Goal: Task Accomplishment & Management: Manage account settings

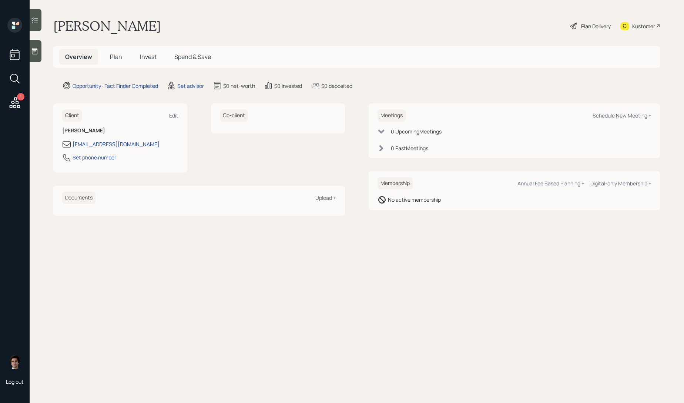
click at [17, 103] on icon at bounding box center [14, 102] width 13 height 13
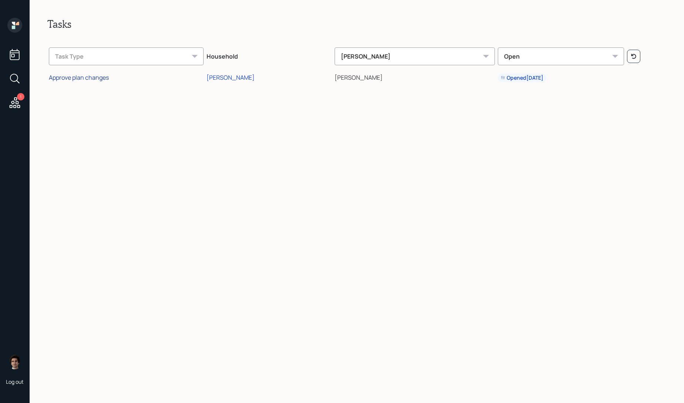
click at [103, 77] on div "Approve plan changes" at bounding box center [79, 77] width 60 height 8
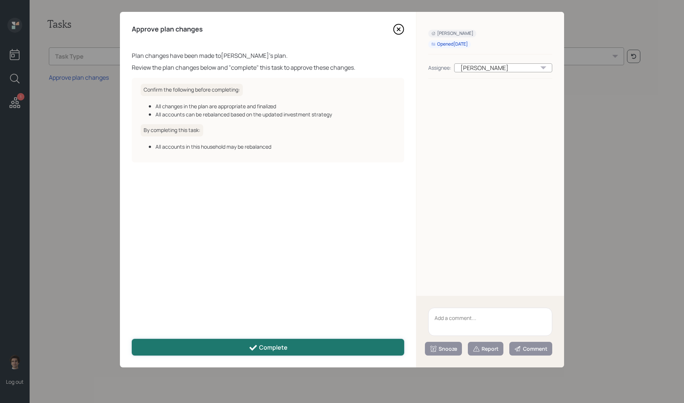
click at [278, 345] on div "Complete" at bounding box center [268, 347] width 39 height 9
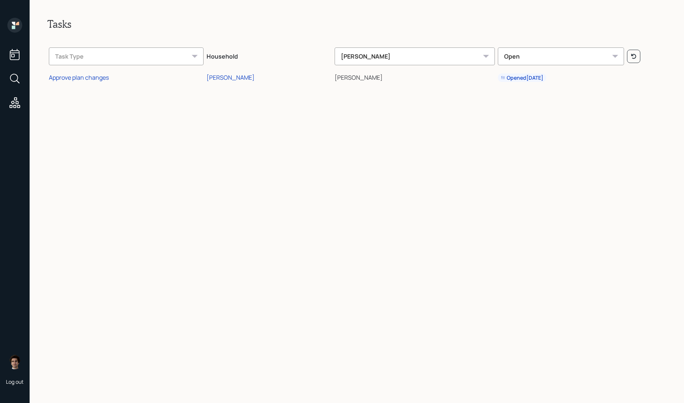
click at [20, 28] on icon at bounding box center [14, 25] width 15 height 15
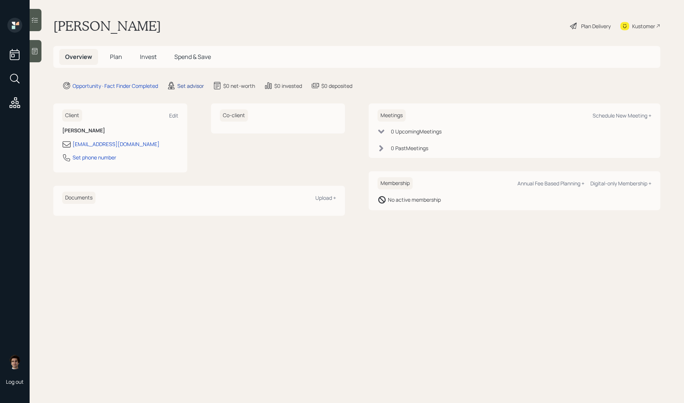
click at [192, 88] on div "Set advisor" at bounding box center [190, 86] width 27 height 8
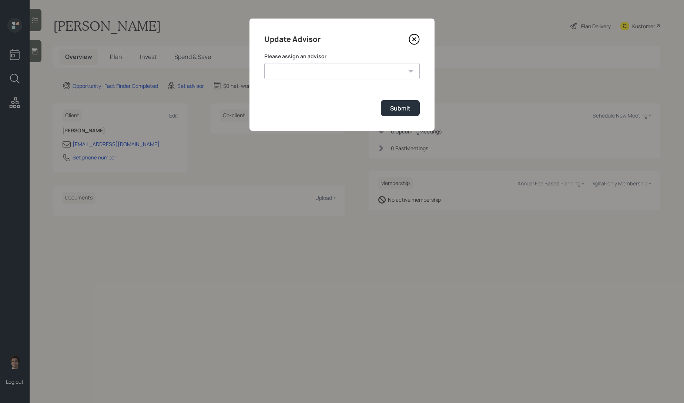
click at [357, 60] on div "Please assign an advisor [PERSON_NAME] [PERSON_NAME] [PERSON_NAME] End [PERSON_…" at bounding box center [342, 66] width 156 height 27
click at [357, 69] on select "[PERSON_NAME] [PERSON_NAME] [PERSON_NAME] End [PERSON_NAME] [PERSON_NAME] [PERS…" at bounding box center [342, 71] width 156 height 16
select select "59554aeb-d739-4552-90b9-0d27d70b4bf7"
click at [264, 63] on select "[PERSON_NAME] [PERSON_NAME] [PERSON_NAME] End [PERSON_NAME] [PERSON_NAME] [PERS…" at bounding box center [342, 71] width 156 height 16
click at [410, 113] on button "Submit" at bounding box center [400, 108] width 39 height 16
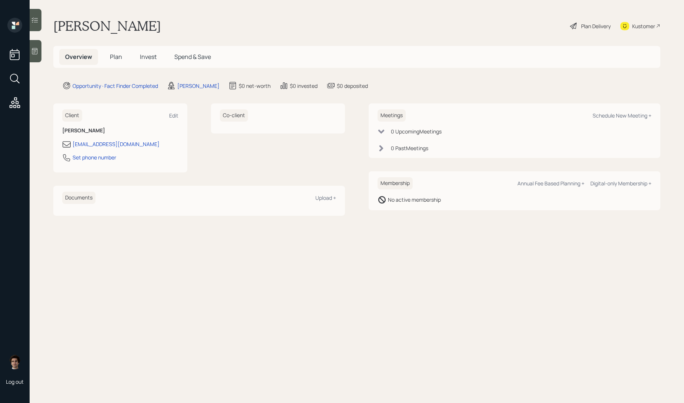
click at [588, 27] on div "Plan Delivery" at bounding box center [596, 26] width 30 height 8
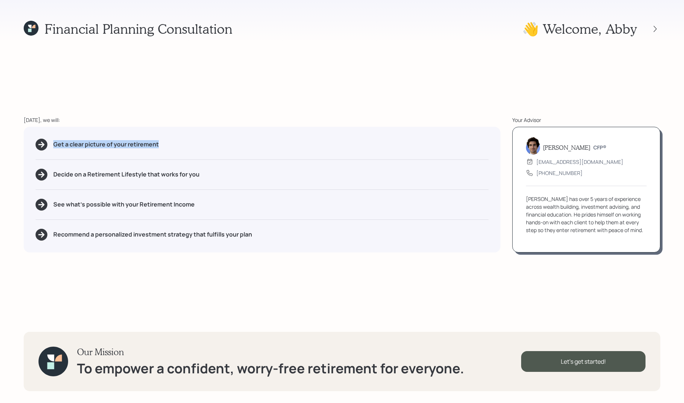
drag, startPoint x: 167, startPoint y: 145, endPoint x: 13, endPoint y: 145, distance: 154.4
click at [13, 145] on div "Financial Planning Consultation 👋 Welcome , Abby [DATE], we will: Get a clear p…" at bounding box center [342, 201] width 684 height 403
click at [243, 215] on div "Get a clear picture of your retirement Decide on a Retirement Lifestyle that wo…" at bounding box center [262, 190] width 477 height 126
drag, startPoint x: 200, startPoint y: 207, endPoint x: 140, endPoint y: 208, distance: 60.0
click at [140, 208] on div "See what's possible with your Retirement Income" at bounding box center [262, 205] width 453 height 12
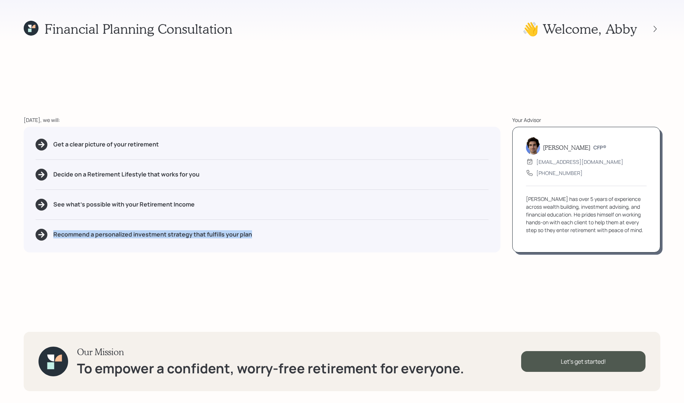
drag, startPoint x: 260, startPoint y: 236, endPoint x: 30, endPoint y: 229, distance: 230.5
click at [30, 229] on div "Get a clear picture of your retirement Decide on a Retirement Lifestyle that wo…" at bounding box center [262, 190] width 477 height 126
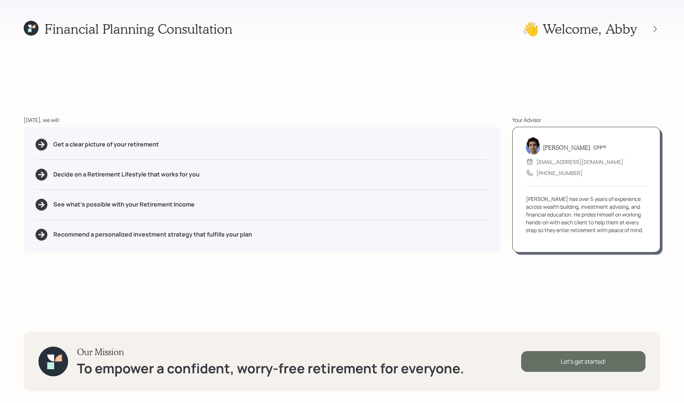
click at [576, 362] on div "Let's get started!" at bounding box center [583, 361] width 124 height 21
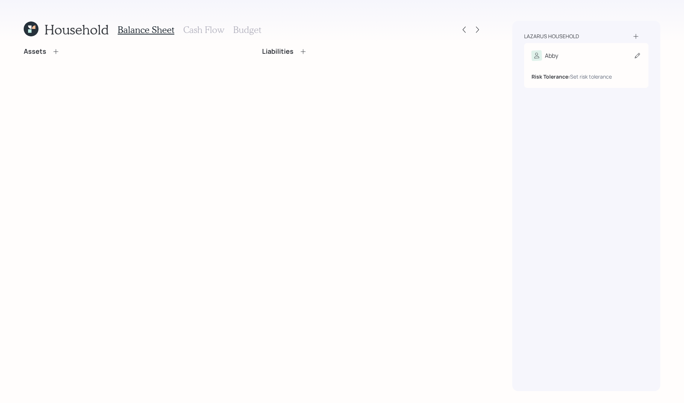
click at [563, 57] on div "Abby" at bounding box center [587, 55] width 110 height 10
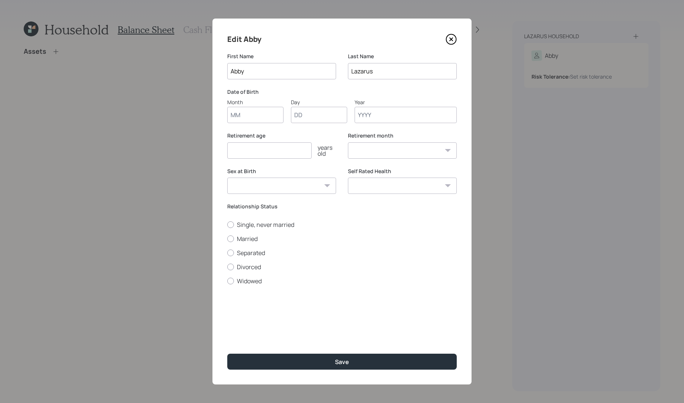
click at [257, 114] on input "Month" at bounding box center [255, 115] width 56 height 16
type input "11"
type input "27"
type input "1955"
select select "11"
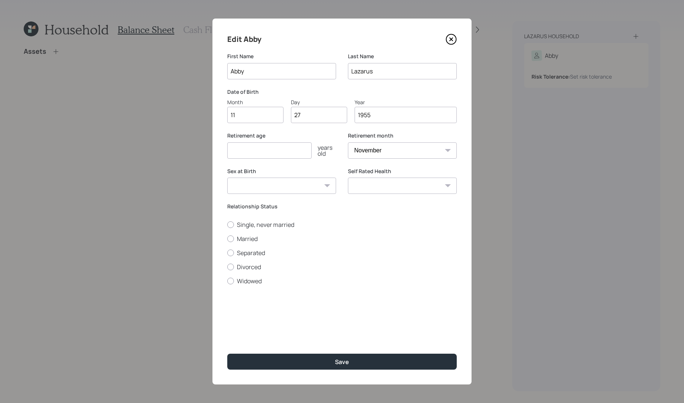
type input "1955"
click at [293, 153] on input "number" at bounding box center [269, 150] width 84 height 16
type input "67"
click at [273, 193] on select "[DEMOGRAPHIC_DATA] [DEMOGRAPHIC_DATA] Other / Prefer not to say" at bounding box center [281, 185] width 109 height 16
select select "[DEMOGRAPHIC_DATA]"
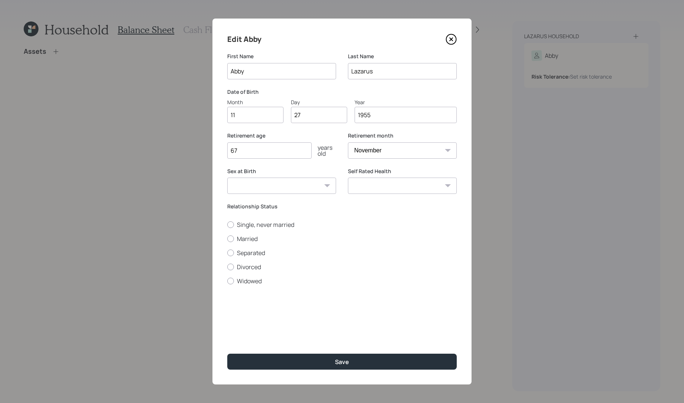
click at [227, 177] on select "[DEMOGRAPHIC_DATA] [DEMOGRAPHIC_DATA] Other / Prefer not to say" at bounding box center [281, 185] width 109 height 16
click at [354, 194] on div "Self Rated Health Excellent Very Good Good Fair Poor" at bounding box center [402, 185] width 109 height 36
click at [359, 191] on select "Excellent Very Good Good Fair Poor" at bounding box center [402, 185] width 109 height 16
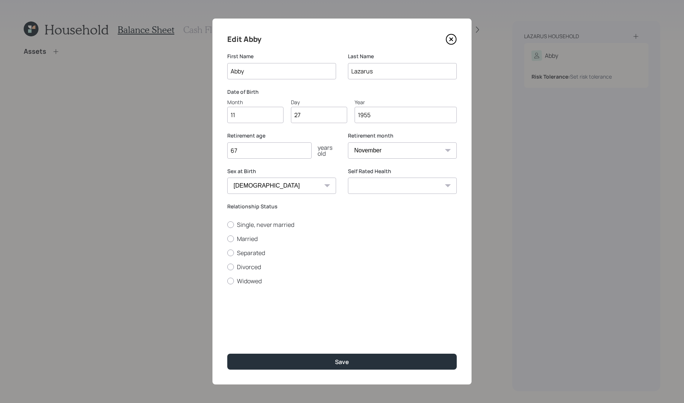
select select "very_good"
click at [348, 177] on select "Excellent Very Good Good Fair Poor" at bounding box center [402, 185] width 109 height 16
click at [281, 370] on div "Edit [PERSON_NAME] First Name [PERSON_NAME] Last Name [PERSON_NAME] Date of Bir…" at bounding box center [342, 202] width 259 height 366
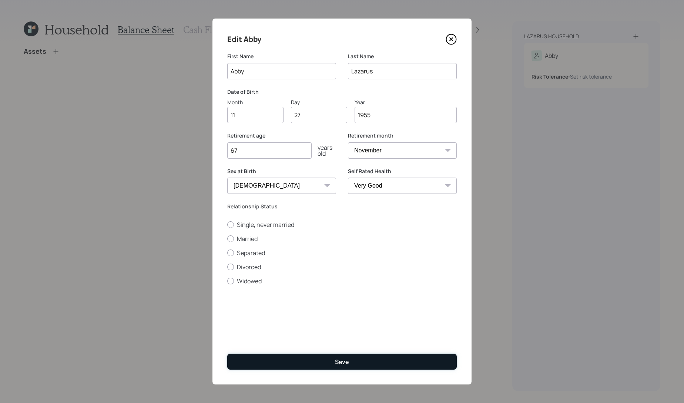
click at [283, 361] on button "Save" at bounding box center [342, 361] width 230 height 16
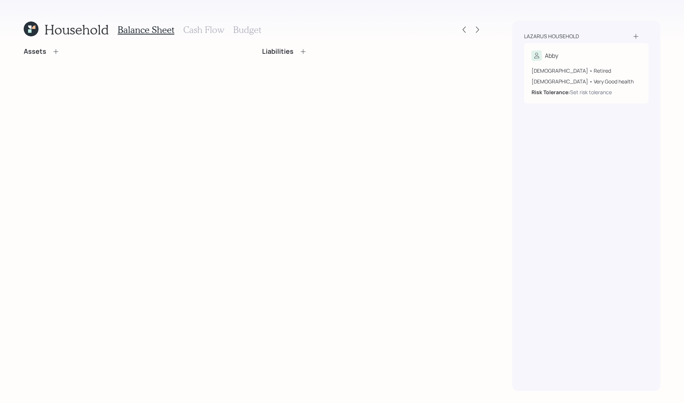
click at [210, 30] on h3 "Cash Flow" at bounding box center [203, 29] width 41 height 11
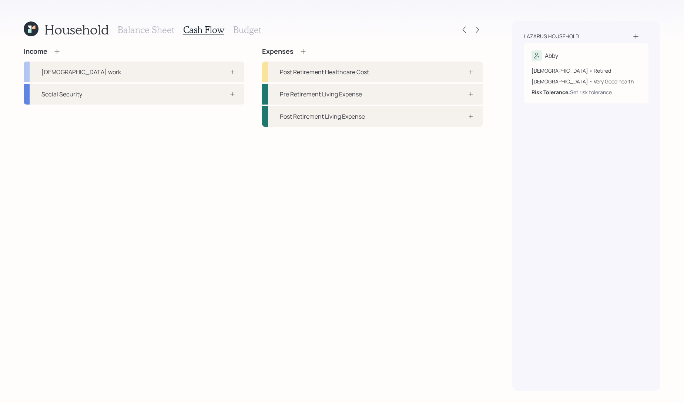
click at [132, 29] on h3 "Balance Sheet" at bounding box center [146, 29] width 57 height 11
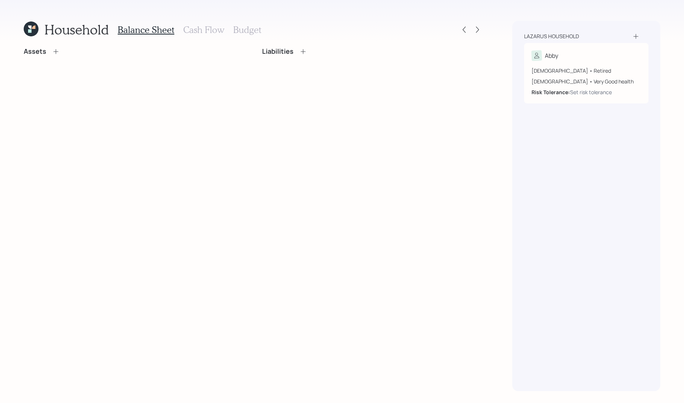
click at [52, 50] on icon at bounding box center [55, 51] width 7 height 7
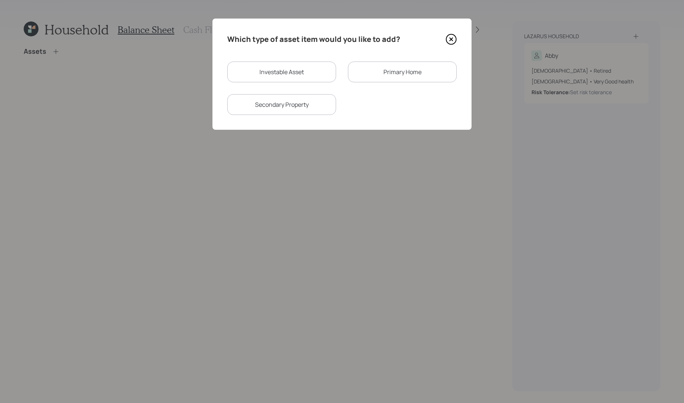
click at [268, 72] on div "Investable Asset" at bounding box center [281, 71] width 109 height 21
select select "taxable"
select select "balanced"
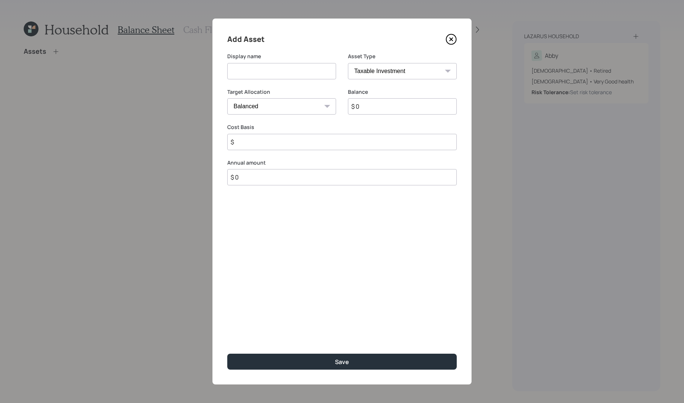
click at [377, 74] on select "SEP [PERSON_NAME] IRA 401(k) [PERSON_NAME] 401(k) 403(b) [PERSON_NAME] 403(b) 4…" at bounding box center [402, 71] width 109 height 16
select select "ira"
click at [348, 63] on select "SEP [PERSON_NAME] IRA 401(k) [PERSON_NAME] 401(k) 403(b) [PERSON_NAME] 403(b) 4…" at bounding box center [402, 71] width 109 height 16
type input "$"
click at [289, 70] on input at bounding box center [281, 71] width 109 height 16
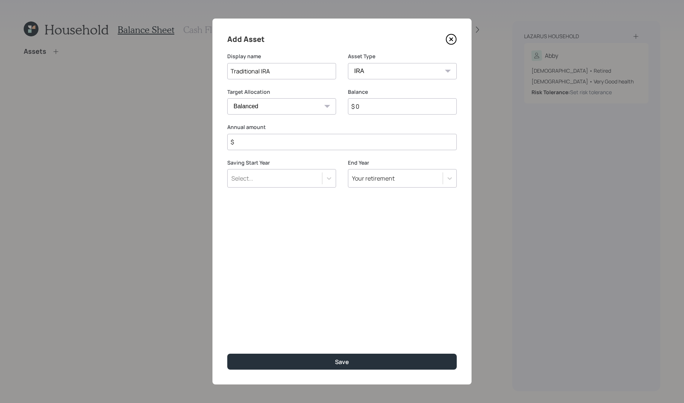
type input "Traditional IRA"
click at [384, 112] on input "$ 0" at bounding box center [402, 106] width 109 height 16
type input "$ 18,800"
click at [292, 76] on input "Traditional IRA" at bounding box center [281, 71] width 109 height 16
type input "Traditional [PERSON_NAME]"
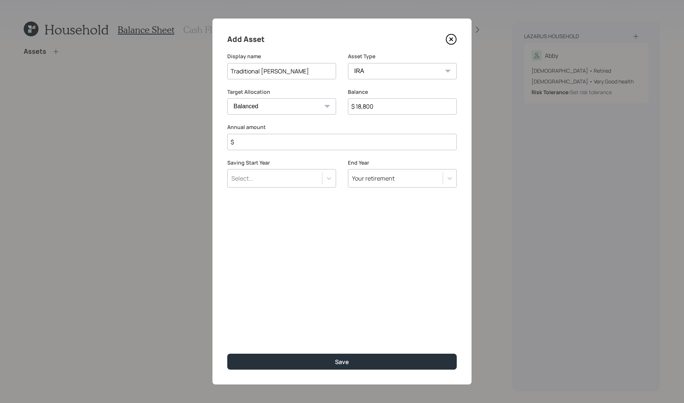
click at [276, 137] on input "$" at bounding box center [342, 142] width 230 height 16
type input "$ 0"
click at [227, 353] on button "Save" at bounding box center [342, 361] width 230 height 16
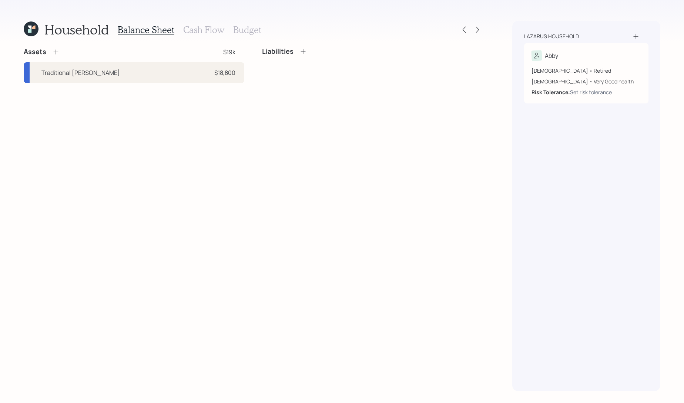
click at [56, 50] on icon at bounding box center [55, 51] width 7 height 7
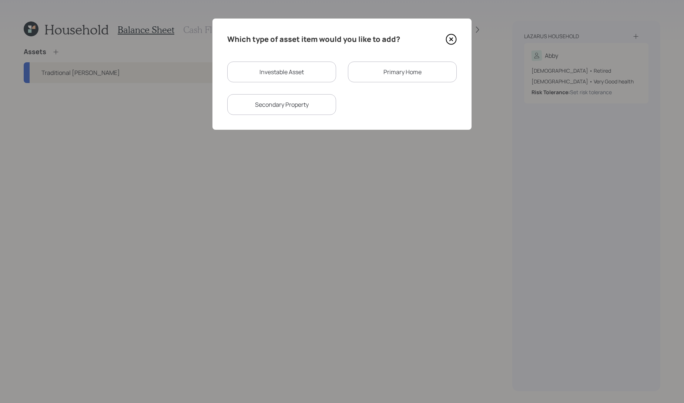
click at [314, 72] on div "Investable Asset" at bounding box center [281, 71] width 109 height 21
select select "taxable"
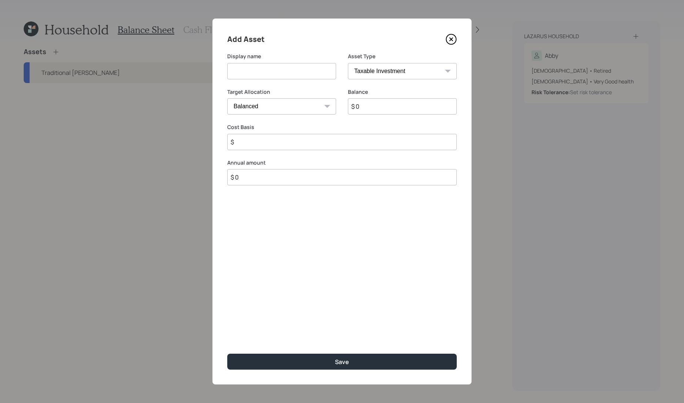
click at [370, 69] on select "SEP [PERSON_NAME] IRA 401(k) [PERSON_NAME] 401(k) 403(b) [PERSON_NAME] 403(b) 4…" at bounding box center [402, 71] width 109 height 16
click at [348, 63] on select "SEP [PERSON_NAME] IRA 401(k) [PERSON_NAME] 401(k) 403(b) [PERSON_NAME] 403(b) 4…" at bounding box center [402, 71] width 109 height 16
click at [306, 98] on div "Target Allocation Cash Conservative Balanced Aggressive" at bounding box center [281, 101] width 109 height 27
click at [306, 105] on select "Cash Conservative Balanced Aggressive" at bounding box center [281, 106] width 109 height 16
select select "uninvested"
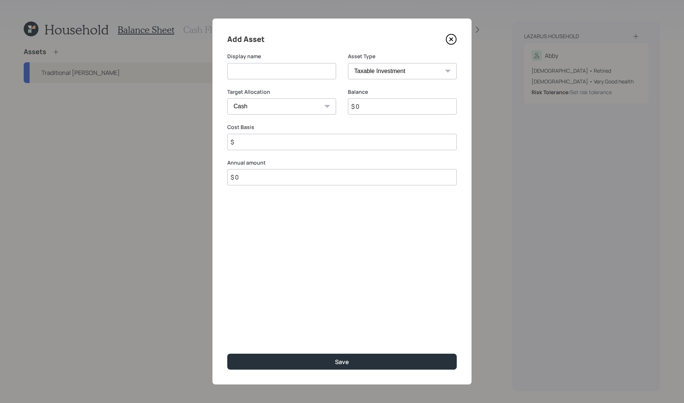
click at [227, 98] on select "Cash Conservative Balanced Aggressive" at bounding box center [281, 106] width 109 height 16
click at [285, 71] on input at bounding box center [281, 71] width 109 height 16
type input "5"
type input "Proceeds from accident"
click at [426, 107] on input "$ 0" at bounding box center [402, 106] width 109 height 16
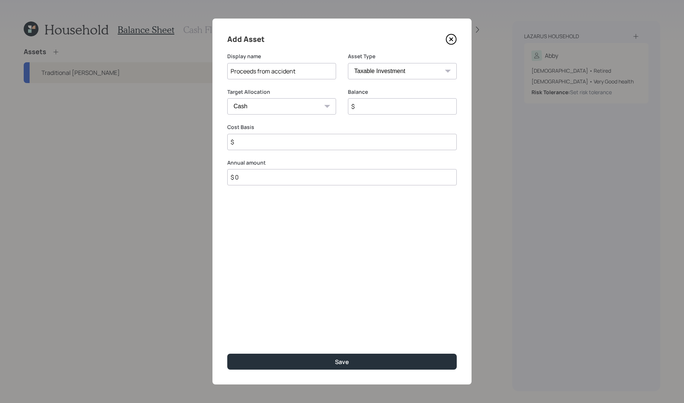
type input "$ 5"
type input "$ 56"
type input "$ 569"
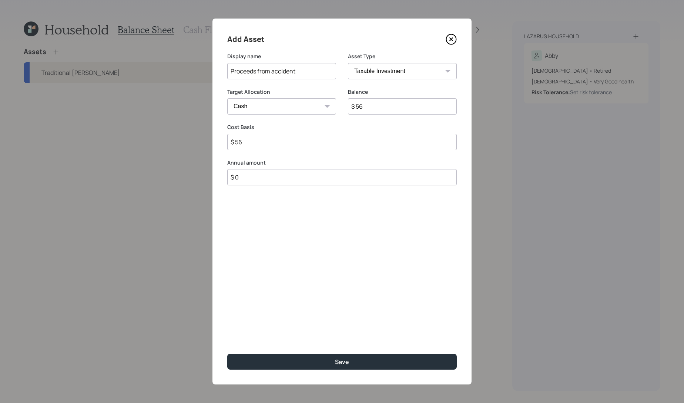
type input "$ 569"
type input "$ 5,696"
type input "$ 56,968"
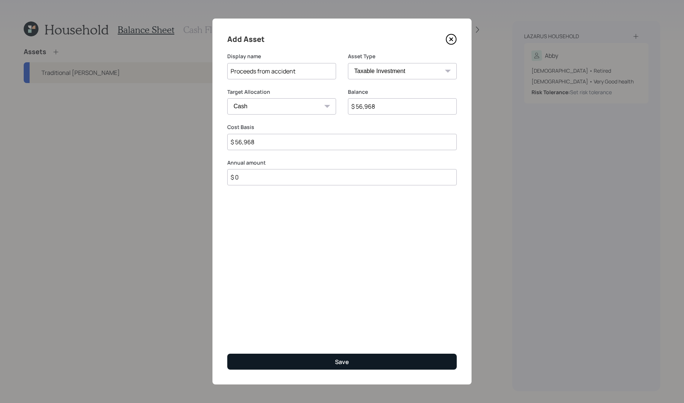
type input "$ 56,968"
click at [341, 359] on div "Save" at bounding box center [342, 361] width 14 height 8
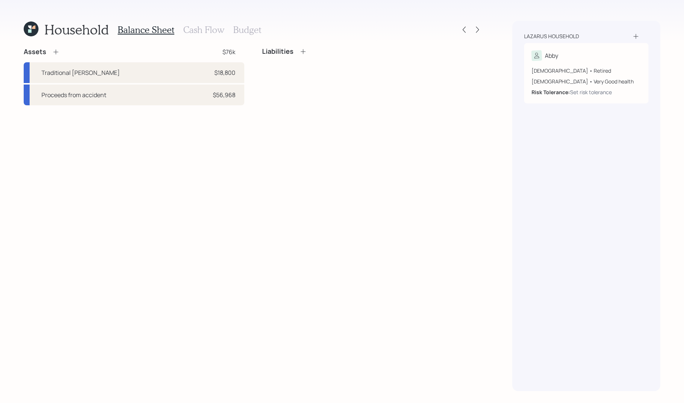
click at [303, 53] on icon at bounding box center [303, 51] width 7 height 7
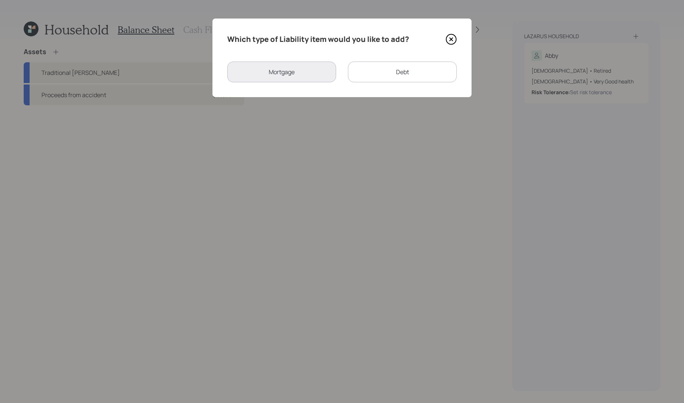
click at [357, 66] on div "Debt" at bounding box center [402, 71] width 109 height 21
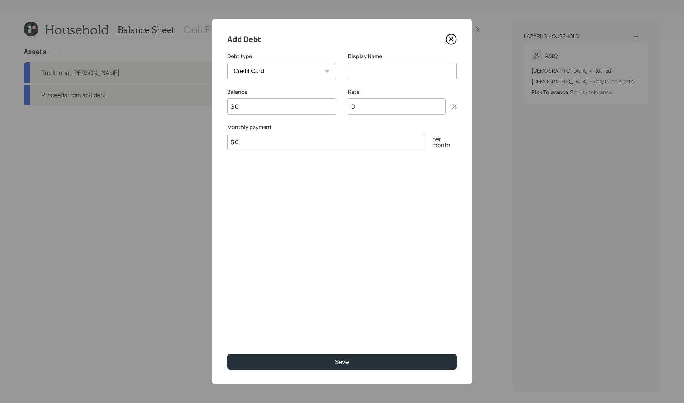
click at [283, 75] on select "Car Credit Card Medical Student Other" at bounding box center [281, 71] width 109 height 16
select select "other"
click at [227, 63] on select "Car Credit Card Medical Student Other" at bounding box center [281, 71] width 109 height 16
click at [428, 65] on input at bounding box center [402, 71] width 109 height 16
click at [300, 100] on input "$ 0" at bounding box center [281, 106] width 109 height 16
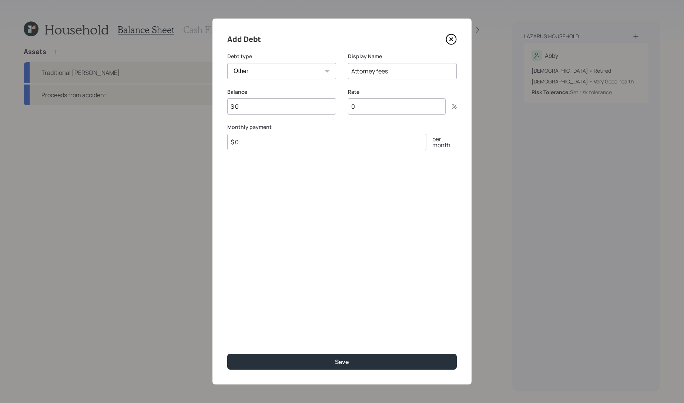
click at [301, 107] on input "$ 0" at bounding box center [281, 106] width 109 height 16
click at [402, 69] on input "Attorney fees" at bounding box center [402, 71] width 109 height 16
type input "Attorney fees owed to children"
click at [312, 102] on input "$ 0" at bounding box center [281, 106] width 109 height 16
click at [312, 103] on input "$ 0" at bounding box center [281, 106] width 109 height 16
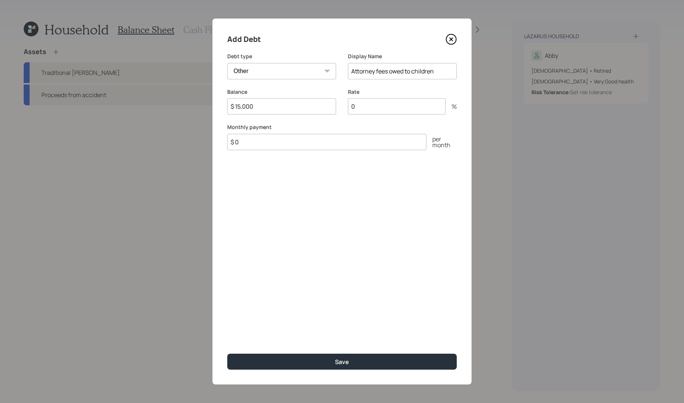
type input "$ 15,000"
click at [381, 91] on label "Rate" at bounding box center [402, 91] width 109 height 7
click at [259, 144] on input "$ 0" at bounding box center [326, 142] width 199 height 16
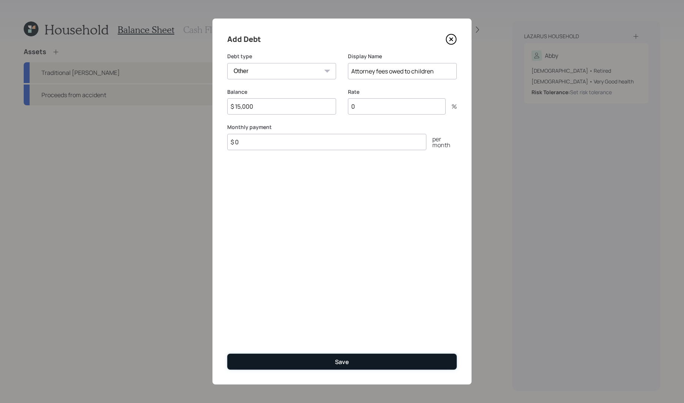
click at [316, 359] on button "Save" at bounding box center [342, 361] width 230 height 16
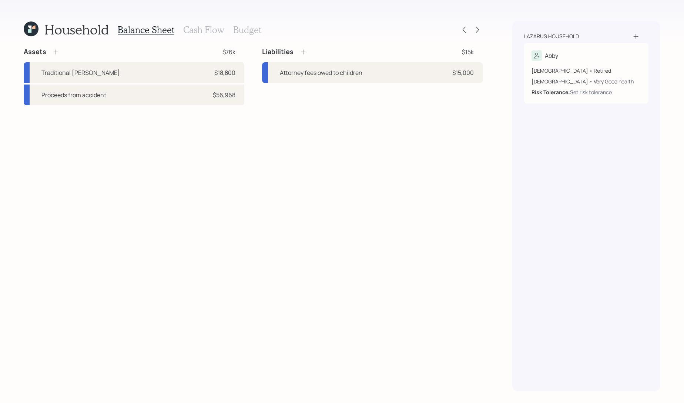
click at [302, 50] on icon at bounding box center [303, 51] width 7 height 7
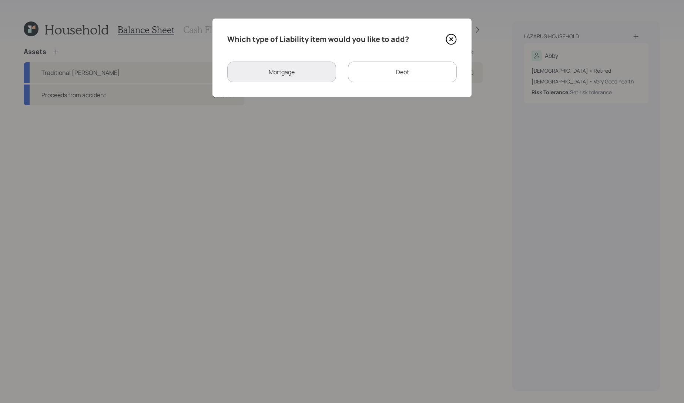
click at [453, 41] on icon at bounding box center [451, 39] width 3 height 3
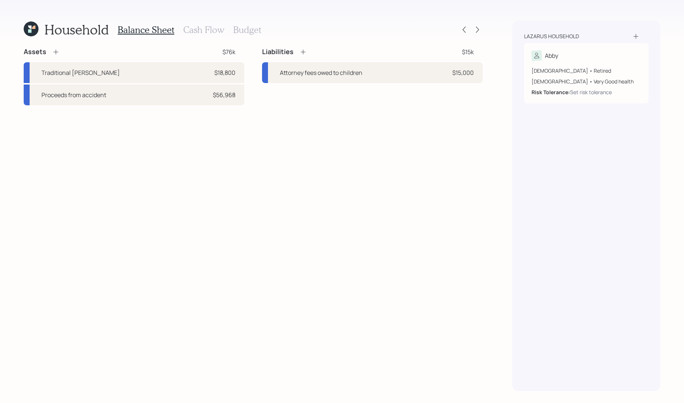
click at [303, 53] on icon at bounding box center [303, 51] width 7 height 7
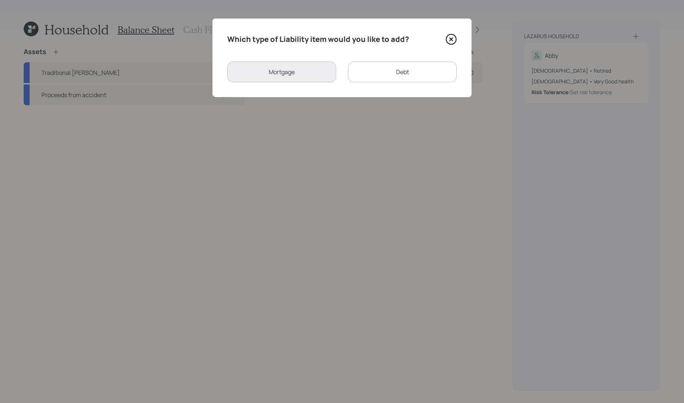
click at [355, 79] on div "Debt" at bounding box center [402, 71] width 109 height 21
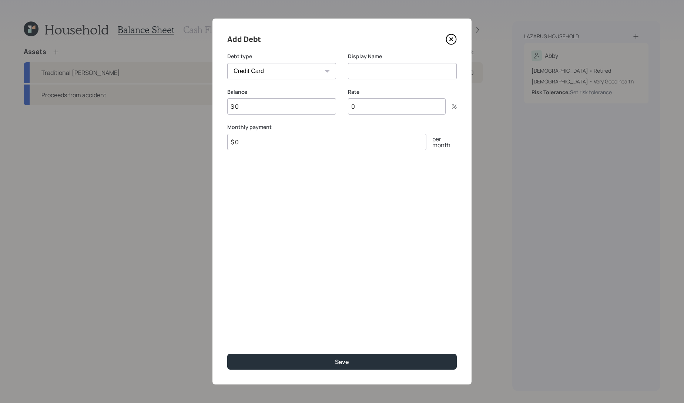
click at [276, 79] on select "Car Credit Card Medical Student Other" at bounding box center [281, 71] width 109 height 16
select select "car"
click at [227, 63] on select "Car Credit Card Medical Student Other" at bounding box center [281, 71] width 109 height 16
click at [308, 141] on input "$ 0" at bounding box center [326, 142] width 199 height 16
type input "$ 896"
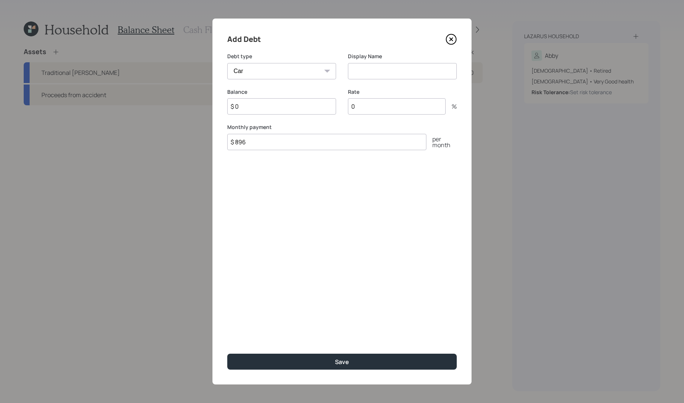
click at [264, 115] on div "Balance $ 0" at bounding box center [281, 106] width 109 height 36
click at [268, 110] on input "$ 0" at bounding box center [281, 106] width 109 height 16
type input "$ 25,000"
click at [383, 75] on input at bounding box center [402, 71] width 109 height 16
type input "Auto loan"
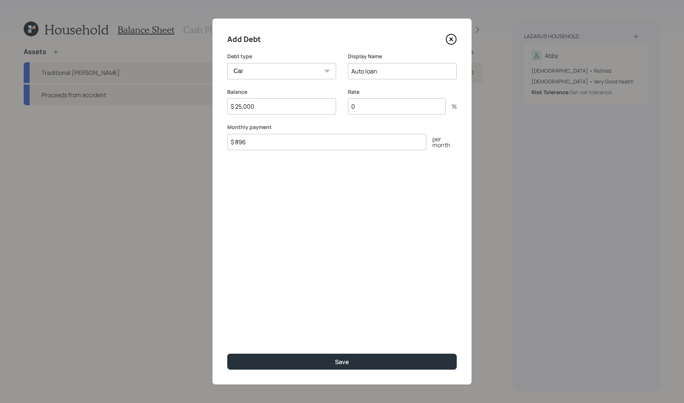
click at [451, 39] on icon at bounding box center [451, 39] width 3 height 3
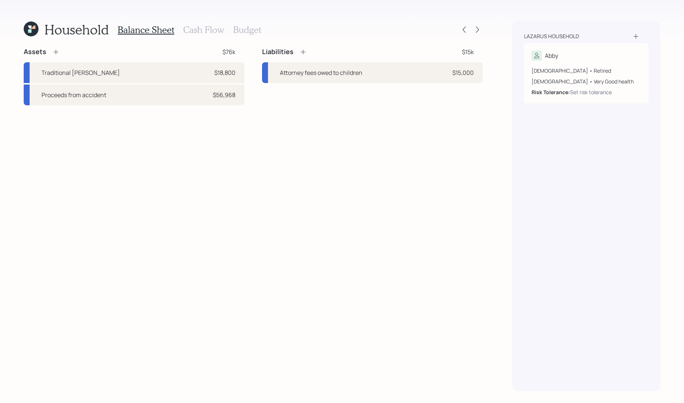
click at [193, 33] on h3 "Cash Flow" at bounding box center [203, 29] width 41 height 11
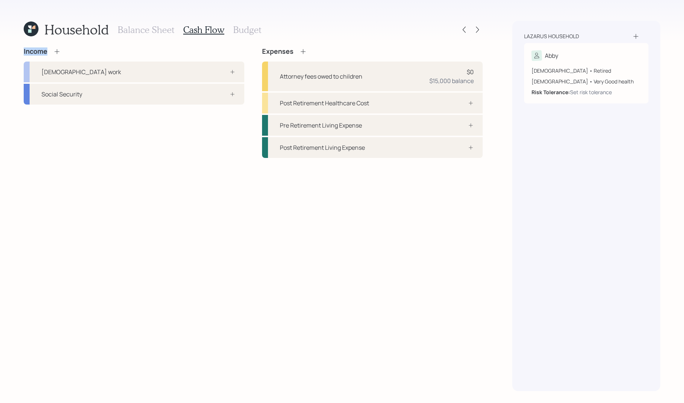
drag, startPoint x: 24, startPoint y: 53, endPoint x: 49, endPoint y: 53, distance: 24.8
click at [49, 53] on div "Income" at bounding box center [42, 51] width 37 height 8
drag, startPoint x: 263, startPoint y: 53, endPoint x: 291, endPoint y: 52, distance: 28.1
click at [291, 52] on h4 "Expenses" at bounding box center [277, 51] width 31 height 8
click at [92, 94] on div "Social Security" at bounding box center [134, 94] width 221 height 21
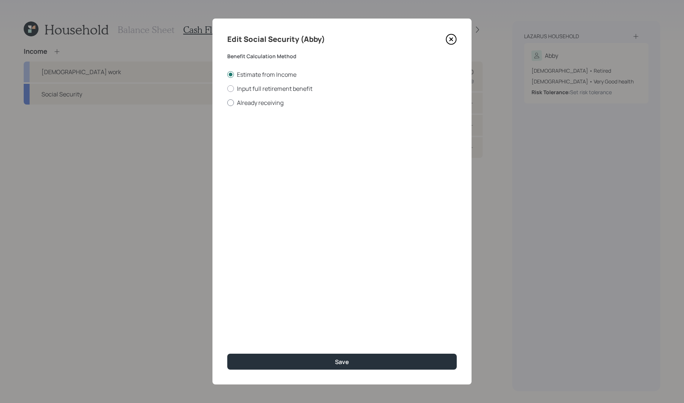
click at [262, 101] on label "Already receiving" at bounding box center [342, 103] width 230 height 8
click at [227, 102] on input "Already receiving" at bounding box center [227, 102] width 0 height 0
radio input "true"
click at [294, 137] on input "$" at bounding box center [342, 134] width 230 height 16
click at [454, 40] on icon at bounding box center [451, 39] width 11 height 11
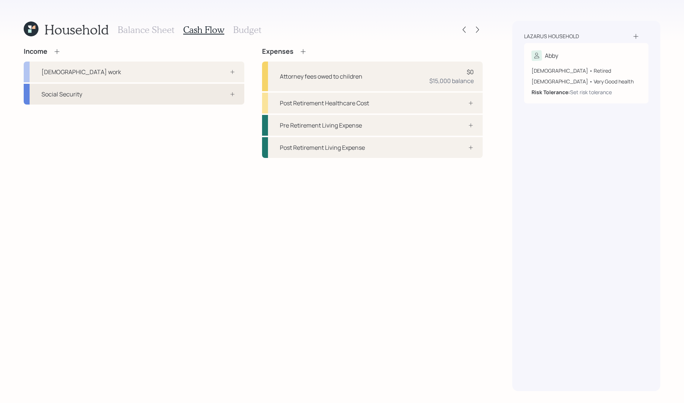
click at [130, 103] on div "Social Security" at bounding box center [134, 94] width 221 height 21
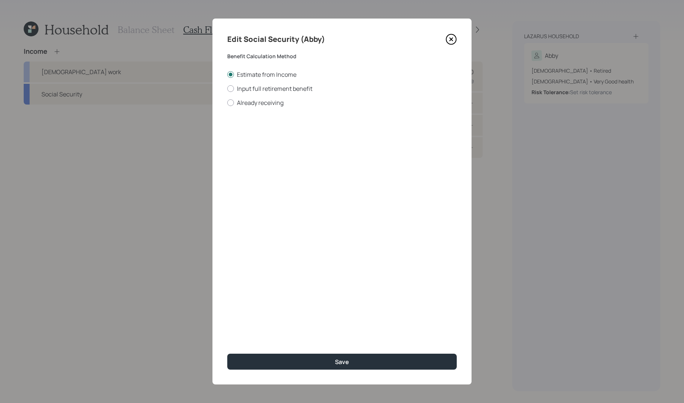
click at [247, 97] on div "Estimate from Income Input full retirement benefit Already receiving" at bounding box center [342, 88] width 230 height 36
click at [247, 90] on label "Input full retirement benefit" at bounding box center [342, 88] width 230 height 8
click at [227, 89] on input "Input full retirement benefit" at bounding box center [227, 88] width 0 height 0
radio input "true"
click at [243, 136] on input "$" at bounding box center [342, 134] width 230 height 16
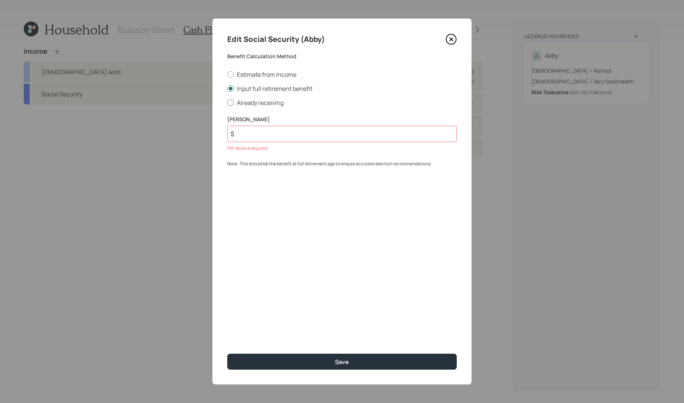
click at [239, 104] on label "Already receiving" at bounding box center [342, 103] width 230 height 8
click at [227, 103] on input "Already receiving" at bounding box center [227, 102] width 0 height 0
radio input "true"
click at [265, 140] on input "$" at bounding box center [342, 134] width 230 height 16
type input "$ 550"
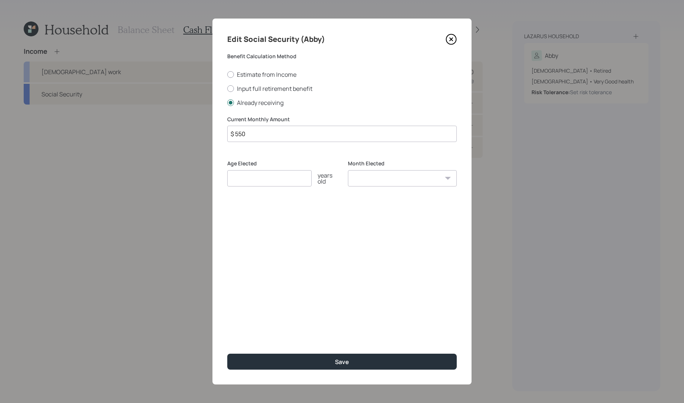
click at [292, 177] on input "number" at bounding box center [269, 178] width 84 height 16
type input "70"
click at [363, 178] on select "January February March April May June July August September October November De…" at bounding box center [402, 178] width 109 height 16
select select "12"
click at [348, 170] on select "January February March April May June July August September October November De…" at bounding box center [402, 178] width 109 height 16
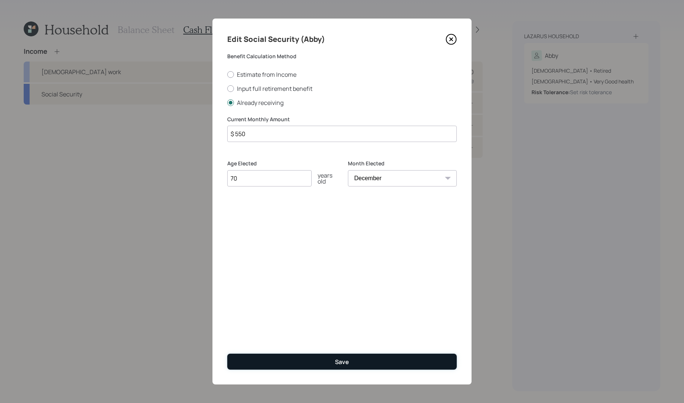
click at [323, 362] on button "Save" at bounding box center [342, 361] width 230 height 16
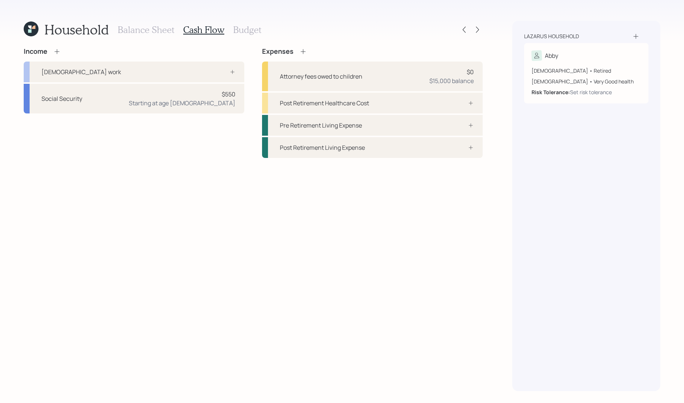
click at [58, 56] on div "Income [DEMOGRAPHIC_DATA] work Social Security $550 Starting at age [DEMOGRAPHI…" at bounding box center [134, 80] width 221 height 66
click at [57, 52] on icon at bounding box center [56, 51] width 7 height 7
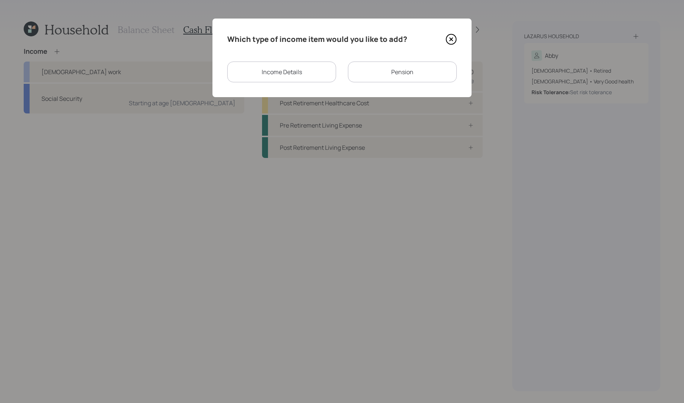
click at [363, 76] on div "Pension" at bounding box center [402, 71] width 109 height 21
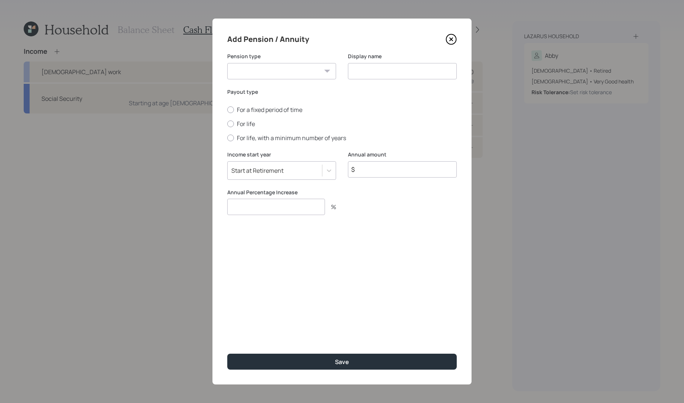
click at [262, 70] on select "Pension Annuity" at bounding box center [281, 71] width 109 height 16
select select "pension"
click at [227, 63] on select "Pension Annuity" at bounding box center [281, 71] width 109 height 16
click at [410, 69] on input at bounding box center [402, 71] width 109 height 16
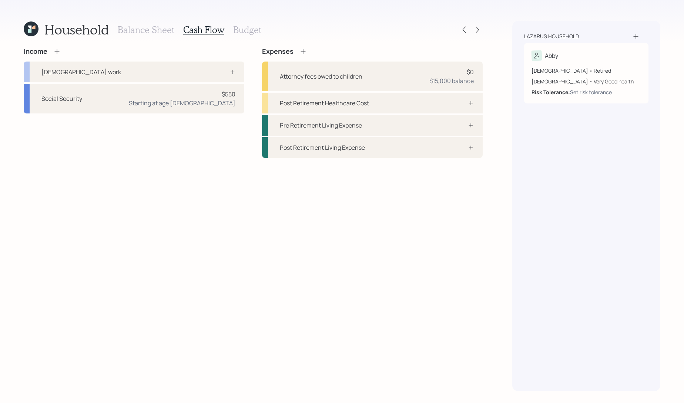
click at [300, 49] on icon at bounding box center [303, 51] width 7 height 7
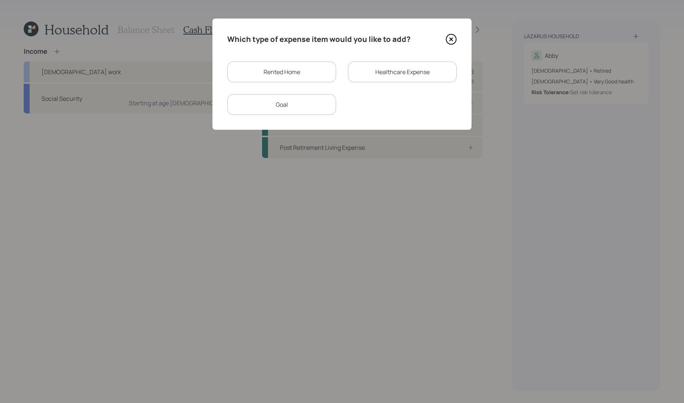
click at [297, 69] on div "Rented Home" at bounding box center [281, 71] width 109 height 21
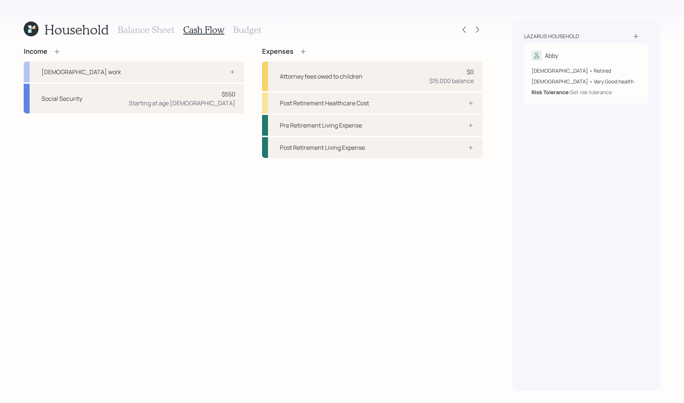
click at [56, 50] on icon at bounding box center [56, 51] width 7 height 7
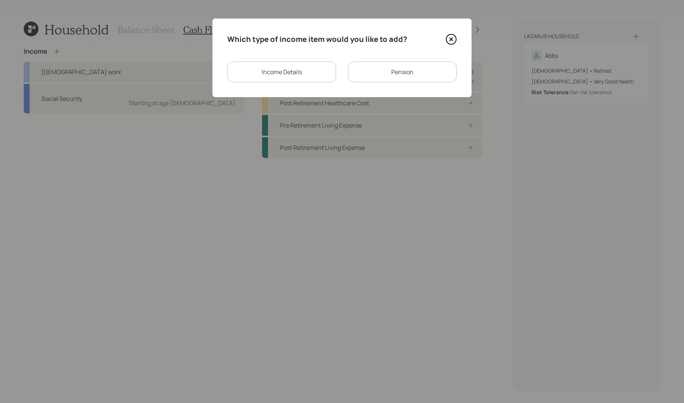
click at [320, 76] on div "Income Details" at bounding box center [281, 71] width 109 height 21
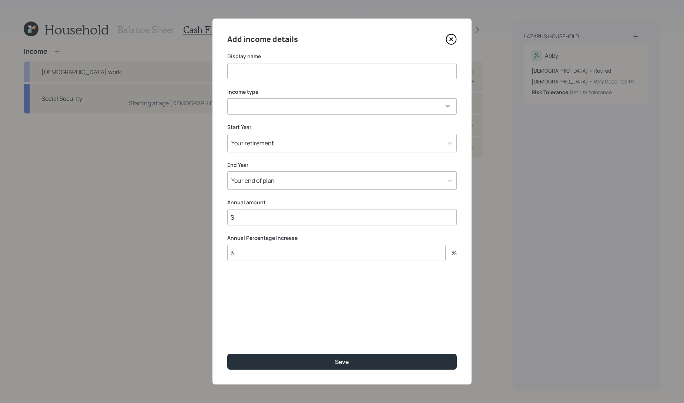
click at [309, 66] on input at bounding box center [342, 71] width 230 height 16
type input "Spousal support"
click at [327, 103] on select "[DEMOGRAPHIC_DATA] work [DEMOGRAPHIC_DATA] work Self employment Other" at bounding box center [342, 106] width 230 height 16
select select "other"
click at [227, 98] on select "[DEMOGRAPHIC_DATA] work [DEMOGRAPHIC_DATA] work Self employment Other" at bounding box center [342, 106] width 230 height 16
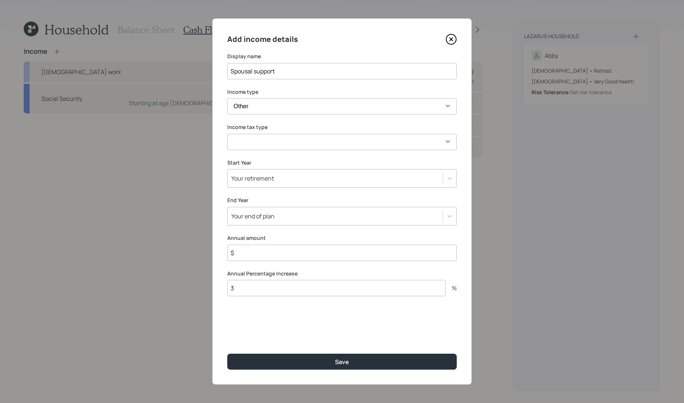
click at [289, 139] on select "Tax-free Earned Self Employment Alimony Royalties Pension / Annuity Interest Di…" at bounding box center [342, 142] width 230 height 16
select select "alimony"
click at [227, 134] on select "Tax-free Earned Self Employment Alimony Royalties Pension / Annuity Interest Di…" at bounding box center [342, 142] width 230 height 16
click at [280, 254] on input "$" at bounding box center [342, 252] width 230 height 16
type input "$ 36,000"
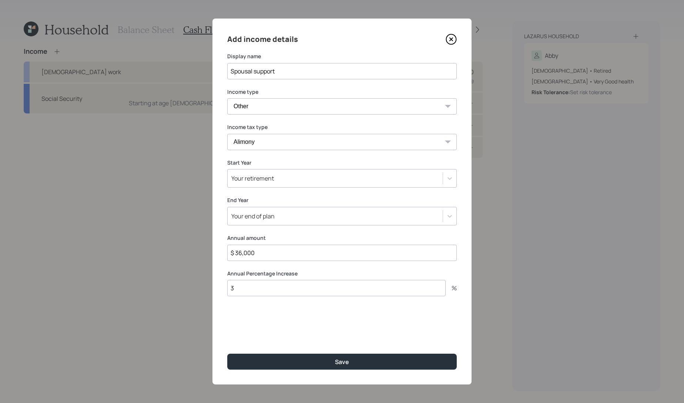
click at [254, 282] on input "3" at bounding box center [336, 288] width 219 height 16
click at [249, 304] on div "Add income details Display name Spousal support Income type [DEMOGRAPHIC_DATA] …" at bounding box center [342, 202] width 259 height 366
click at [249, 288] on input "3" at bounding box center [336, 288] width 219 height 16
type input "0"
click at [257, 181] on div "Your retirement" at bounding box center [252, 178] width 43 height 8
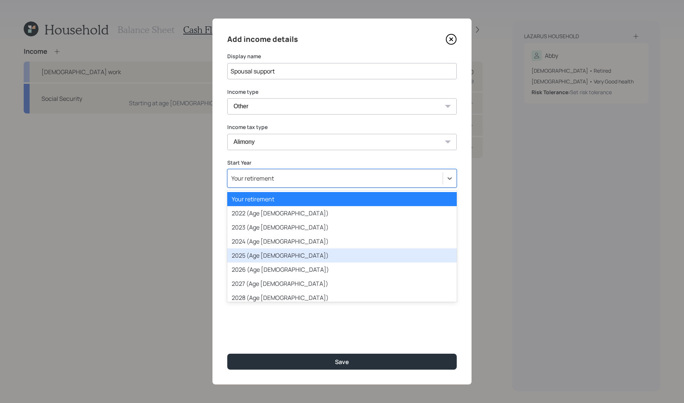
click at [285, 253] on div "2025 (Age [DEMOGRAPHIC_DATA])" at bounding box center [342, 255] width 230 height 14
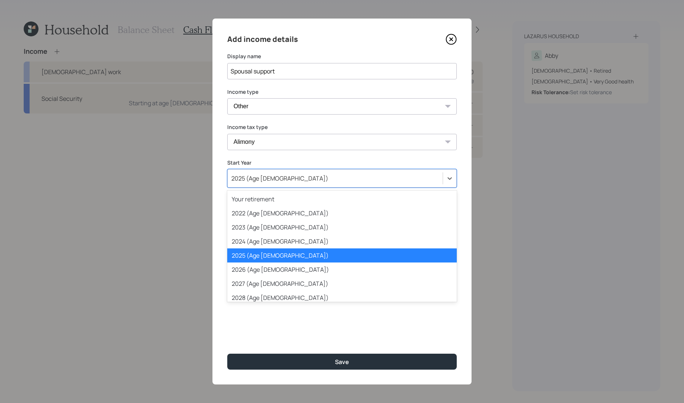
click at [273, 175] on div "2025 (Age [DEMOGRAPHIC_DATA])" at bounding box center [335, 178] width 215 height 13
click at [262, 257] on div "2025 (Age [DEMOGRAPHIC_DATA])" at bounding box center [342, 255] width 230 height 14
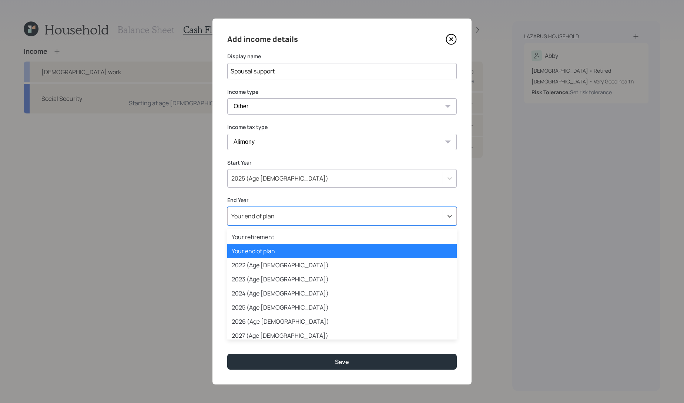
click at [278, 219] on div "Your end of plan" at bounding box center [335, 216] width 215 height 13
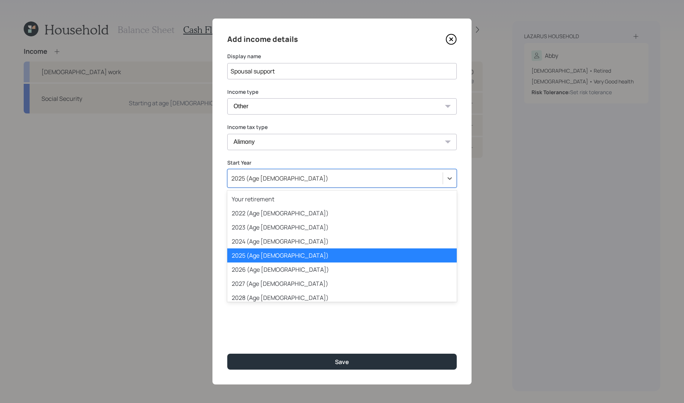
click at [277, 176] on div "2025 (Age [DEMOGRAPHIC_DATA])" at bounding box center [335, 178] width 215 height 13
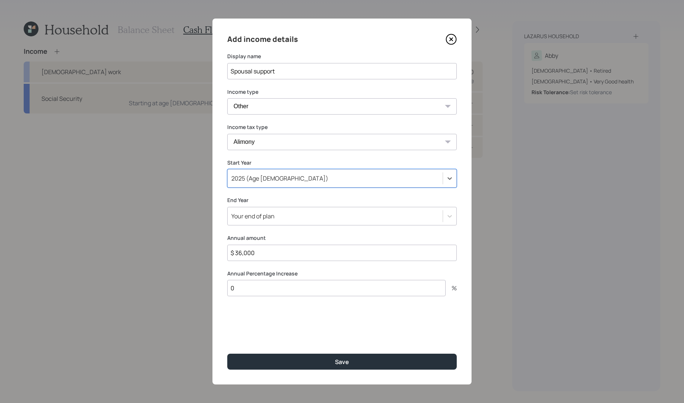
click at [277, 183] on div "2025 (Age [DEMOGRAPHIC_DATA])" at bounding box center [335, 178] width 215 height 13
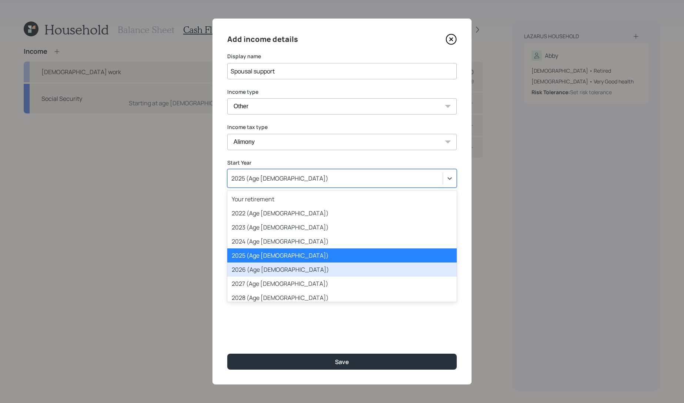
click at [263, 268] on div "2026 (Age [DEMOGRAPHIC_DATA])" at bounding box center [342, 269] width 230 height 14
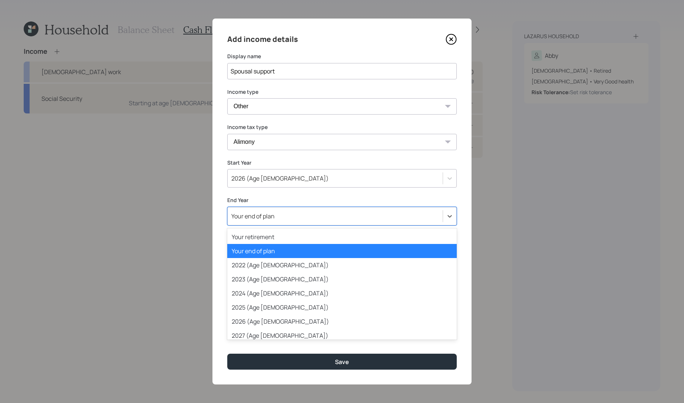
click at [289, 215] on div "Your end of plan" at bounding box center [335, 216] width 215 height 13
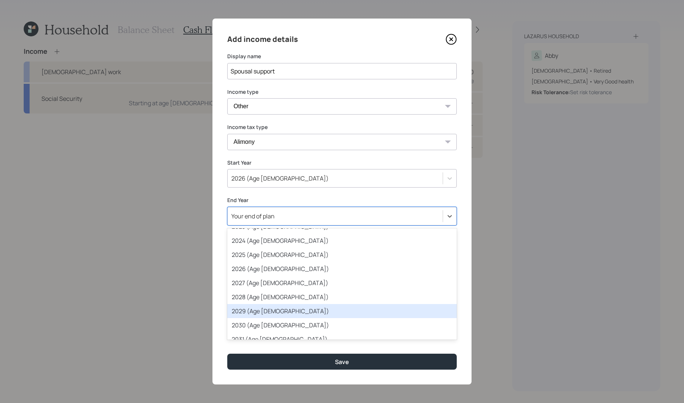
scroll to position [74, 0]
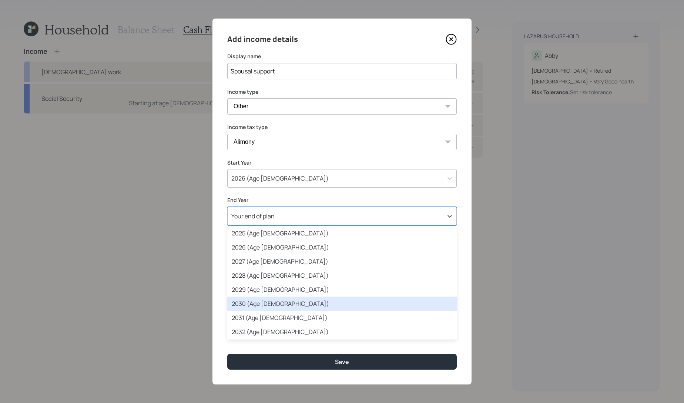
click at [282, 300] on div "2030 (Age [DEMOGRAPHIC_DATA])" at bounding box center [342, 303] width 230 height 14
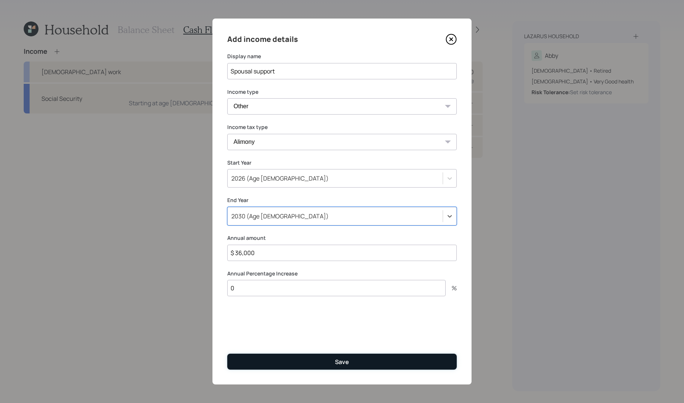
click at [301, 357] on button "Save" at bounding box center [342, 361] width 230 height 16
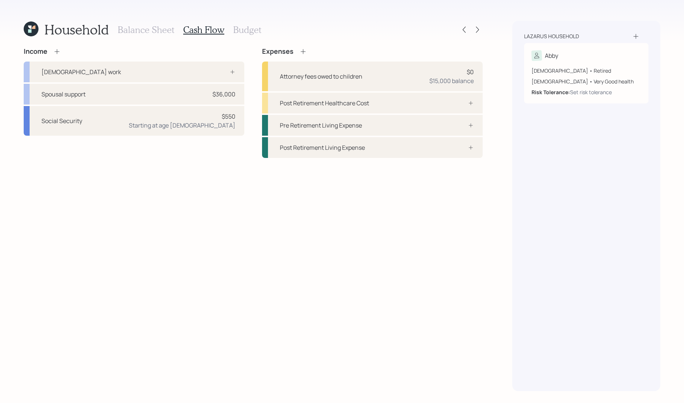
click at [61, 56] on div "Income [DEMOGRAPHIC_DATA] work Spousal support $36,000 Social Security $550 Sta…" at bounding box center [134, 91] width 221 height 88
click at [61, 54] on div "Income" at bounding box center [134, 51] width 221 height 8
click at [55, 48] on icon at bounding box center [56, 51] width 7 height 7
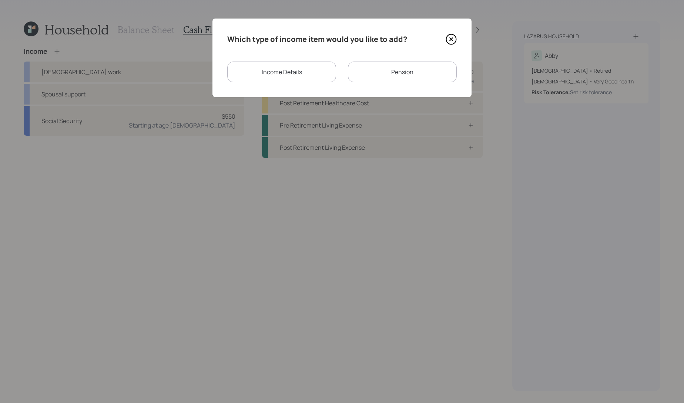
click at [296, 75] on div "Income Details" at bounding box center [281, 71] width 109 height 21
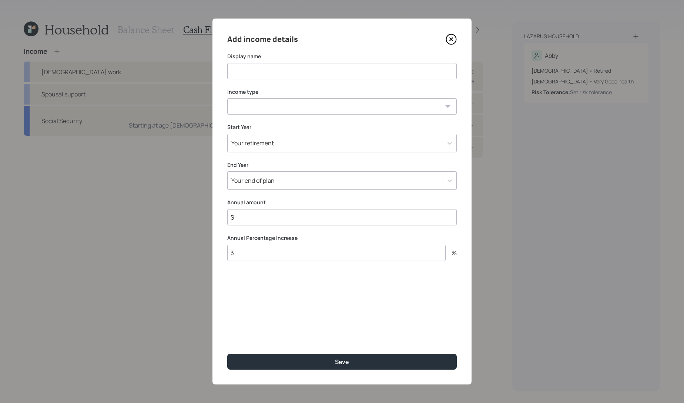
drag, startPoint x: 319, startPoint y: 50, endPoint x: 317, endPoint y: 63, distance: 13.2
click at [319, 50] on div "Add income details Display name Income type [DEMOGRAPHIC_DATA] work [DEMOGRAPHI…" at bounding box center [342, 202] width 259 height 366
click at [316, 71] on input at bounding box center [342, 71] width 230 height 16
type input "[DEMOGRAPHIC_DATA] work"
click at [302, 109] on select "[DEMOGRAPHIC_DATA] work [DEMOGRAPHIC_DATA] work Self employment Other" at bounding box center [342, 106] width 230 height 16
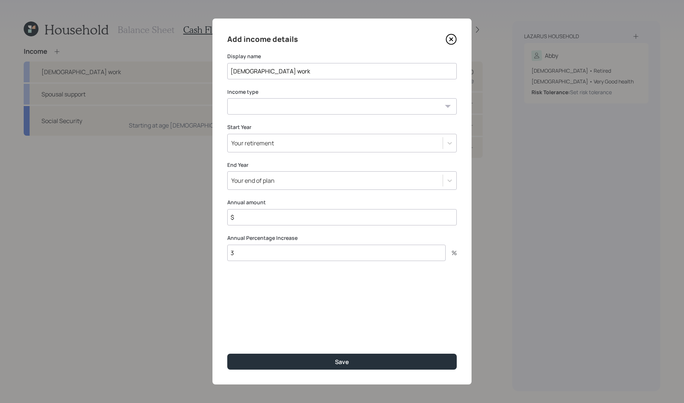
select select "part_time"
click at [227, 98] on select "[DEMOGRAPHIC_DATA] work [DEMOGRAPHIC_DATA] work Self employment Other" at bounding box center [342, 106] width 230 height 16
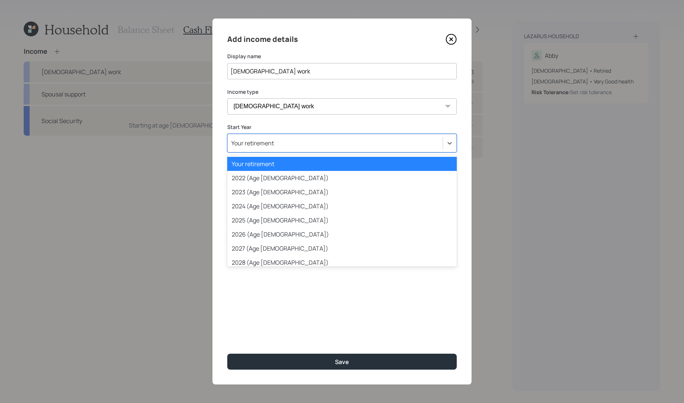
click at [296, 147] on div "Your retirement" at bounding box center [335, 143] width 215 height 13
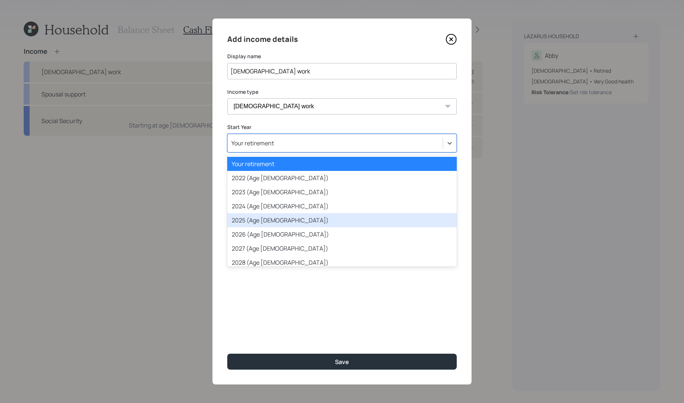
click at [297, 218] on div "2025 (Age [DEMOGRAPHIC_DATA])" at bounding box center [342, 220] width 230 height 14
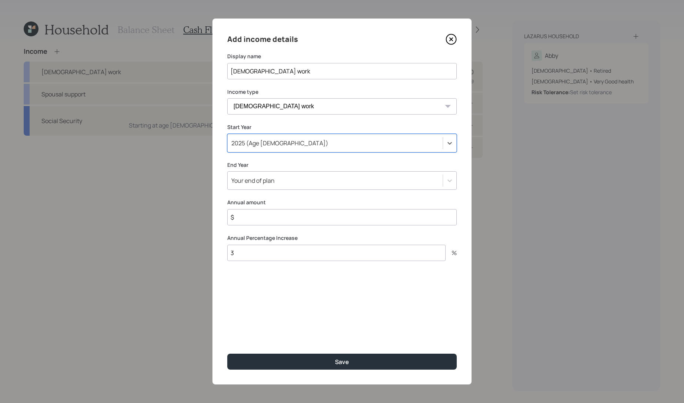
click at [288, 134] on div "2025 (Age [DEMOGRAPHIC_DATA])" at bounding box center [342, 143] width 230 height 19
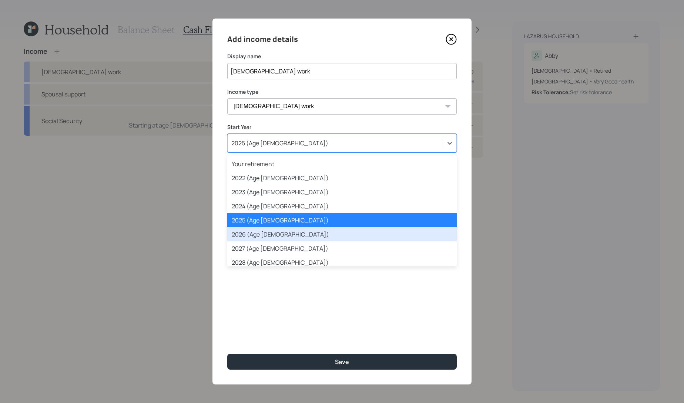
click at [278, 232] on div "2026 (Age [DEMOGRAPHIC_DATA])" at bounding box center [342, 234] width 230 height 14
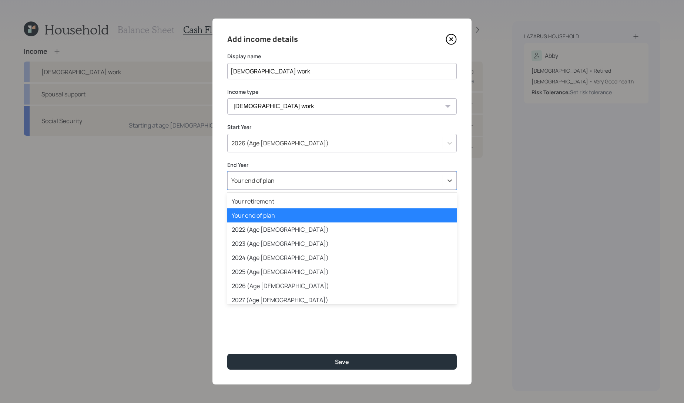
click at [291, 184] on div "Your end of plan" at bounding box center [335, 180] width 215 height 13
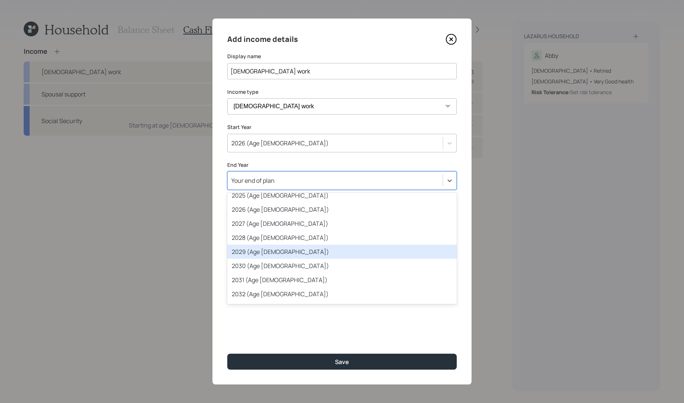
scroll to position [81, 0]
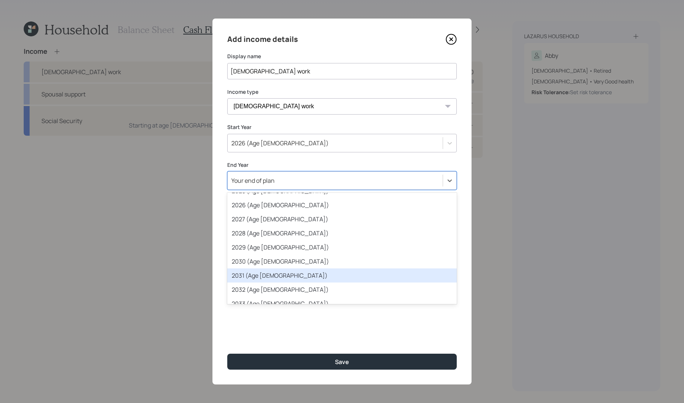
click at [307, 276] on div "2031 (Age [DEMOGRAPHIC_DATA])" at bounding box center [342, 275] width 230 height 14
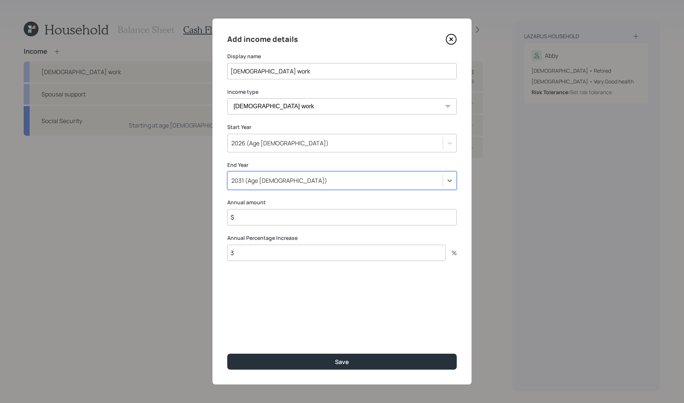
click at [274, 214] on input "$" at bounding box center [342, 217] width 230 height 16
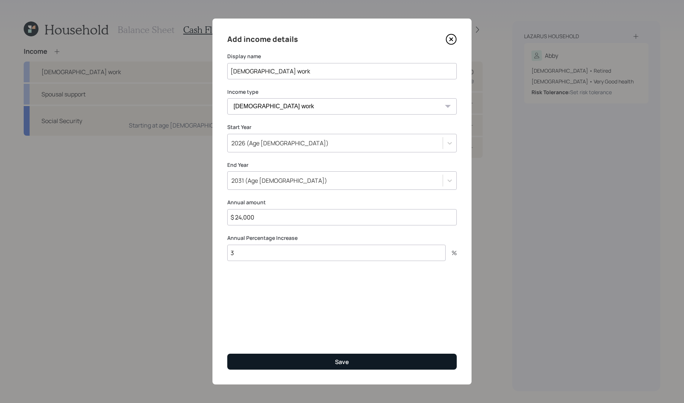
type input "$ 24,000"
click at [320, 360] on button "Save" at bounding box center [342, 361] width 230 height 16
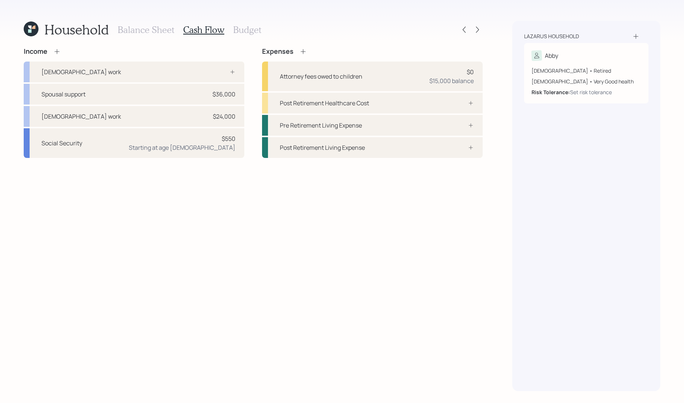
click at [138, 23] on div "Balance Sheet Cash Flow Budget" at bounding box center [190, 30] width 144 height 18
click at [143, 34] on h3 "Balance Sheet" at bounding box center [146, 29] width 57 height 11
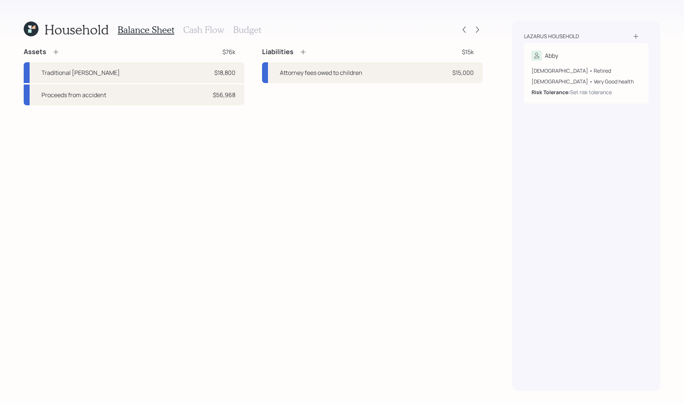
click at [197, 33] on h3 "Cash Flow" at bounding box center [203, 29] width 41 height 11
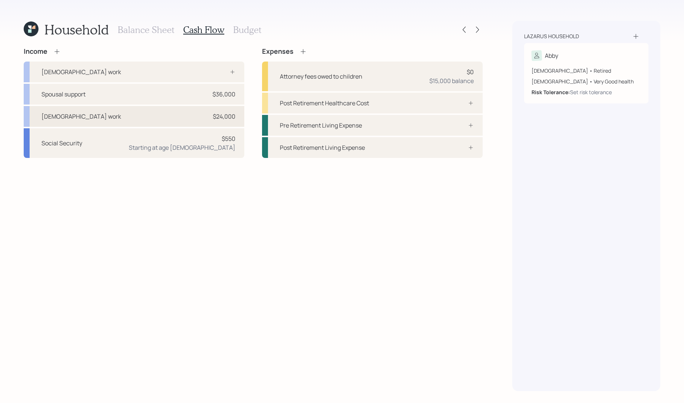
click at [162, 119] on div "[DEMOGRAPHIC_DATA] work $24,000" at bounding box center [134, 116] width 221 height 21
select select "part_time"
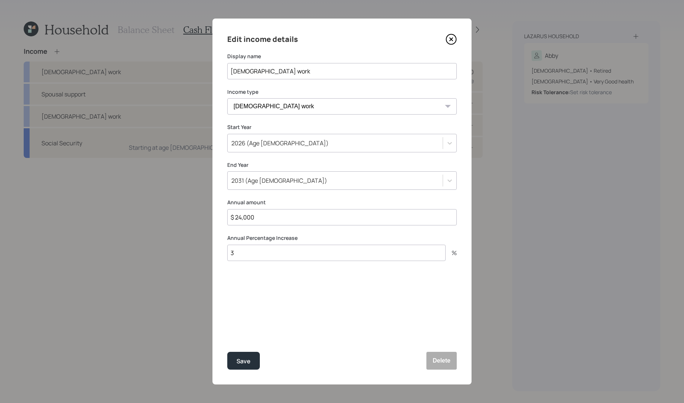
click at [451, 38] on icon at bounding box center [451, 39] width 11 height 11
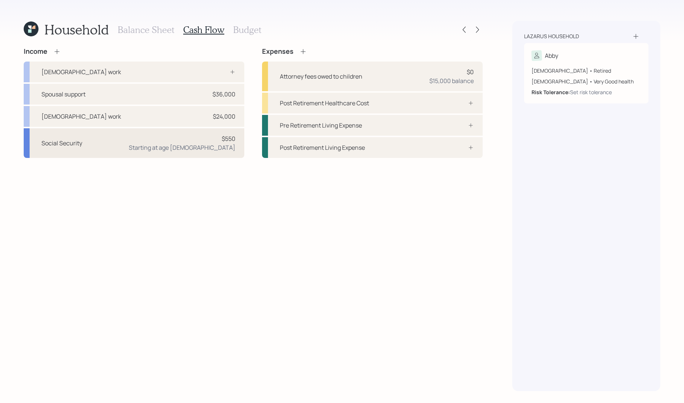
click at [127, 145] on div "Social Security $550 Starting at age [DEMOGRAPHIC_DATA]" at bounding box center [134, 143] width 221 height 30
select select "12"
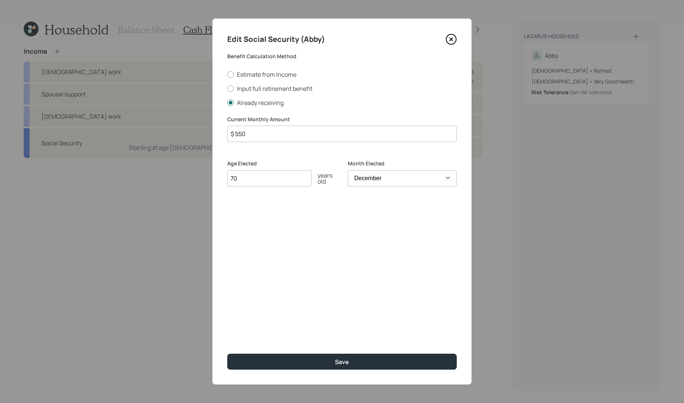
drag, startPoint x: 303, startPoint y: 131, endPoint x: 140, endPoint y: 102, distance: 166.4
click at [140, 102] on div "Edit Social Security (Abby) Benefit Calculation Method Estimate from Income Inp…" at bounding box center [342, 201] width 684 height 403
type input "$ 1,800"
click at [227, 353] on button "Save" at bounding box center [342, 361] width 230 height 16
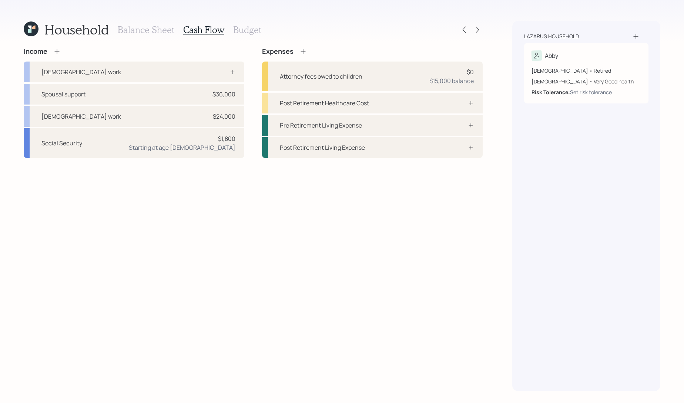
click at [300, 51] on icon at bounding box center [303, 51] width 7 height 7
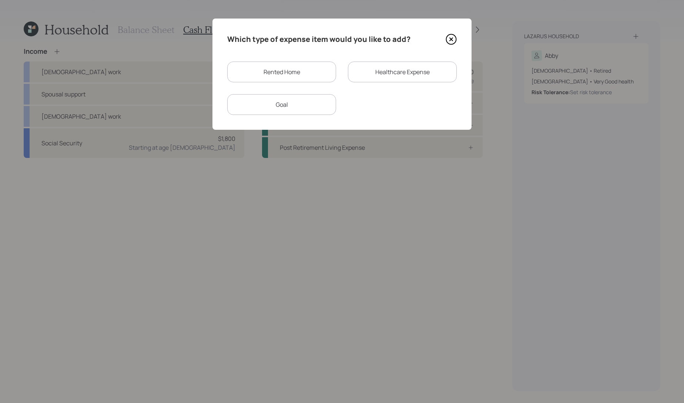
click at [320, 79] on div "Rented Home" at bounding box center [281, 71] width 109 height 21
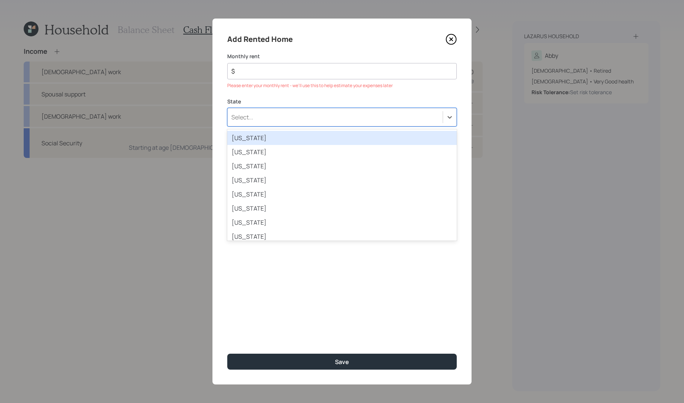
click at [309, 108] on div "Select..." at bounding box center [342, 117] width 230 height 19
type input "tex"
click at [298, 145] on div "[US_STATE]" at bounding box center [342, 138] width 230 height 14
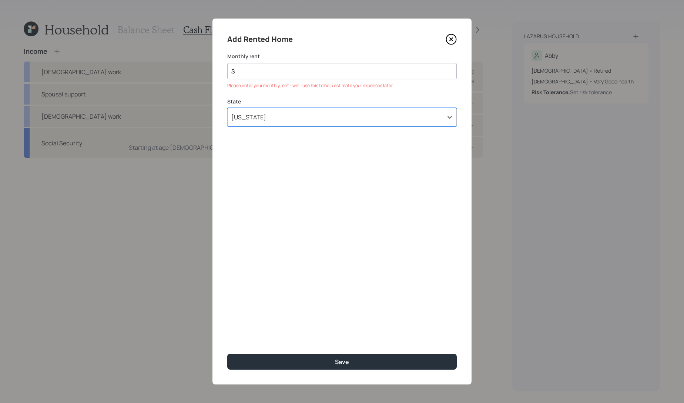
click at [302, 80] on div "Monthly rent $ Please enter your monthly rent - we'll use this to help estimate…" at bounding box center [342, 71] width 230 height 36
click at [304, 76] on div "$" at bounding box center [342, 71] width 230 height 16
click at [304, 73] on input "$" at bounding box center [339, 71] width 217 height 9
click at [304, 71] on input "$" at bounding box center [339, 71] width 217 height 9
type input "$ 2,400"
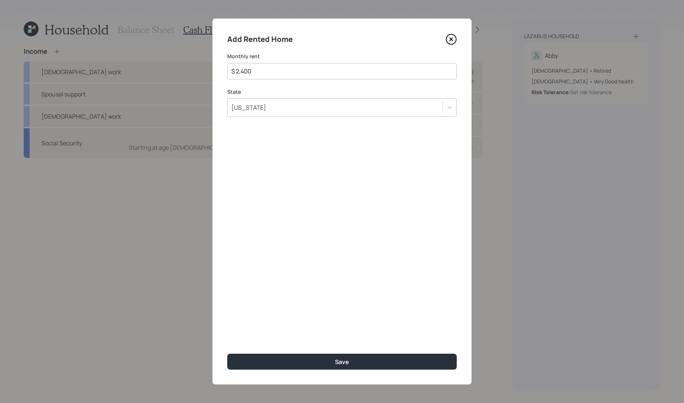
click at [227, 353] on button "Save" at bounding box center [342, 361] width 230 height 16
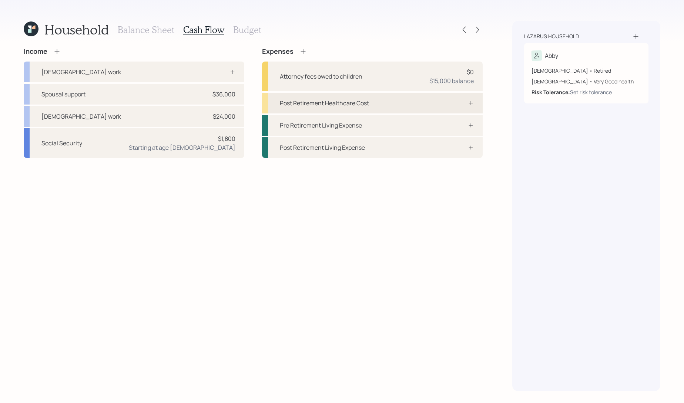
click at [332, 104] on div "Post Retirement Healthcare Cost" at bounding box center [324, 103] width 89 height 9
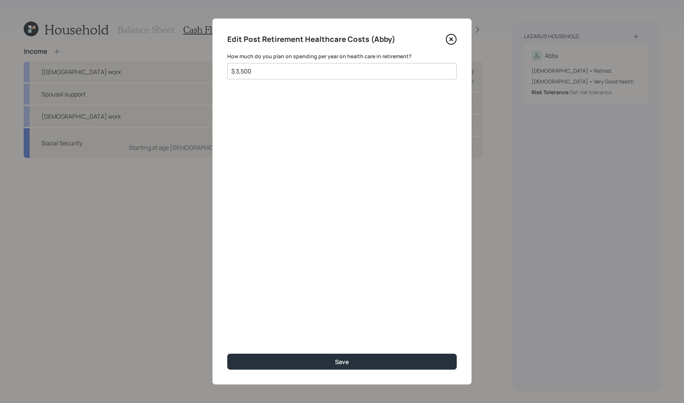
type input "$ 3,500"
click at [227, 353] on button "Save" at bounding box center [342, 361] width 230 height 16
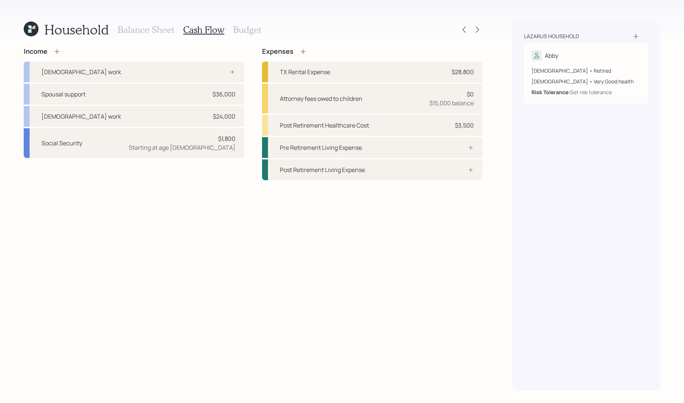
click at [250, 29] on h3 "Budget" at bounding box center [247, 29] width 28 height 11
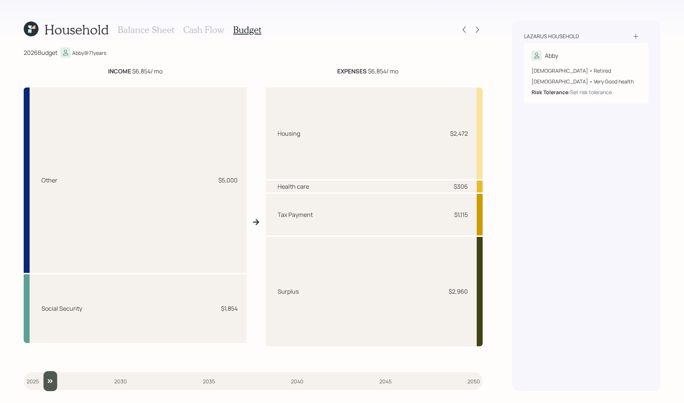
type input "2026"
click at [38, 374] on input "slider" at bounding box center [253, 381] width 459 height 20
drag, startPoint x: 241, startPoint y: 308, endPoint x: 203, endPoint y: 308, distance: 38.5
click at [203, 308] on div "Social Security $1,854" at bounding box center [135, 308] width 223 height 69
drag, startPoint x: 240, startPoint y: 181, endPoint x: 211, endPoint y: 181, distance: 29.3
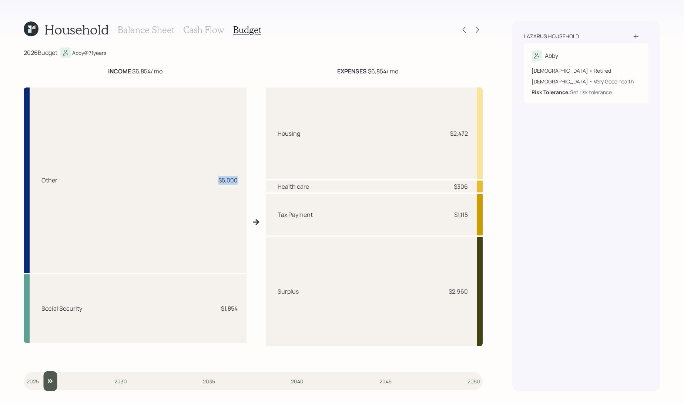
click at [211, 181] on div "Other $5,000" at bounding box center [135, 179] width 223 height 185
drag, startPoint x: 184, startPoint y: 80, endPoint x: 128, endPoint y: 73, distance: 56.5
click at [128, 73] on div "INCOME $6,854 / mo EXPENSES $6,854 / mo Other $5,000 Social Security $1,854 Hou…" at bounding box center [253, 214] width 459 height 295
click at [128, 73] on b "INCOME" at bounding box center [119, 71] width 23 height 8
drag, startPoint x: 475, startPoint y: 134, endPoint x: 437, endPoint y: 134, distance: 37.8
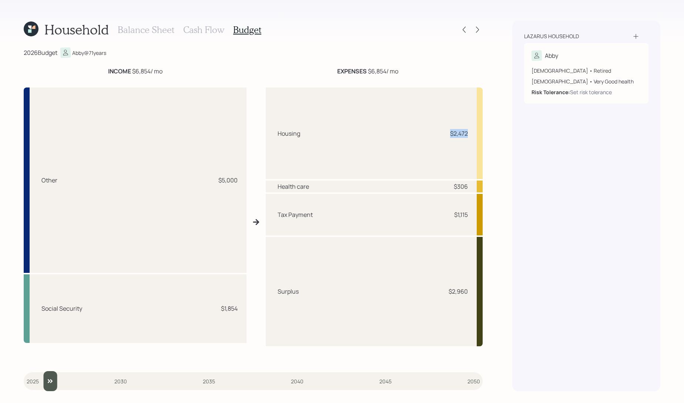
click at [437, 134] on div "Housing $2,472" at bounding box center [374, 132] width 217 height 91
drag, startPoint x: 470, startPoint y: 186, endPoint x: 441, endPoint y: 186, distance: 29.3
click at [441, 186] on div "Health care $306" at bounding box center [374, 186] width 217 height 12
drag, startPoint x: 468, startPoint y: 214, endPoint x: 437, endPoint y: 214, distance: 31.9
click at [437, 214] on div "Tax Payment $1,115" at bounding box center [374, 214] width 217 height 41
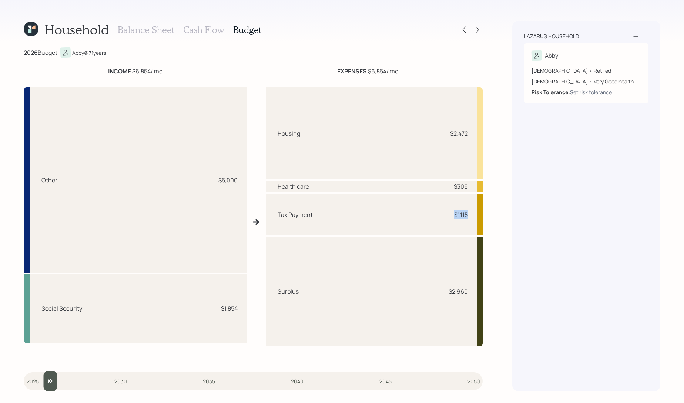
click at [437, 214] on div "Tax Payment $1,115" at bounding box center [374, 214] width 217 height 41
drag, startPoint x: 471, startPoint y: 292, endPoint x: 430, endPoint y: 292, distance: 40.4
click at [430, 292] on div "Surplus $2,960" at bounding box center [374, 292] width 217 height 110
click at [133, 24] on h3 "Balance Sheet" at bounding box center [146, 29] width 57 height 11
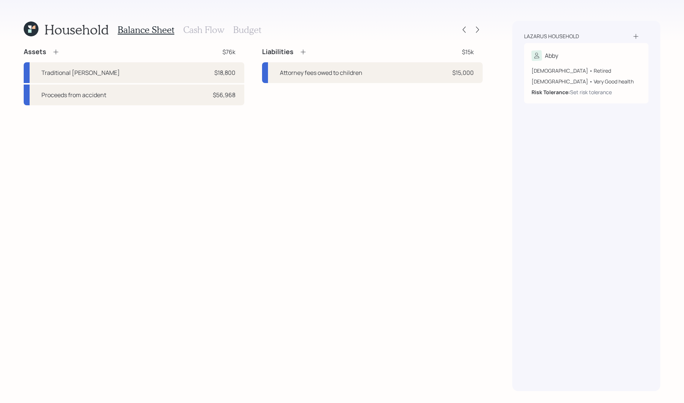
click at [237, 30] on h3 "Budget" at bounding box center [247, 29] width 28 height 11
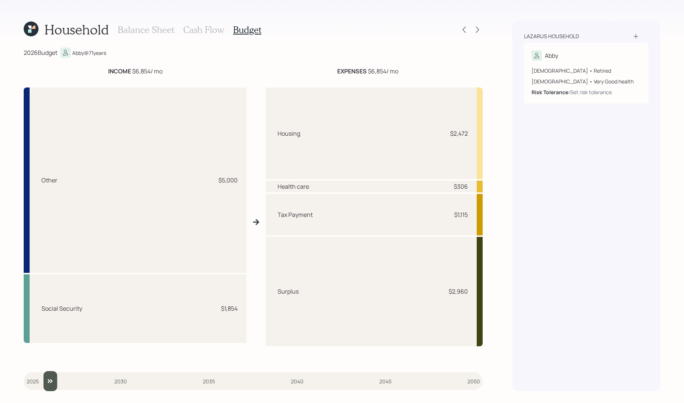
drag, startPoint x: 32, startPoint y: 380, endPoint x: 37, endPoint y: 380, distance: 4.8
type input "2026"
click at [37, 380] on input "slider" at bounding box center [253, 381] width 459 height 20
click at [199, 27] on h3 "Cash Flow" at bounding box center [203, 29] width 41 height 11
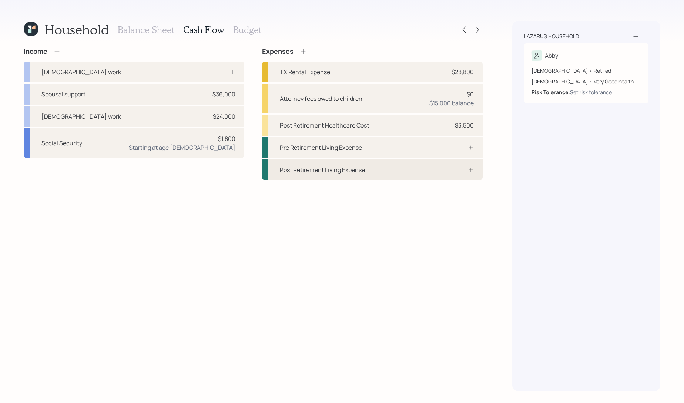
click at [416, 166] on div "Post Retirement Living Expense" at bounding box center [372, 169] width 221 height 21
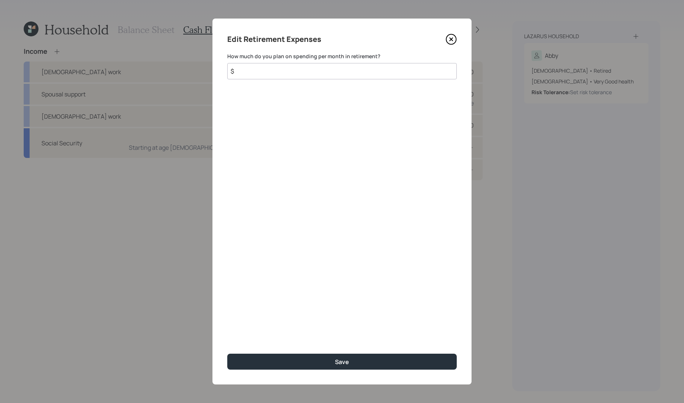
click at [339, 74] on input "$" at bounding box center [342, 71] width 230 height 16
type input "$ 2,400"
click at [227, 353] on button "Save" at bounding box center [342, 361] width 230 height 16
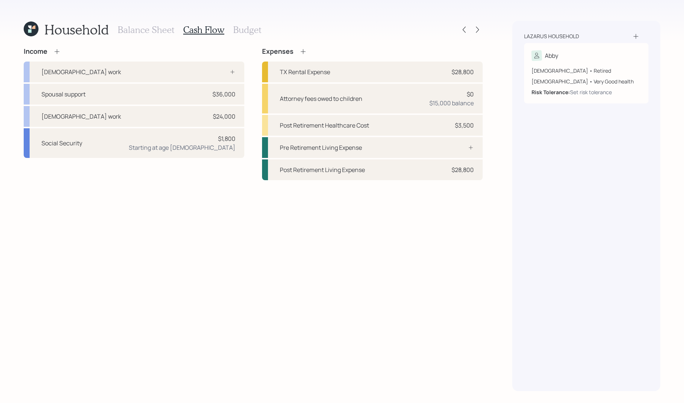
click at [251, 29] on h3 "Budget" at bounding box center [247, 29] width 28 height 11
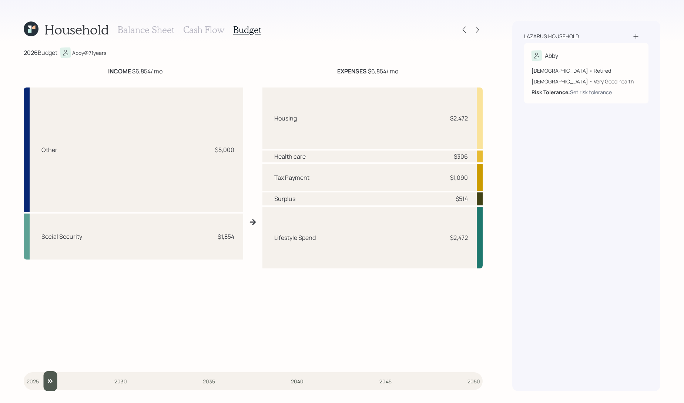
type input "2026"
click at [41, 374] on input "slider" at bounding box center [253, 381] width 459 height 20
drag, startPoint x: 471, startPoint y: 196, endPoint x: 449, endPoint y: 196, distance: 21.9
click at [449, 196] on div "Surplus $514" at bounding box center [373, 198] width 220 height 13
click at [467, 203] on div "$514" at bounding box center [462, 198] width 12 height 9
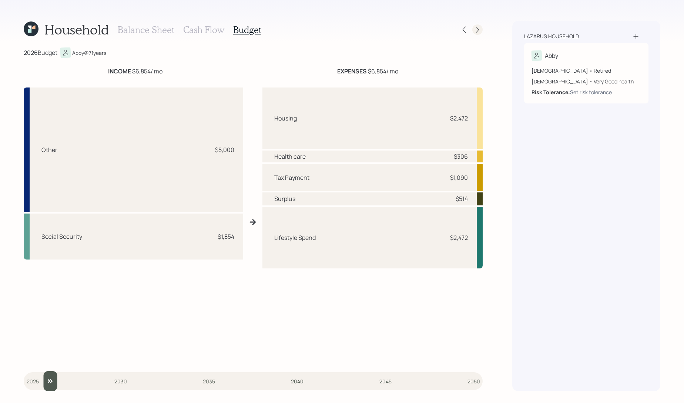
click at [477, 30] on icon at bounding box center [477, 29] width 7 height 7
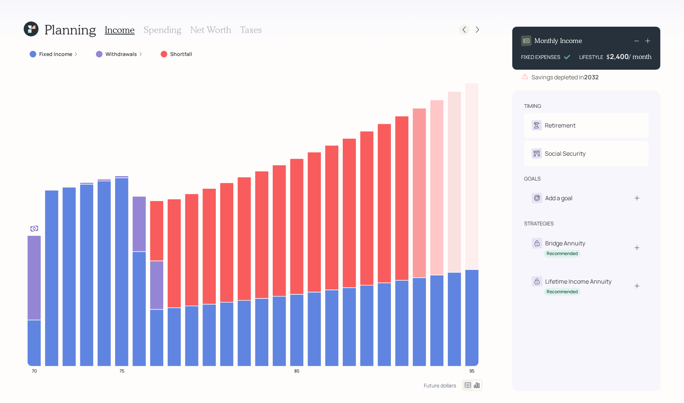
click at [463, 30] on icon at bounding box center [464, 29] width 7 height 7
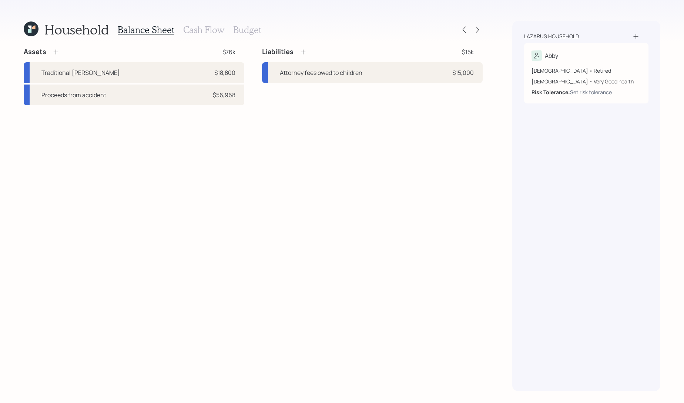
click at [207, 17] on div "Household Balance Sheet Cash Flow Budget Assets $76k Traditional [PERSON_NAME] …" at bounding box center [342, 201] width 684 height 403
click at [207, 29] on h3 "Cash Flow" at bounding box center [203, 29] width 41 height 11
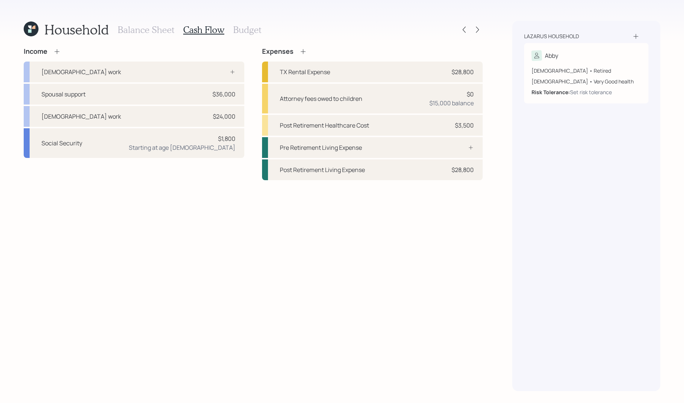
click at [58, 53] on icon at bounding box center [56, 51] width 7 height 7
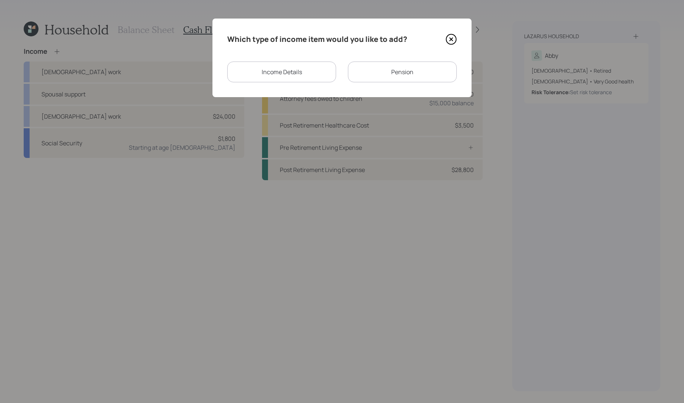
click at [306, 67] on div "Income Details" at bounding box center [281, 71] width 109 height 21
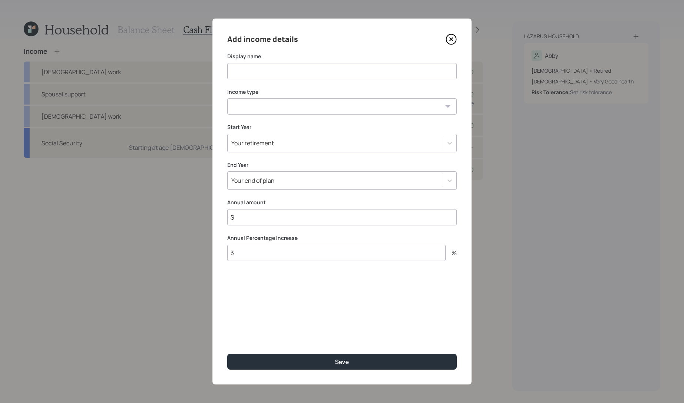
click at [268, 71] on input at bounding box center [342, 71] width 230 height 16
type input "Offset for 2025 withdrawals"
click at [252, 94] on label "Income type" at bounding box center [342, 91] width 230 height 7
click at [252, 107] on select "[DEMOGRAPHIC_DATA] work [DEMOGRAPHIC_DATA] work Self employment Other" at bounding box center [342, 106] width 230 height 16
select select "other"
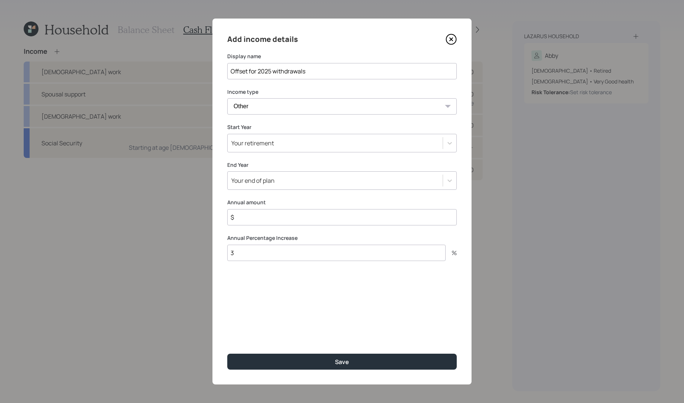
click at [227, 98] on select "[DEMOGRAPHIC_DATA] work [DEMOGRAPHIC_DATA] work Self employment Other" at bounding box center [342, 106] width 230 height 16
click at [267, 145] on select "Tax-free Earned Self Employment Alimony Royalties Pension / Annuity Interest Di…" at bounding box center [342, 142] width 230 height 16
select select "tax_free"
click at [227, 134] on select "Tax-free Earned Self Employment Alimony Royalties Pension / Annuity Interest Di…" at bounding box center [342, 142] width 230 height 16
click at [265, 174] on div "Your retirement" at bounding box center [252, 178] width 43 height 8
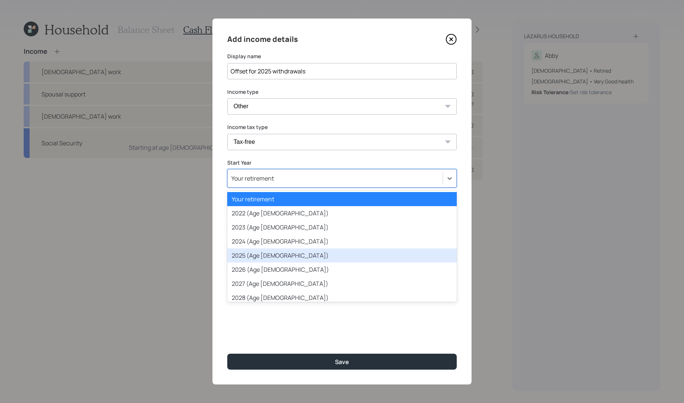
click at [264, 253] on div "2025 (Age [DEMOGRAPHIC_DATA])" at bounding box center [342, 255] width 230 height 14
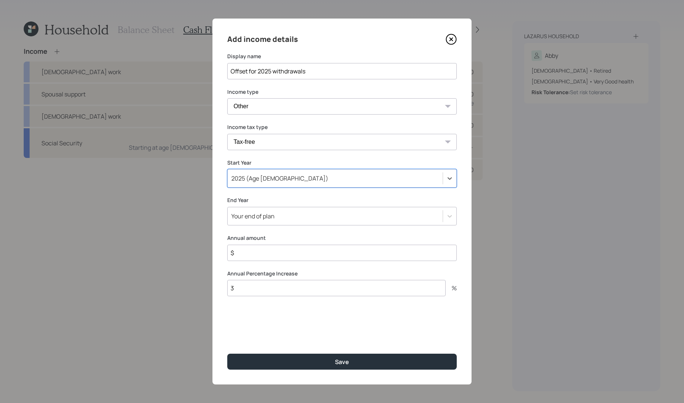
click at [274, 209] on div "Your end of plan" at bounding box center [342, 216] width 230 height 19
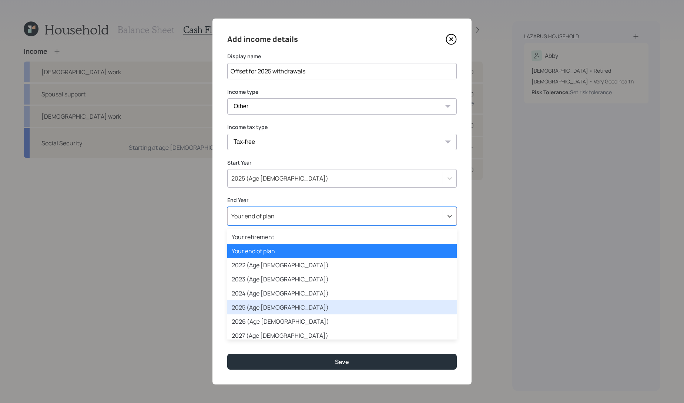
click at [272, 308] on div "2025 (Age [DEMOGRAPHIC_DATA])" at bounding box center [342, 307] width 230 height 14
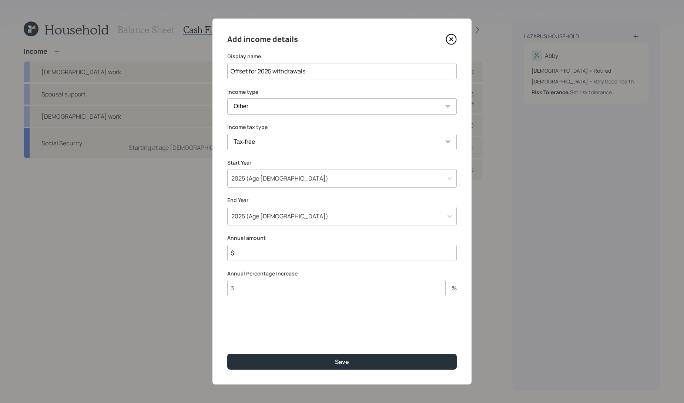
click at [266, 248] on input "$" at bounding box center [342, 252] width 230 height 16
type input "$ 40,000"
click at [227, 353] on button "Save" at bounding box center [342, 361] width 230 height 16
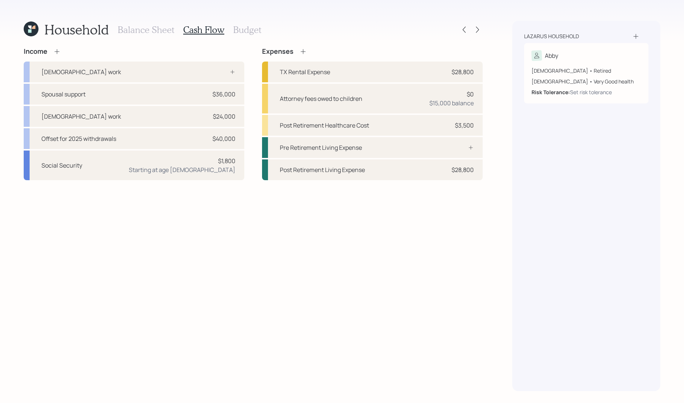
click at [251, 31] on h3 "Budget" at bounding box center [247, 29] width 28 height 11
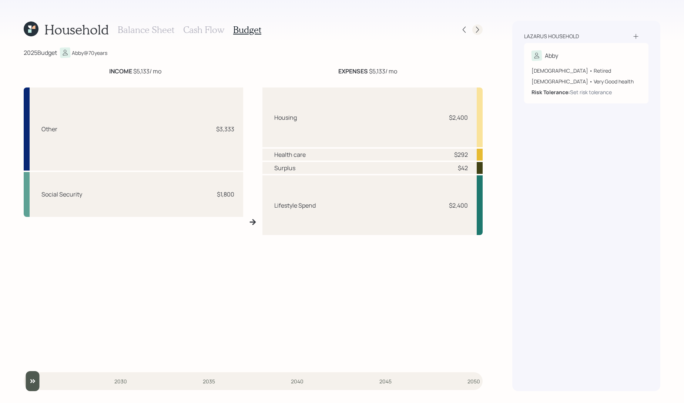
click at [482, 30] on div at bounding box center [478, 29] width 10 height 10
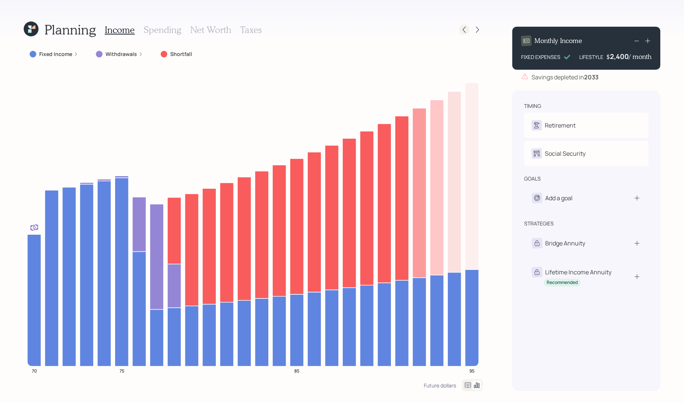
click at [468, 28] on div at bounding box center [464, 29] width 10 height 10
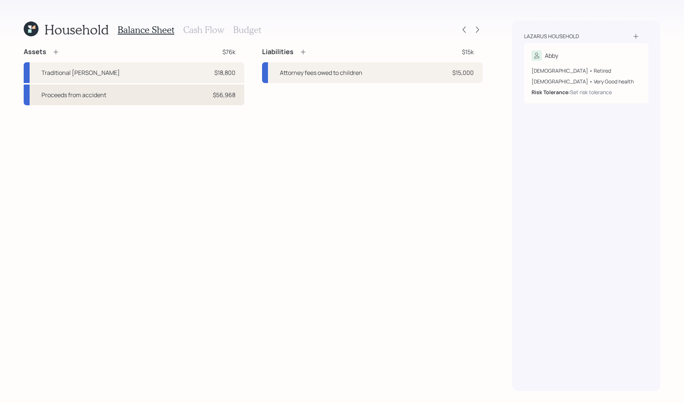
click at [150, 96] on div "Proceeds from accident $56,968" at bounding box center [134, 94] width 221 height 21
select select "taxable"
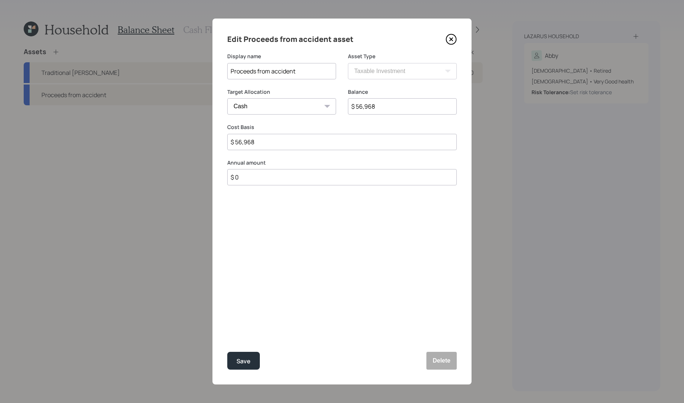
click at [301, 105] on select "Cash Conservative Balanced Aggressive" at bounding box center [281, 106] width 109 height 16
select select "balanced"
click at [227, 98] on select "Cash Conservative Balanced Aggressive" at bounding box center [281, 106] width 109 height 16
click at [239, 365] on div "Save" at bounding box center [244, 361] width 14 height 10
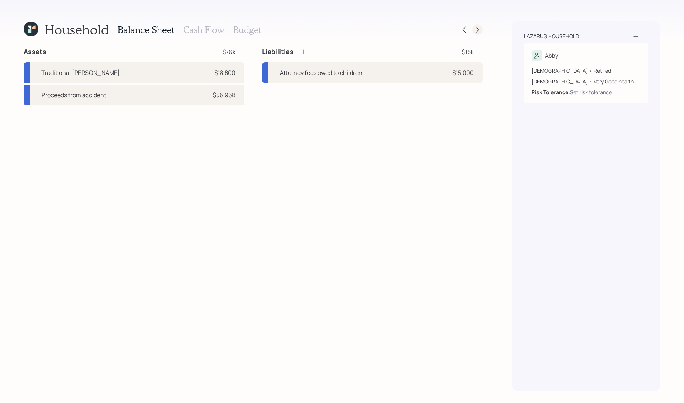
click at [478, 32] on icon at bounding box center [477, 29] width 7 height 7
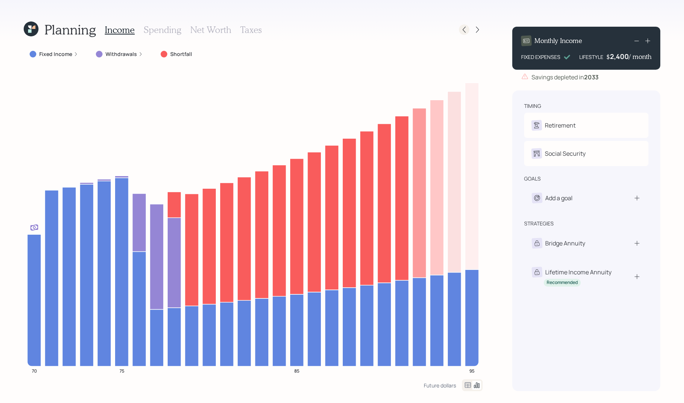
click at [462, 30] on icon at bounding box center [464, 29] width 7 height 7
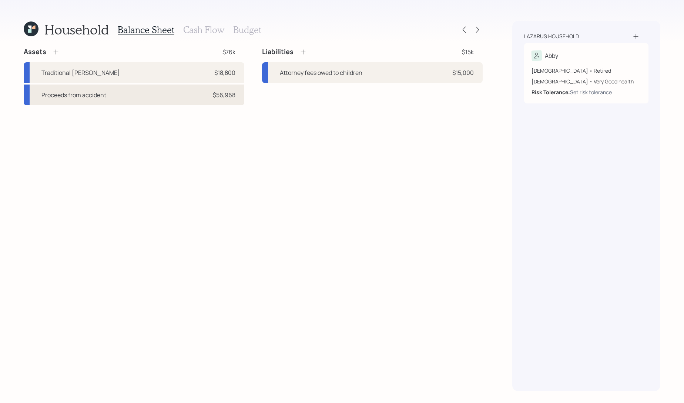
click at [178, 89] on div "Proceeds from accident $56,968" at bounding box center [134, 94] width 221 height 21
select select "taxable"
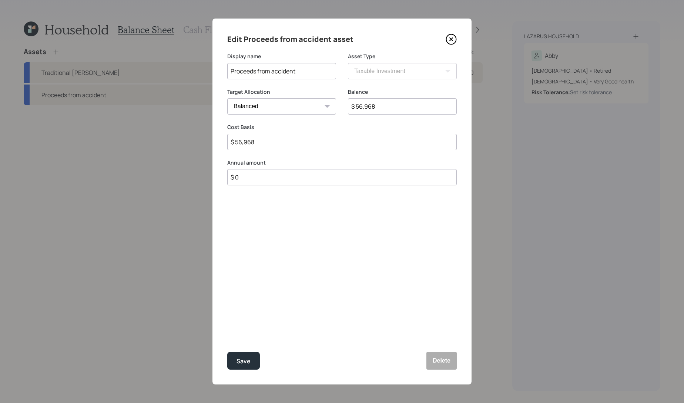
click at [282, 106] on select "Cash Conservative Balanced Aggressive" at bounding box center [281, 106] width 109 height 16
select select "uninvested"
click at [227, 98] on select "Cash Conservative Balanced Aggressive" at bounding box center [281, 106] width 109 height 16
click at [240, 357] on div "Save" at bounding box center [244, 361] width 14 height 10
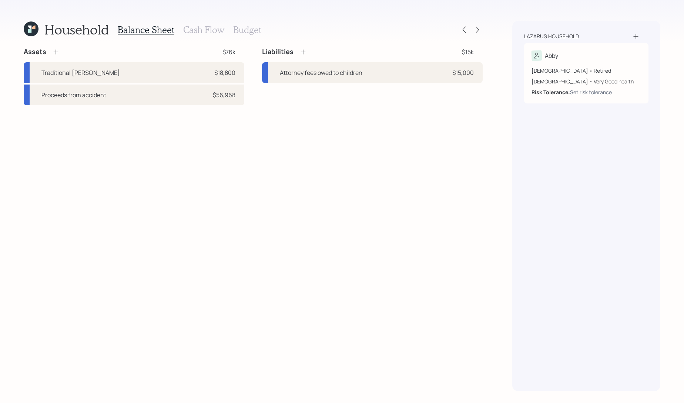
click at [220, 32] on h3 "Cash Flow" at bounding box center [203, 29] width 41 height 11
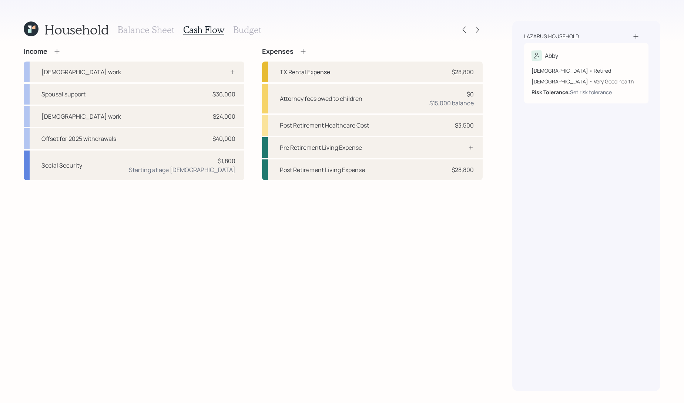
click at [244, 36] on div "Balance Sheet Cash Flow Budget" at bounding box center [190, 30] width 144 height 18
click at [245, 33] on h3 "Budget" at bounding box center [247, 29] width 28 height 11
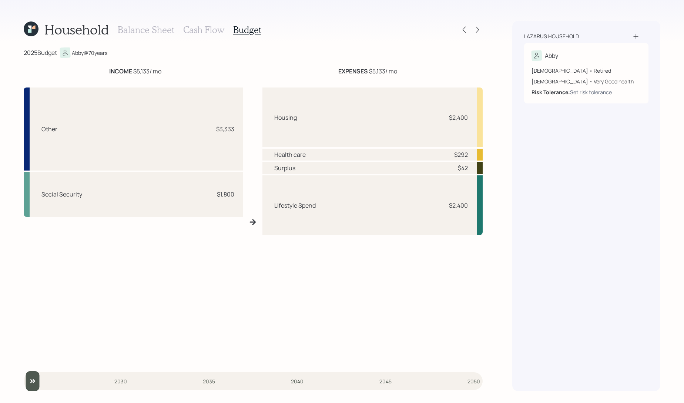
click at [480, 37] on div "Household Balance Sheet Cash Flow Budget" at bounding box center [253, 30] width 459 height 18
click at [480, 33] on icon at bounding box center [477, 29] width 7 height 7
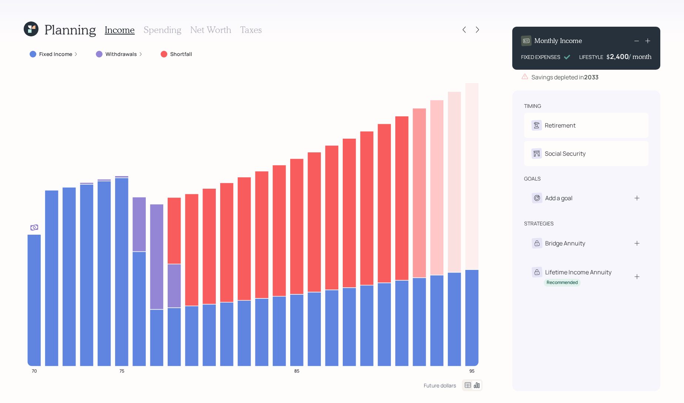
click at [55, 54] on label "Fixed Income" at bounding box center [55, 53] width 33 height 7
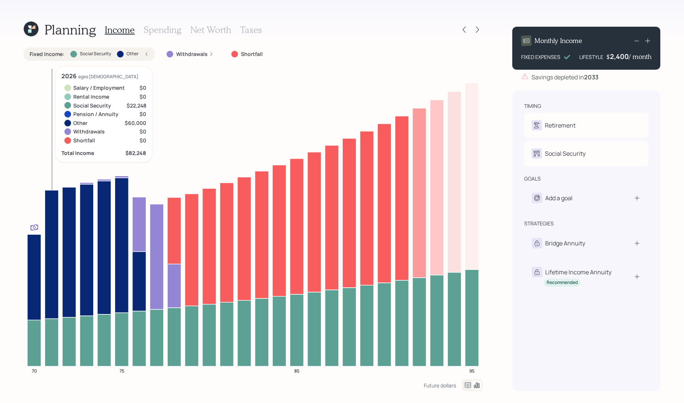
click at [54, 344] on icon at bounding box center [52, 341] width 14 height 47
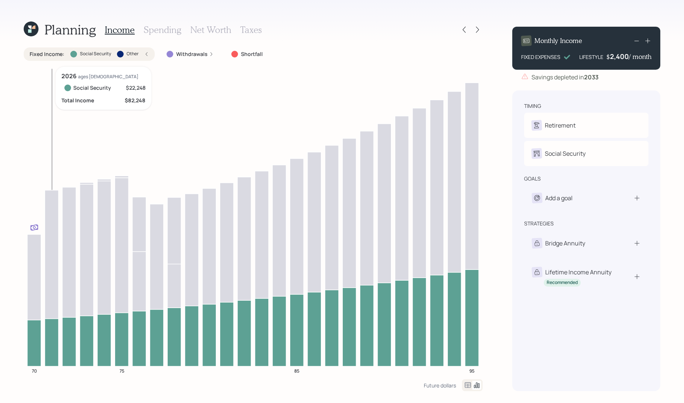
click at [54, 343] on icon at bounding box center [52, 341] width 14 height 47
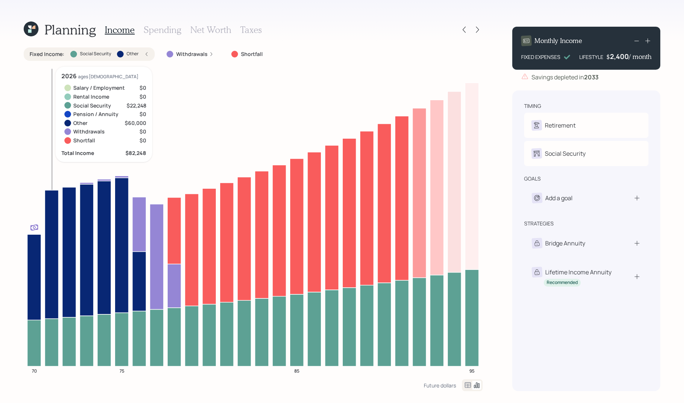
click at [53, 250] on icon at bounding box center [52, 254] width 14 height 128
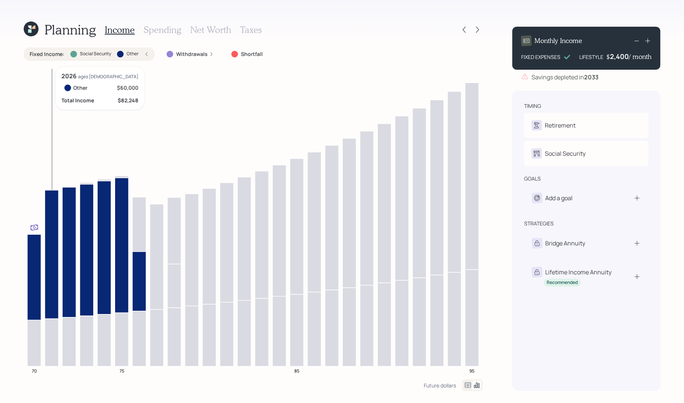
click at [53, 250] on icon at bounding box center [52, 254] width 14 height 128
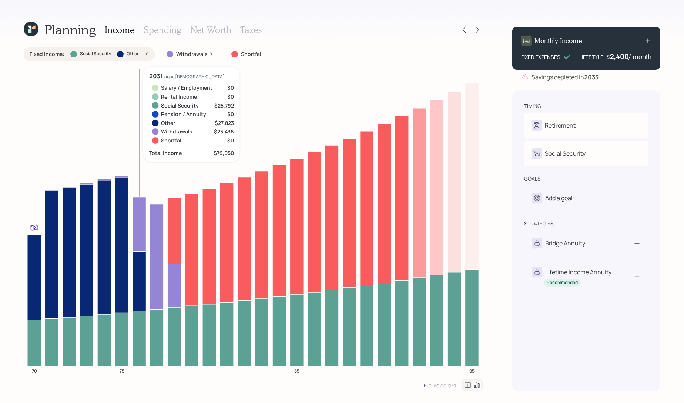
click at [140, 224] on icon at bounding box center [140, 224] width 14 height 54
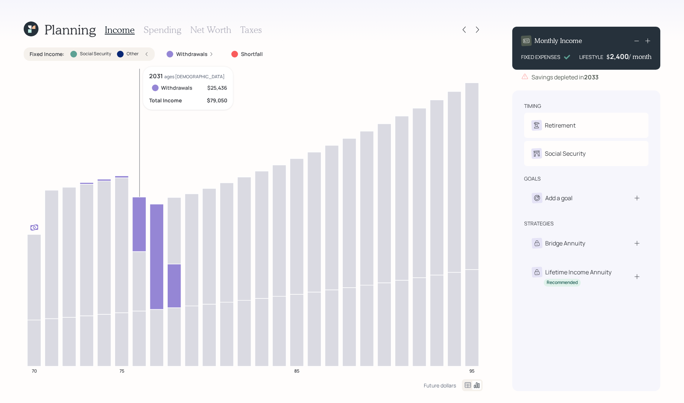
click at [140, 224] on icon at bounding box center [140, 224] width 14 height 54
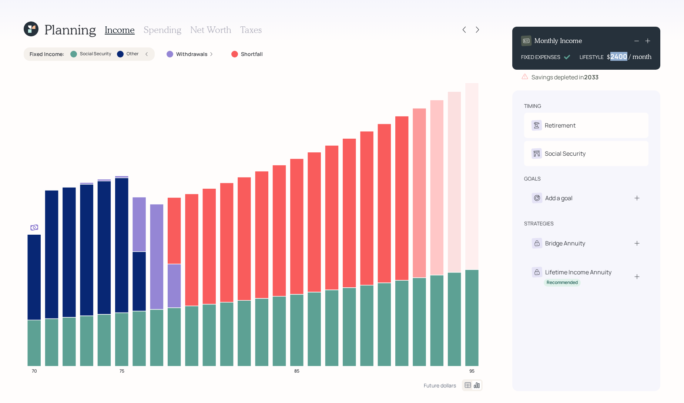
drag, startPoint x: 627, startPoint y: 56, endPoint x: 604, endPoint y: 58, distance: 23.8
click at [604, 58] on div "LIFESTYLE $ 2400 / month" at bounding box center [616, 56] width 72 height 9
click at [644, 92] on div "timing Retirement A Retired Social Security A Elect at 70y 12m goals Add a goal…" at bounding box center [587, 240] width 148 height 300
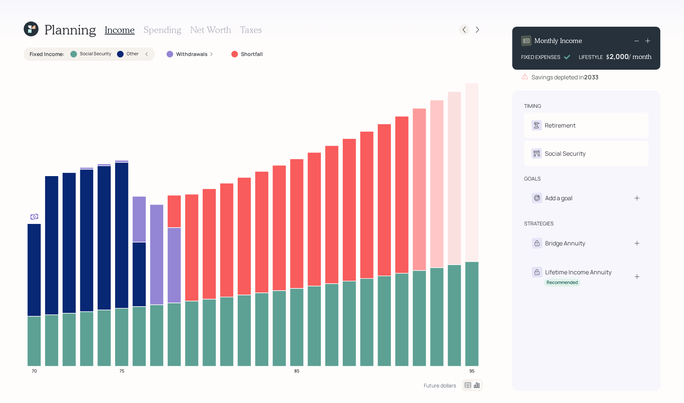
click at [466, 28] on icon at bounding box center [464, 29] width 7 height 7
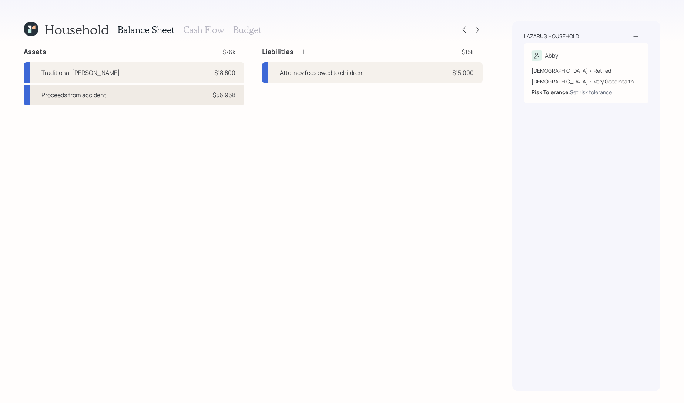
click at [155, 98] on div "Proceeds from accident $56,968" at bounding box center [134, 94] width 221 height 21
select select "taxable"
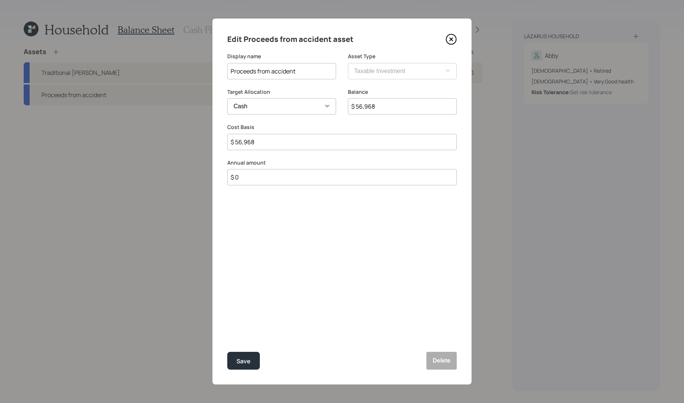
click at [297, 100] on select "Cash Conservative Balanced Aggressive" at bounding box center [281, 106] width 109 height 16
select select "balanced"
click at [227, 98] on select "Cash Conservative Balanced Aggressive" at bounding box center [281, 106] width 109 height 16
click at [245, 363] on div "Save" at bounding box center [244, 361] width 14 height 10
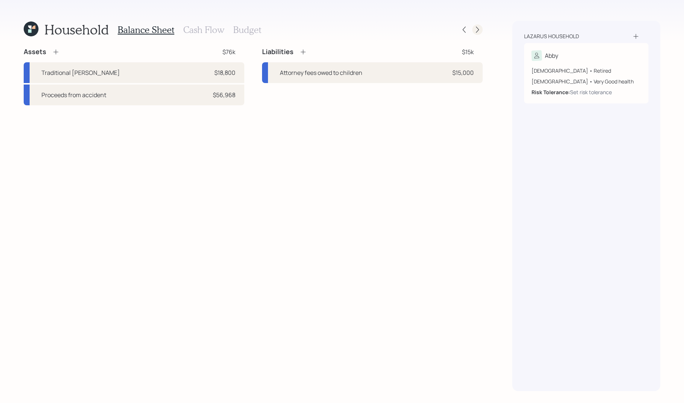
click at [480, 30] on icon at bounding box center [477, 29] width 7 height 7
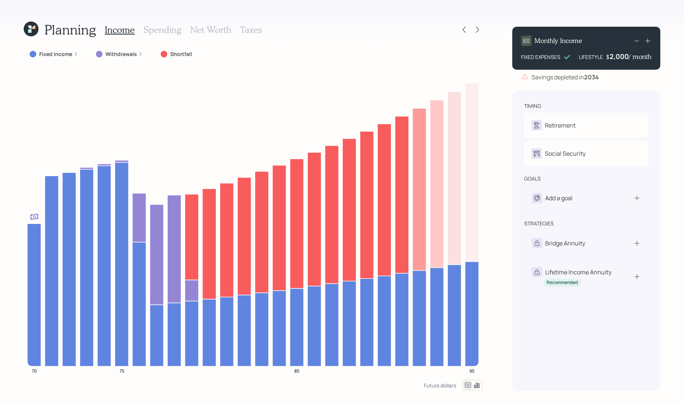
click at [115, 53] on label "Withdrawals" at bounding box center [121, 53] width 31 height 7
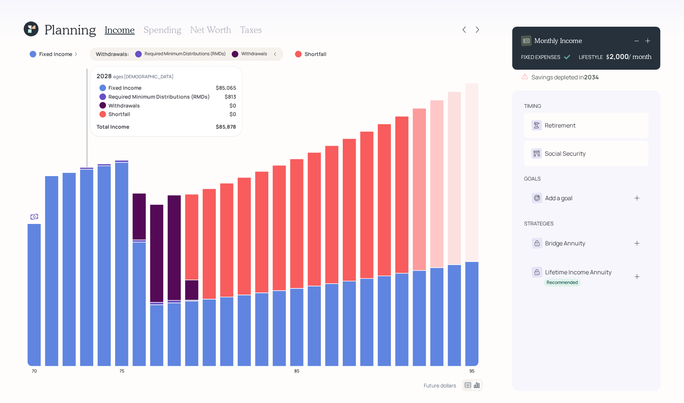
click at [87, 167] on icon at bounding box center [87, 168] width 14 height 2
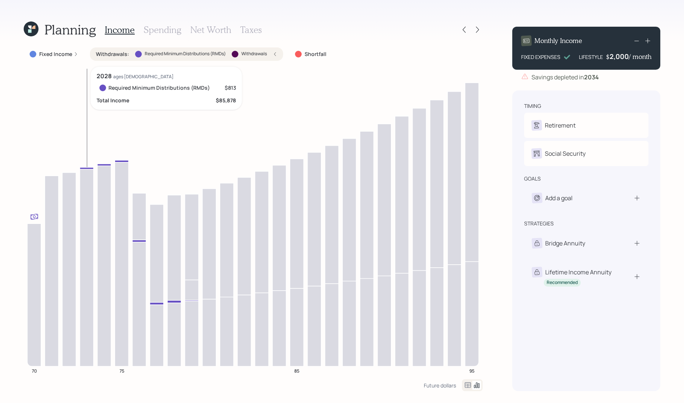
click at [86, 167] on icon at bounding box center [87, 168] width 14 height 2
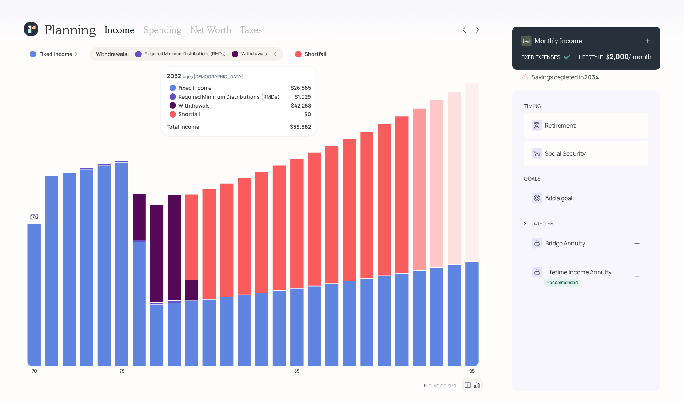
click at [153, 261] on icon at bounding box center [157, 253] width 14 height 98
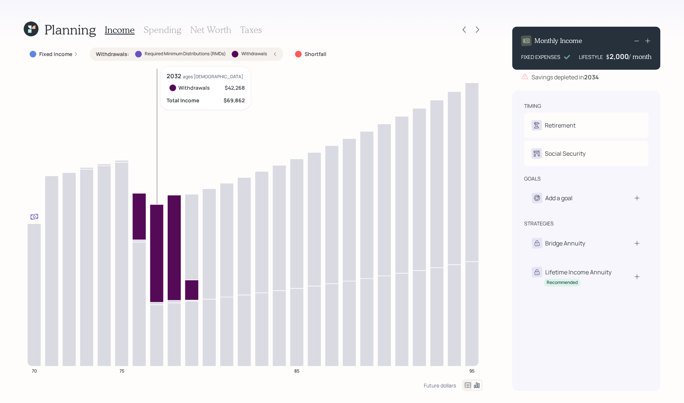
click at [160, 239] on icon at bounding box center [157, 253] width 14 height 98
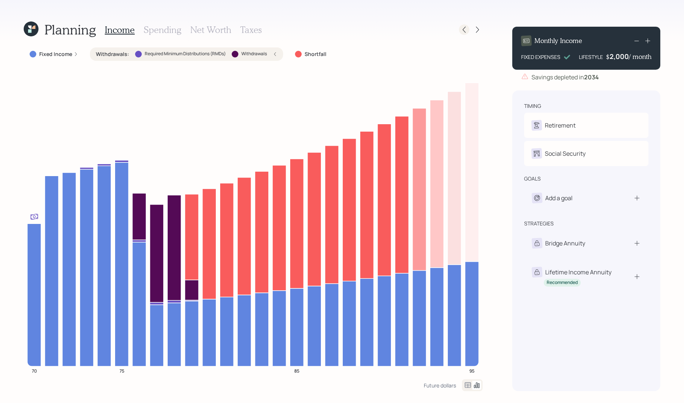
click at [464, 29] on icon at bounding box center [464, 29] width 7 height 7
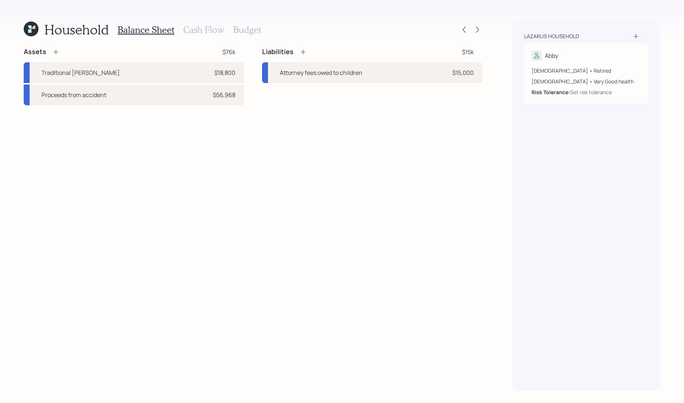
click at [214, 27] on h3 "Cash Flow" at bounding box center [203, 29] width 41 height 11
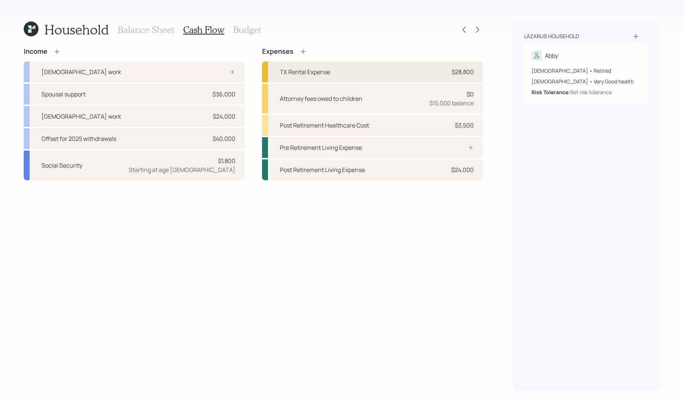
click at [349, 71] on div "TX Rental Expense $28,800" at bounding box center [372, 71] width 221 height 21
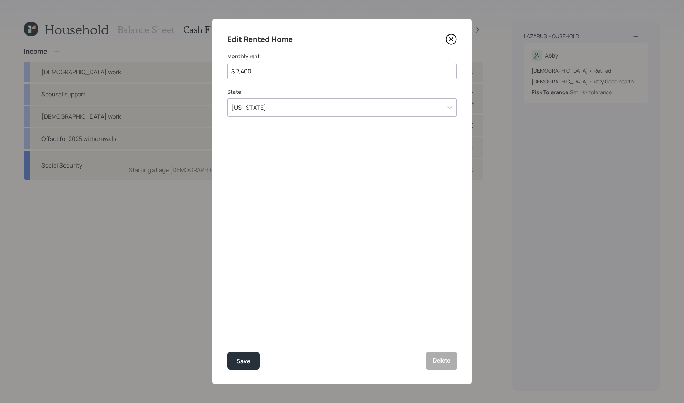
drag, startPoint x: 310, startPoint y: 69, endPoint x: 187, endPoint y: 64, distance: 123.0
click at [187, 64] on div "Edit Rented Home Monthly rent $ 2,400 State [US_STATE] Save Delete" at bounding box center [342, 201] width 684 height 403
type input "$ 2,000"
click at [227, 351] on button "Save" at bounding box center [243, 360] width 33 height 18
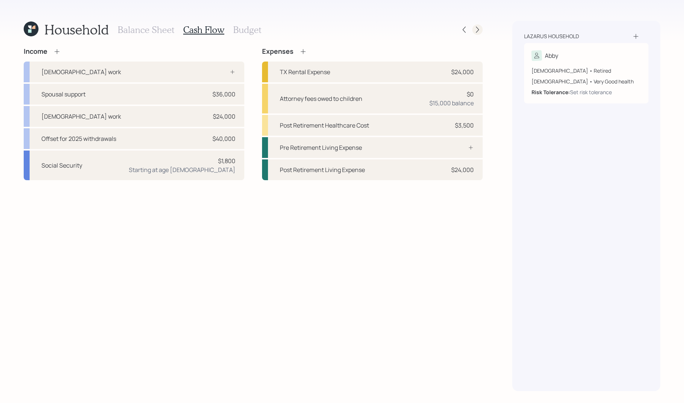
click at [478, 28] on icon at bounding box center [477, 29] width 7 height 7
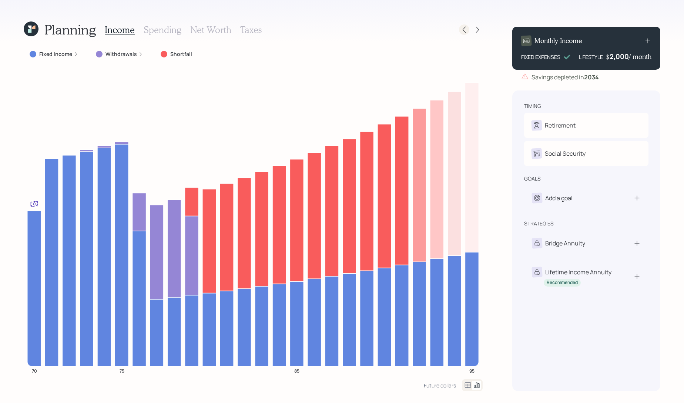
click at [463, 31] on icon at bounding box center [464, 29] width 7 height 7
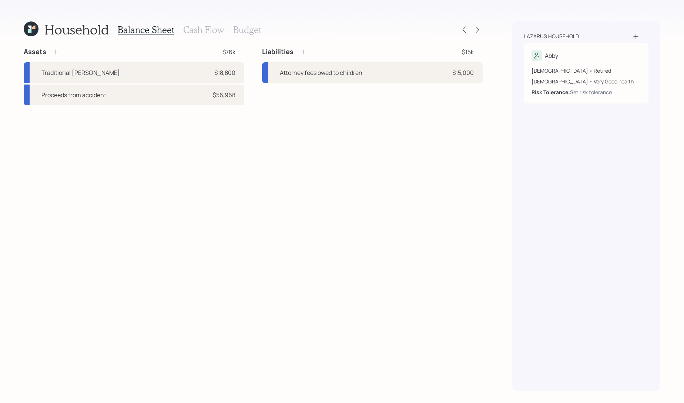
click at [198, 24] on h3 "Cash Flow" at bounding box center [203, 29] width 41 height 11
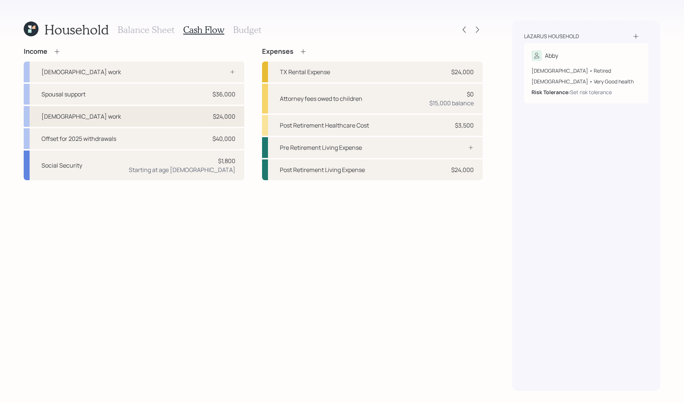
click at [129, 110] on div "[DEMOGRAPHIC_DATA] work $24,000" at bounding box center [134, 116] width 221 height 21
select select "part_time"
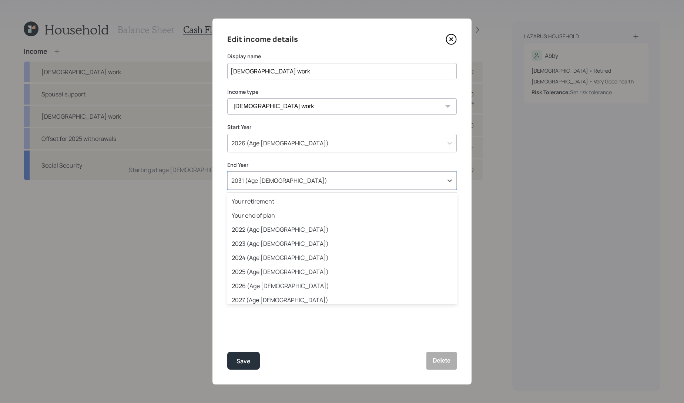
click at [284, 176] on div "2031 (Age [DEMOGRAPHIC_DATA])" at bounding box center [335, 180] width 215 height 13
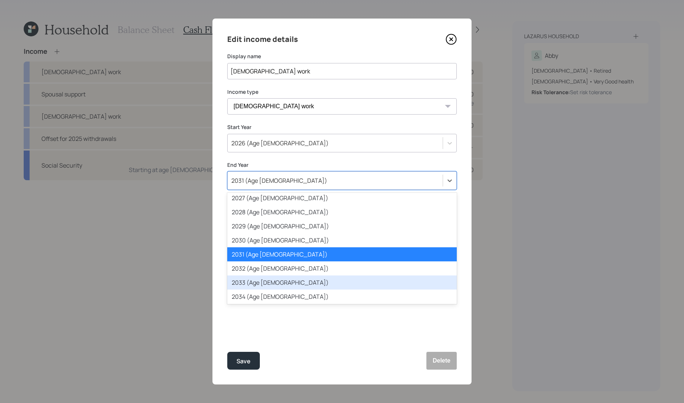
scroll to position [103, 0]
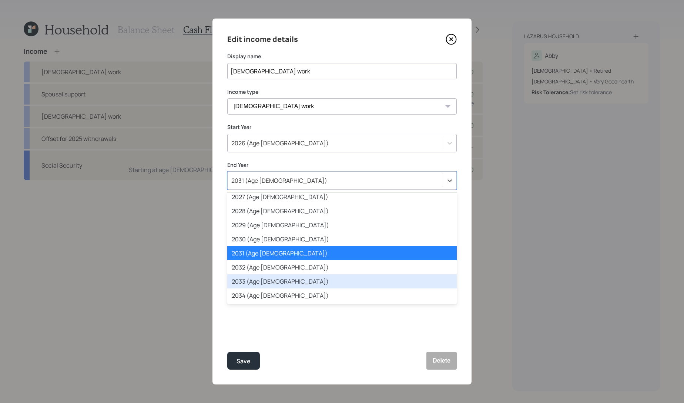
click at [279, 284] on div "2033 (Age [DEMOGRAPHIC_DATA])" at bounding box center [342, 281] width 230 height 14
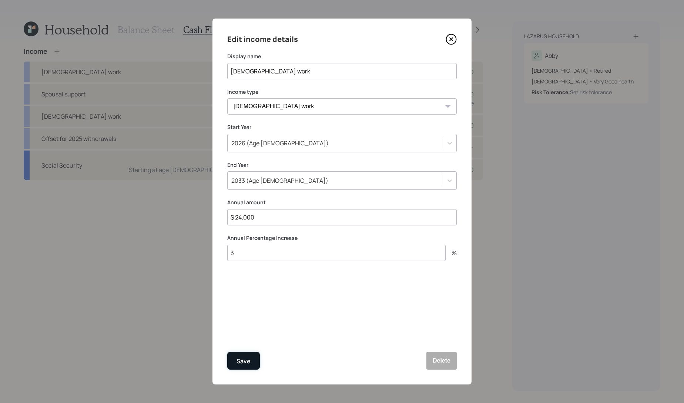
click at [251, 367] on button "Save" at bounding box center [243, 360] width 33 height 18
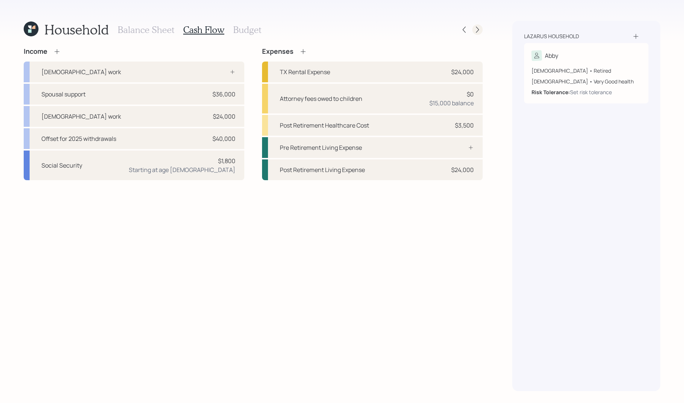
click at [478, 26] on icon at bounding box center [477, 29] width 7 height 7
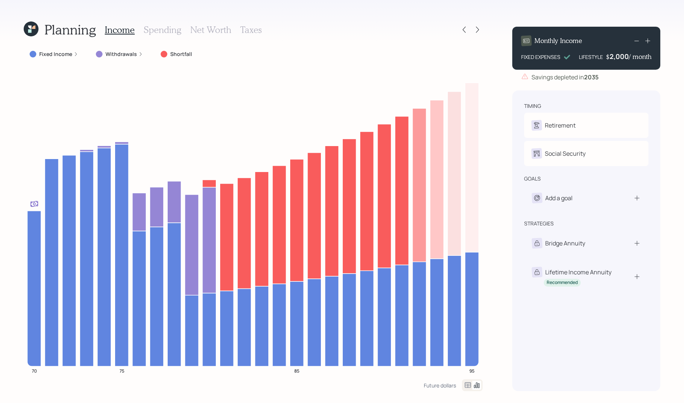
click at [459, 25] on div at bounding box center [471, 29] width 24 height 10
click at [464, 27] on icon at bounding box center [464, 29] width 7 height 7
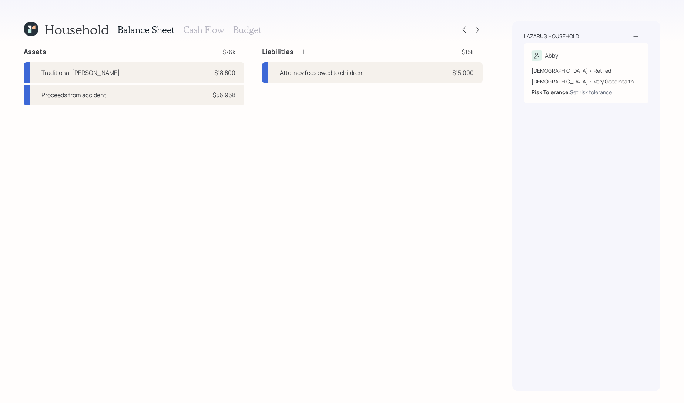
click at [213, 32] on h3 "Cash Flow" at bounding box center [203, 29] width 41 height 11
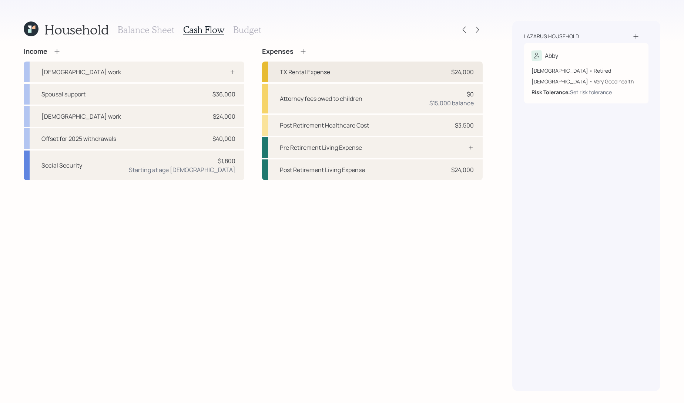
click at [358, 76] on div "TX Rental Expense $24,000" at bounding box center [372, 71] width 221 height 21
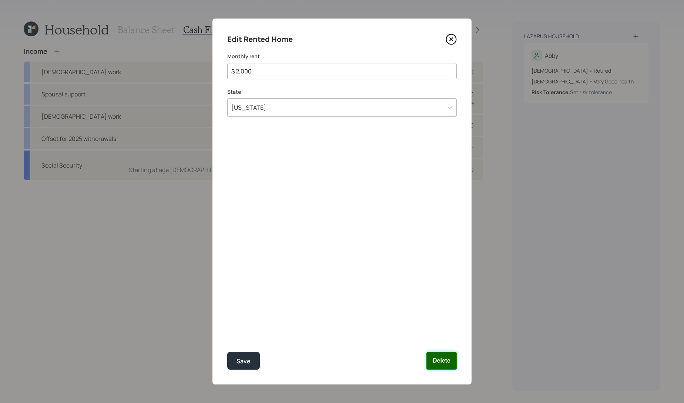
click at [450, 366] on button "Delete" at bounding box center [442, 360] width 30 height 18
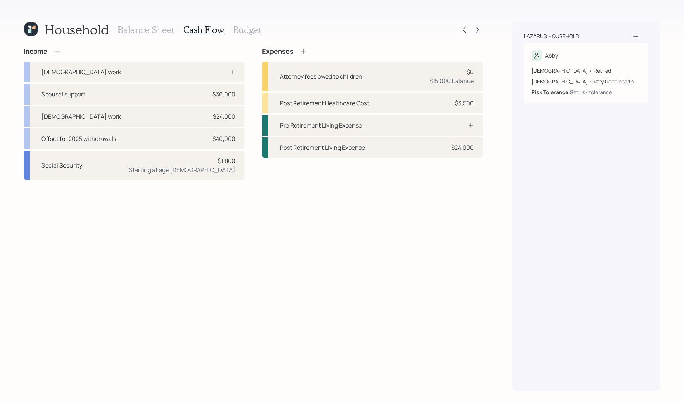
click at [300, 49] on icon at bounding box center [303, 51] width 7 height 7
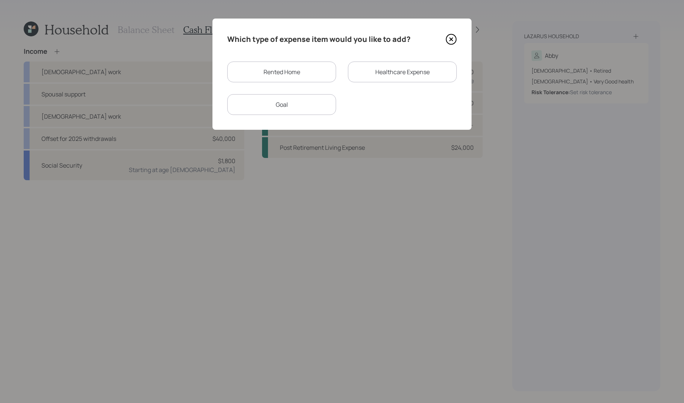
click at [316, 103] on div "Goal" at bounding box center [281, 104] width 109 height 21
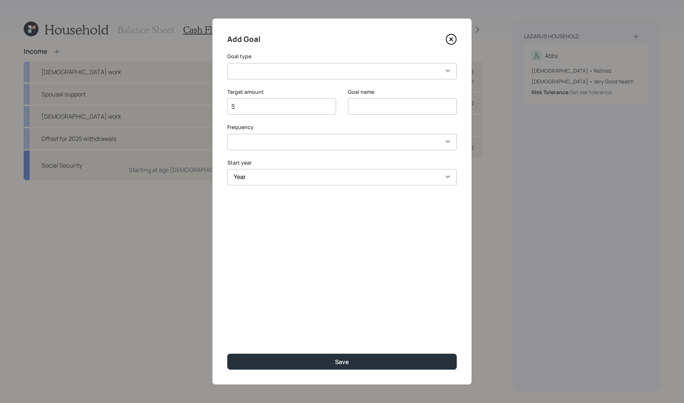
click at [289, 67] on select "Create an emergency fund Donate to charity Purchase a home Make a purchase Supp…" at bounding box center [342, 71] width 230 height 16
select select "other"
click at [227, 63] on select "Create an emergency fund Donate to charity Purchase a home Make a purchase Supp…" at bounding box center [342, 71] width 230 height 16
type input "Other"
click at [276, 103] on input "$" at bounding box center [279, 106] width 96 height 9
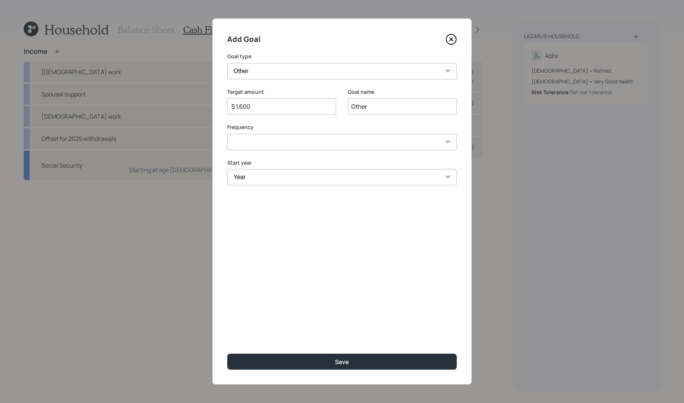
type input "$ 1,600"
click at [372, 108] on input "Other" at bounding box center [402, 106] width 109 height 16
click at [358, 108] on input "Other" at bounding box center [402, 106] width 109 height 16
type input "Rent"
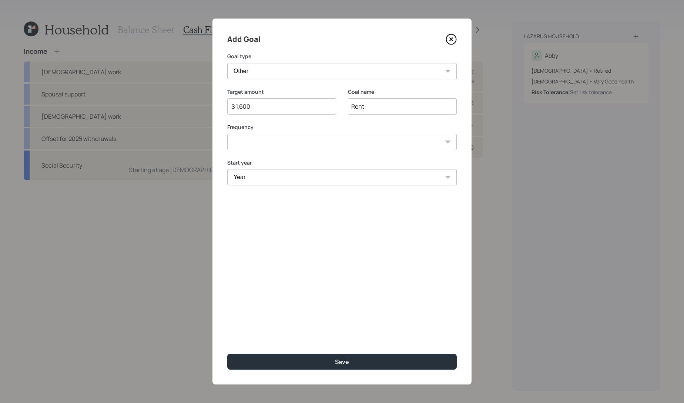
click at [301, 141] on select "One time Every 1 year Every 2 years Every 3 years Every 4 years Every 5 years E…" at bounding box center [342, 142] width 230 height 16
select select "1"
click at [227, 134] on select "One time Every 1 year Every 2 years Every 3 years Every 4 years Every 5 years E…" at bounding box center [342, 142] width 230 height 16
click at [263, 179] on select "Year 2025 2026 2027 2028 2029 2030 2031 2032 2033 2034 2035 2036 2037 2038 2039…" at bounding box center [281, 177] width 109 height 16
select select "2026"
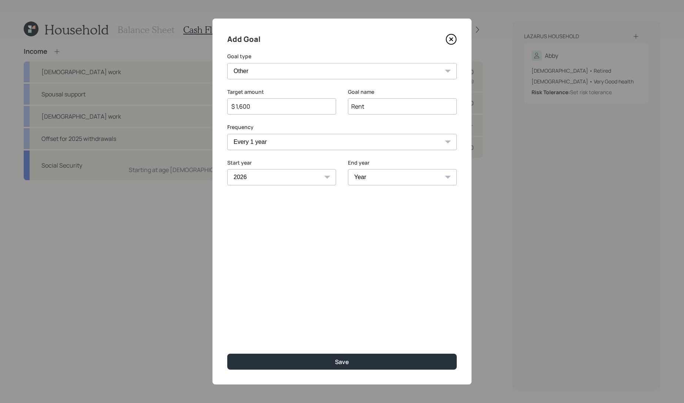
click at [227, 169] on select "Year 2025 2026 2027 2028 2029 2030 2031 2032 2033 2034 2035 2036 2037 2038 2039…" at bounding box center [281, 177] width 109 height 16
click at [396, 174] on select "Year 2026 2027 2028 2029 2030 2031 2032 2033 2034 2035 2036 2037 2038 2039 2040…" at bounding box center [402, 177] width 109 height 16
select select "2049"
click at [348, 169] on select "Year 2026 2027 2028 2029 2030 2031 2032 2033 2034 2035 2036 2037 2038 2039 2040…" at bounding box center [402, 177] width 109 height 16
click at [315, 252] on div "Add Goal Goal type Create an emergency fund Donate to charity Purchase a home M…" at bounding box center [342, 202] width 259 height 366
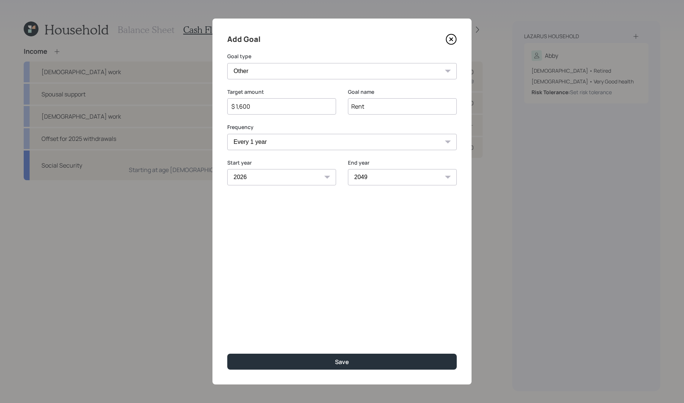
click at [285, 69] on select "Create an emergency fund Donate to charity Purchase a home Make a purchase Supp…" at bounding box center [342, 71] width 230 height 16
click at [227, 63] on select "Create an emergency fund Donate to charity Purchase a home Make a purchase Supp…" at bounding box center [342, 71] width 230 height 16
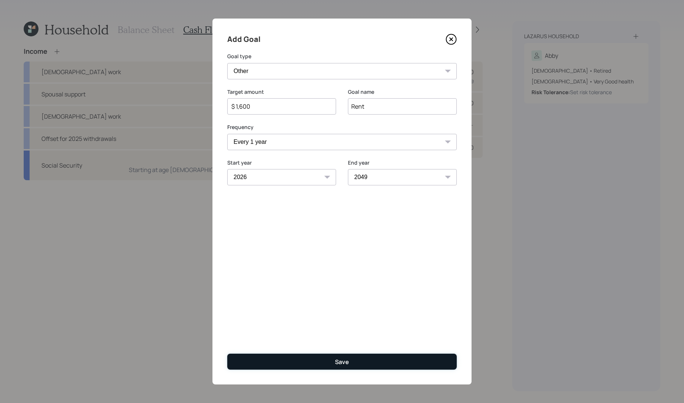
click at [313, 363] on button "Save" at bounding box center [342, 361] width 230 height 16
type input "$"
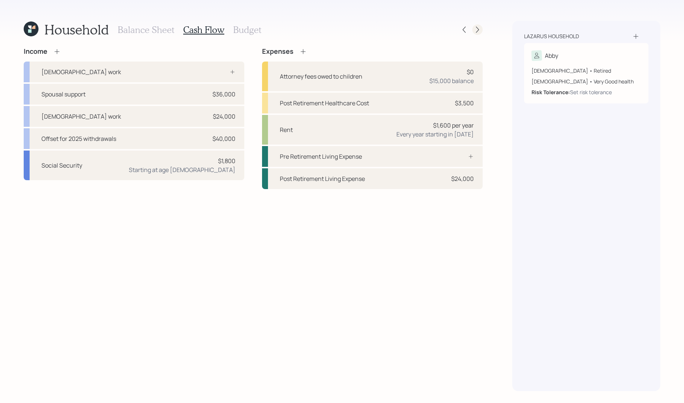
click at [481, 28] on div at bounding box center [478, 29] width 10 height 10
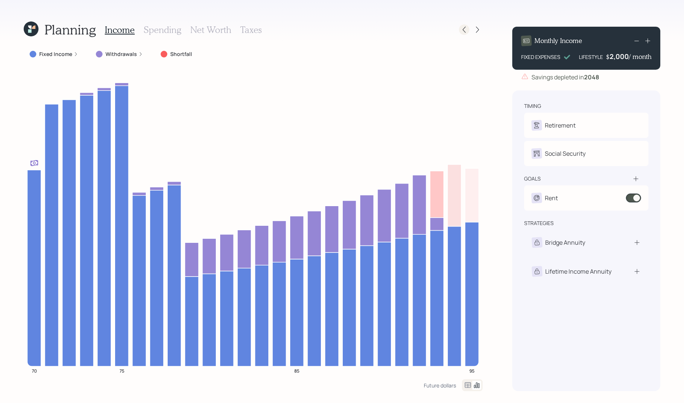
click at [461, 31] on icon at bounding box center [464, 29] width 7 height 7
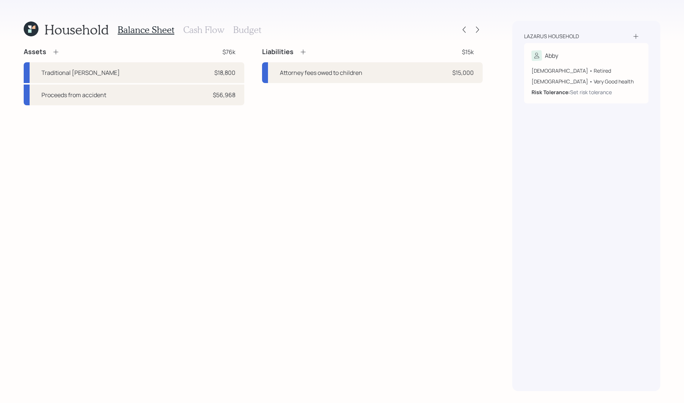
click at [200, 29] on h3 "Cash Flow" at bounding box center [203, 29] width 41 height 11
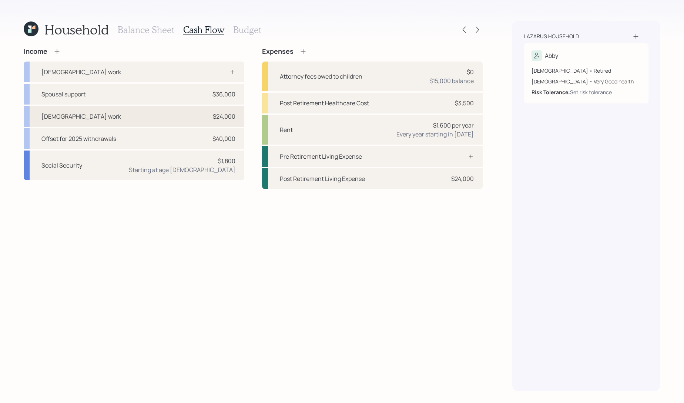
click at [112, 119] on div "[DEMOGRAPHIC_DATA] work $24,000" at bounding box center [134, 116] width 221 height 21
select select "part_time"
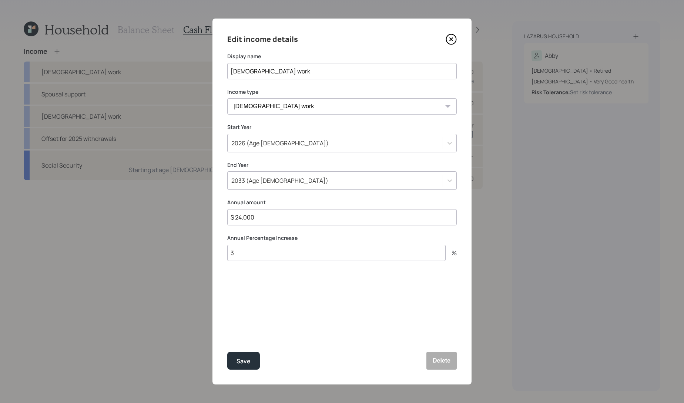
click at [321, 169] on div "End Year 2033 (Age 78)" at bounding box center [342, 175] width 230 height 29
click at [321, 176] on div "2033 (Age [DEMOGRAPHIC_DATA])" at bounding box center [335, 180] width 215 height 13
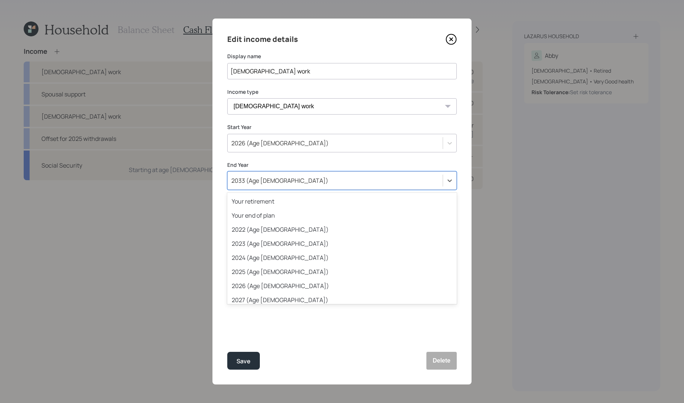
scroll to position [92, 0]
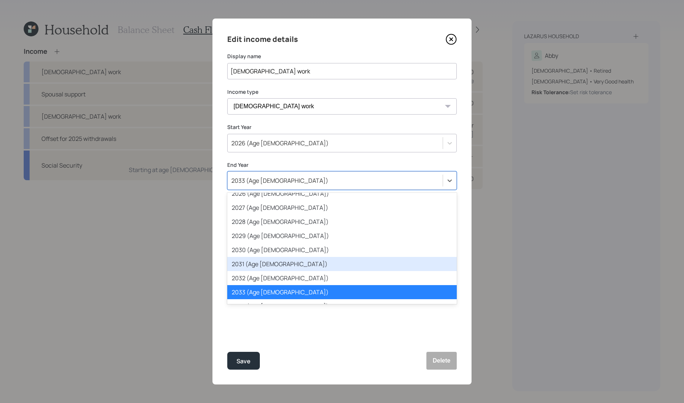
click at [324, 260] on div "2031 (Age [DEMOGRAPHIC_DATA])" at bounding box center [342, 264] width 230 height 14
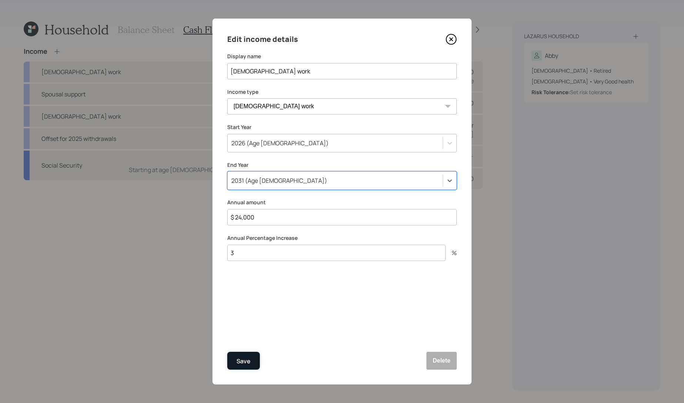
click at [245, 364] on div "Save" at bounding box center [244, 361] width 14 height 10
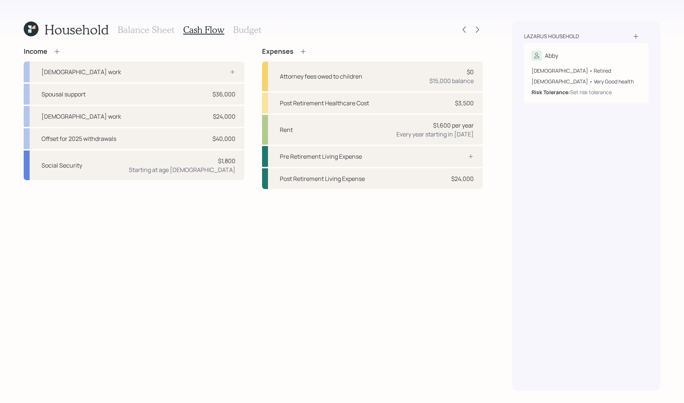
click at [483, 26] on div "Household Balance Sheet Cash Flow Budget Income Full-time work Spousal support …" at bounding box center [342, 201] width 684 height 403
click at [480, 27] on icon at bounding box center [477, 29] width 7 height 7
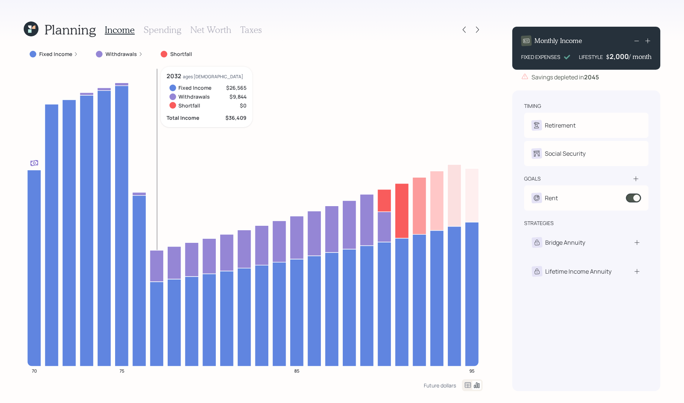
click at [154, 266] on icon at bounding box center [157, 265] width 14 height 31
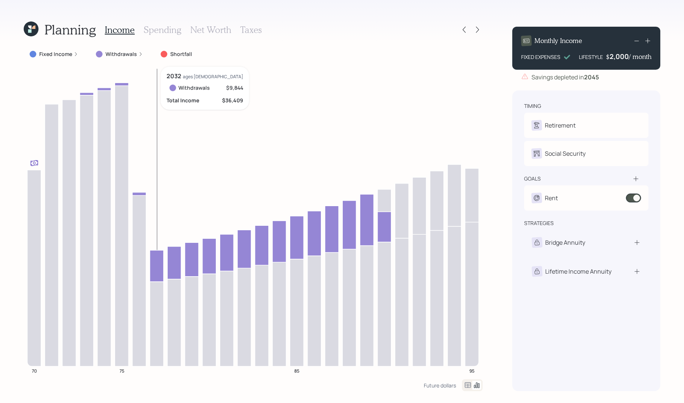
click at [154, 266] on icon at bounding box center [157, 265] width 14 height 31
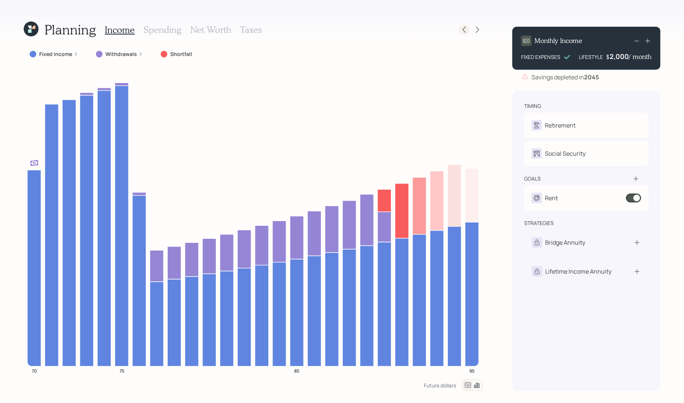
click at [466, 30] on icon at bounding box center [464, 29] width 7 height 7
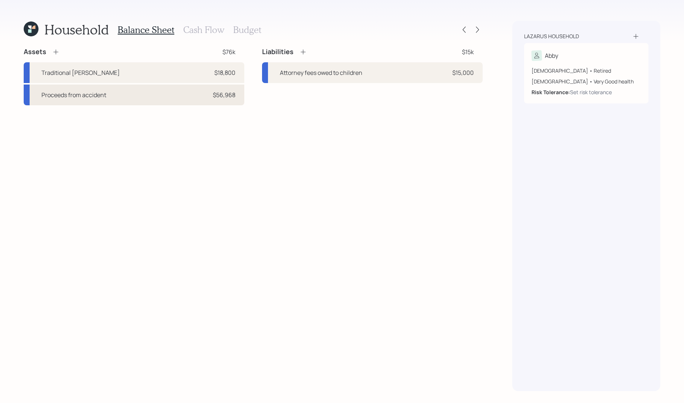
click at [182, 87] on div "Proceeds from accident $56,968" at bounding box center [134, 94] width 221 height 21
select select "taxable"
select select "balanced"
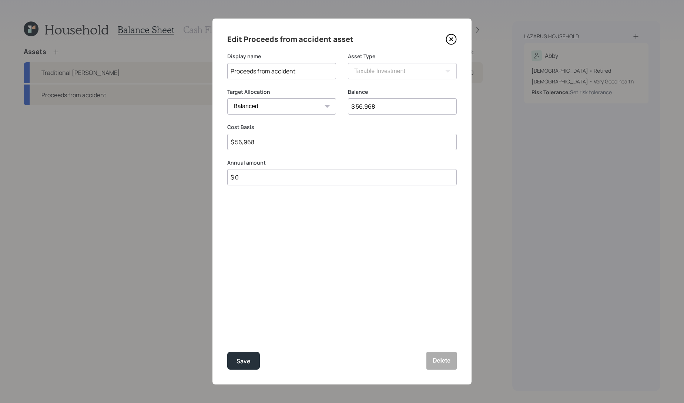
click at [254, 106] on select "Cash Conservative Balanced Aggressive" at bounding box center [281, 106] width 109 height 16
click at [227, 98] on select "Cash Conservative Balanced Aggressive" at bounding box center [281, 106] width 109 height 16
drag, startPoint x: 389, startPoint y: 106, endPoint x: 305, endPoint y: 93, distance: 85.2
click at [305, 93] on div "Target Allocation Cash Conservative Balanced Aggressive Balance $ 56,968" at bounding box center [342, 106] width 230 height 36
type input "$ 46,968"
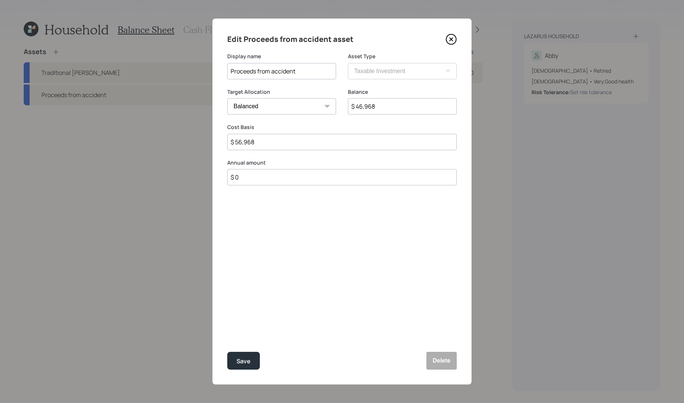
drag, startPoint x: 274, startPoint y: 146, endPoint x: 159, endPoint y: 122, distance: 118.0
click at [159, 122] on div "Edit Proceeds from accident asset Display name Proceeds from accident Asset Typ…" at bounding box center [342, 201] width 684 height 403
type input "$ 46,968"
click at [227, 351] on button "Save" at bounding box center [243, 360] width 33 height 18
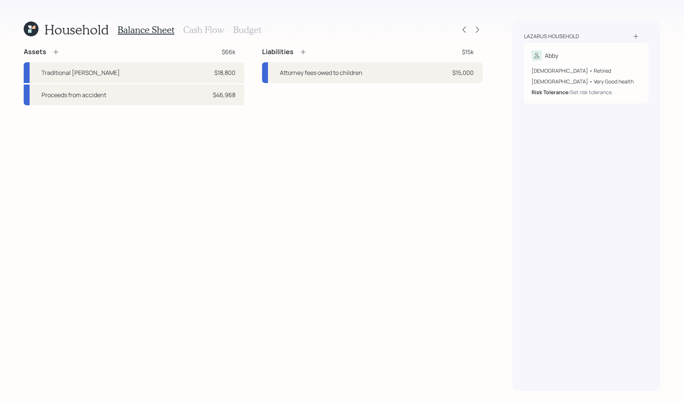
click at [58, 53] on icon at bounding box center [55, 51] width 7 height 7
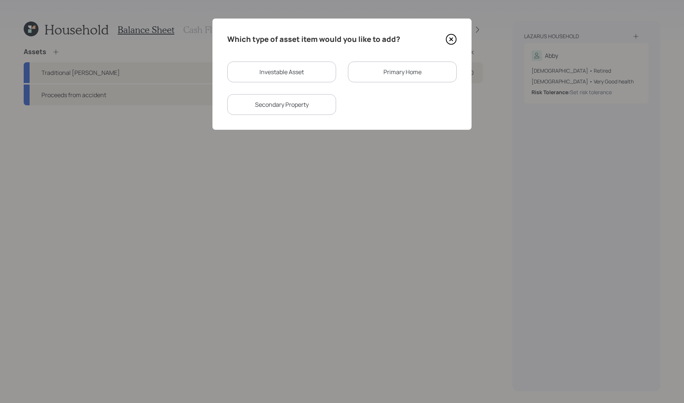
click at [321, 78] on div "Investable Asset" at bounding box center [281, 71] width 109 height 21
select select "taxable"
select select "balanced"
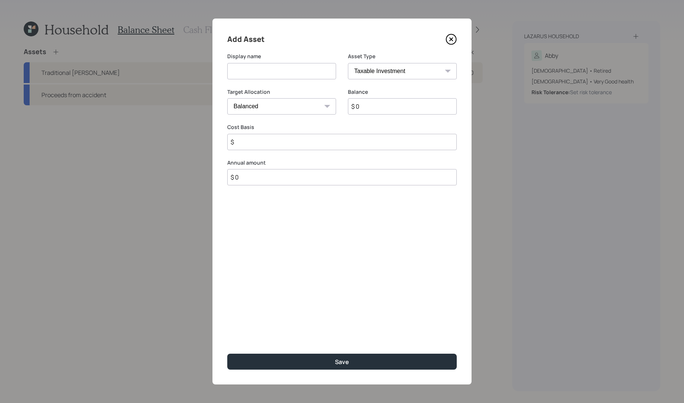
click at [387, 73] on select "SEP [PERSON_NAME] IRA 401(k) [PERSON_NAME] 401(k) 403(b) [PERSON_NAME] 403(b) 4…" at bounding box center [402, 71] width 109 height 16
select select "emergency_fund"
click at [348, 63] on select "SEP [PERSON_NAME] IRA 401(k) [PERSON_NAME] 401(k) 403(b) [PERSON_NAME] 403(b) 4…" at bounding box center [402, 71] width 109 height 16
click at [313, 73] on input at bounding box center [281, 71] width 109 height 16
type input "Emergency savings"
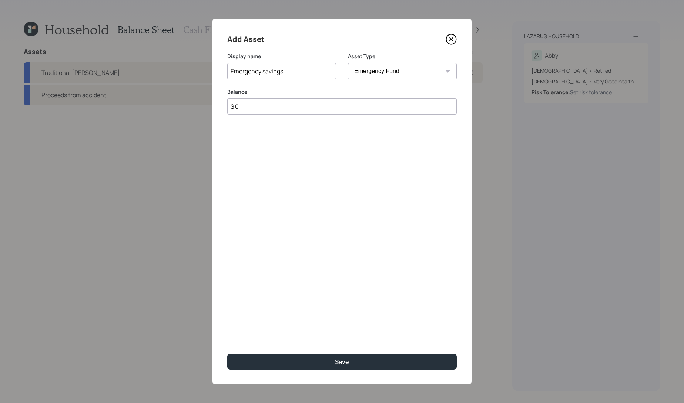
click at [293, 102] on input "$ 0" at bounding box center [342, 106] width 230 height 16
type input "$ 10,000"
click at [227, 353] on button "Save" at bounding box center [342, 361] width 230 height 16
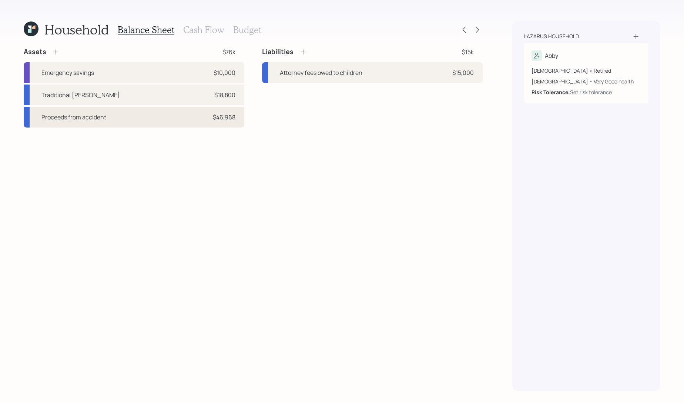
click at [217, 115] on div "$46,968" at bounding box center [224, 117] width 23 height 9
select select "taxable"
select select "balanced"
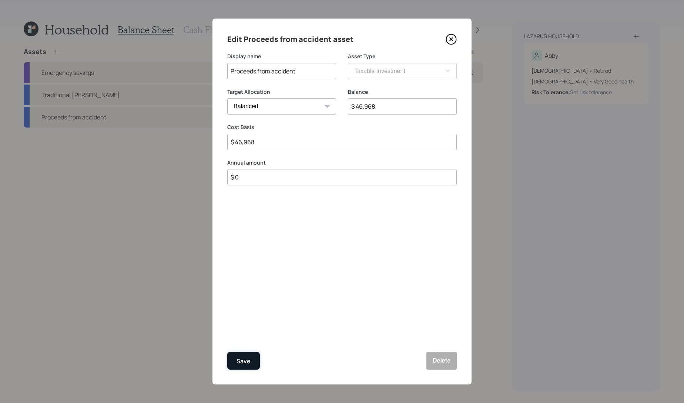
click at [250, 361] on div "Save" at bounding box center [244, 361] width 14 height 10
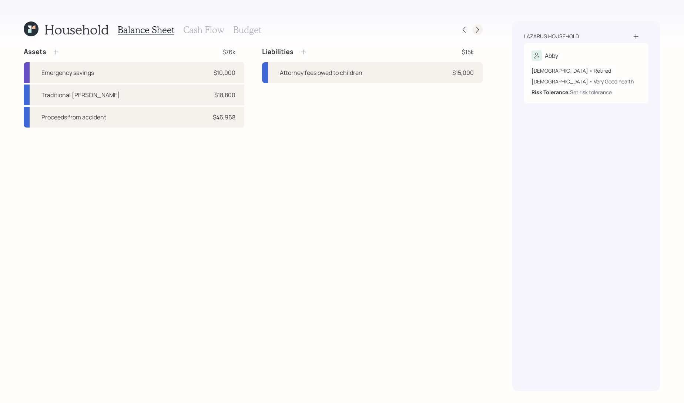
click at [477, 32] on icon at bounding box center [477, 29] width 7 height 7
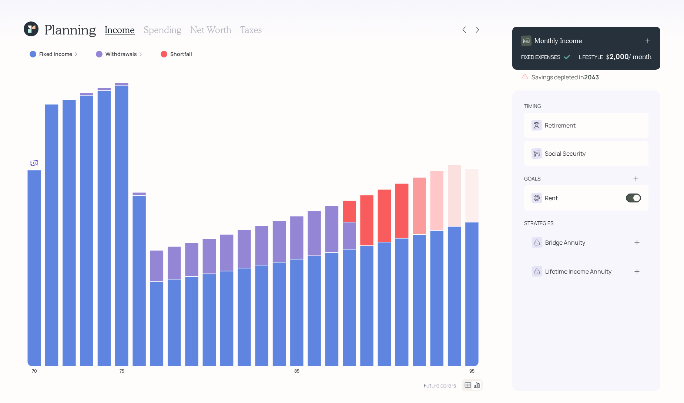
click at [649, 44] on icon at bounding box center [647, 40] width 7 height 7
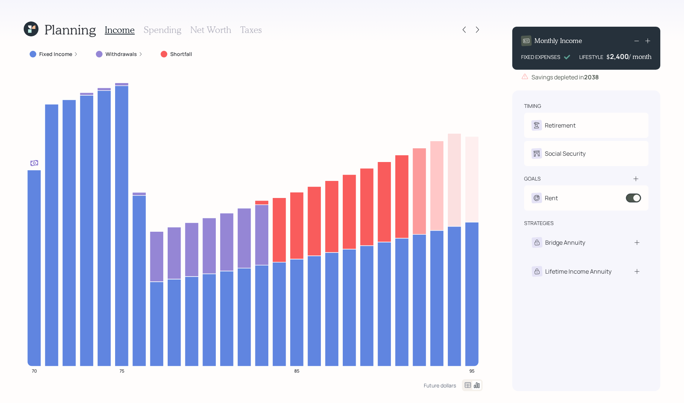
click at [636, 38] on icon at bounding box center [637, 40] width 9 height 9
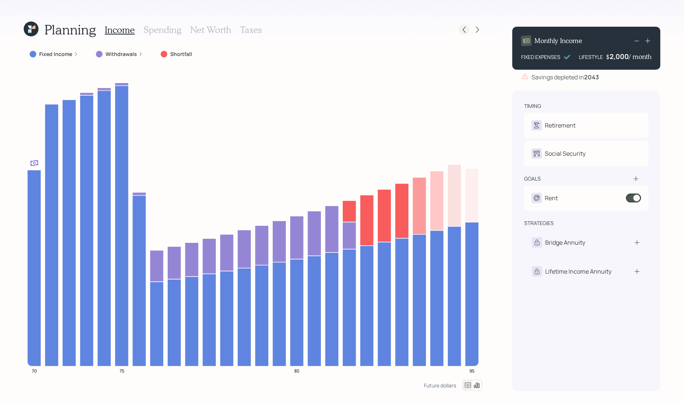
click at [467, 30] on icon at bounding box center [464, 29] width 7 height 7
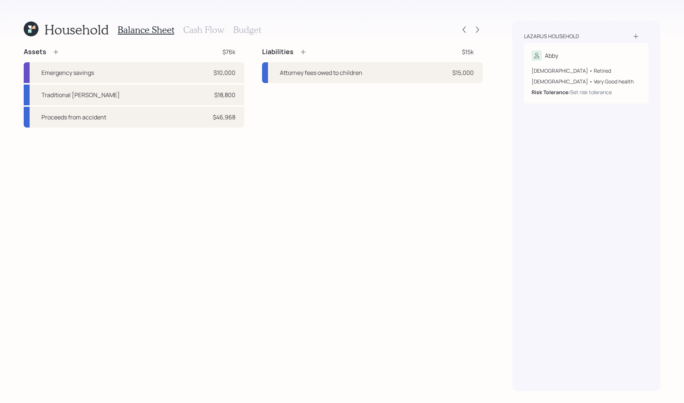
click at [218, 35] on div "Balance Sheet Cash Flow Budget" at bounding box center [190, 30] width 144 height 18
click at [216, 33] on h3 "Cash Flow" at bounding box center [203, 29] width 41 height 11
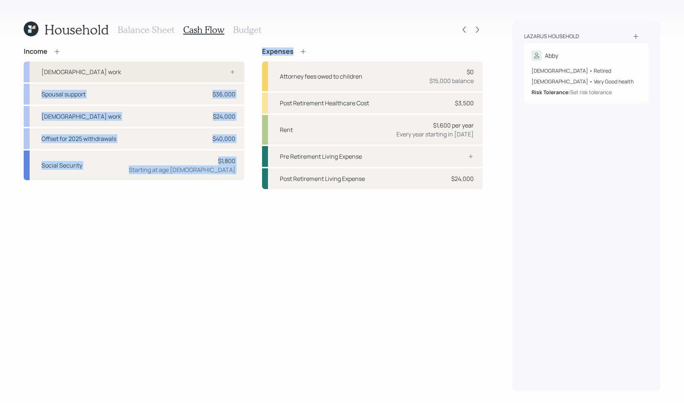
drag, startPoint x: 304, startPoint y: 53, endPoint x: 169, endPoint y: 61, distance: 135.1
click at [169, 61] on div "Income Full-time work Spousal support $36,000 Part-time work $24,000 Offset for…" at bounding box center [253, 117] width 459 height 141
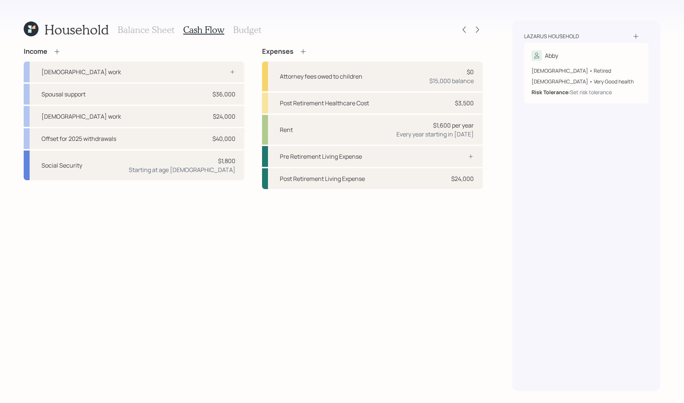
click at [58, 48] on icon at bounding box center [56, 51] width 7 height 7
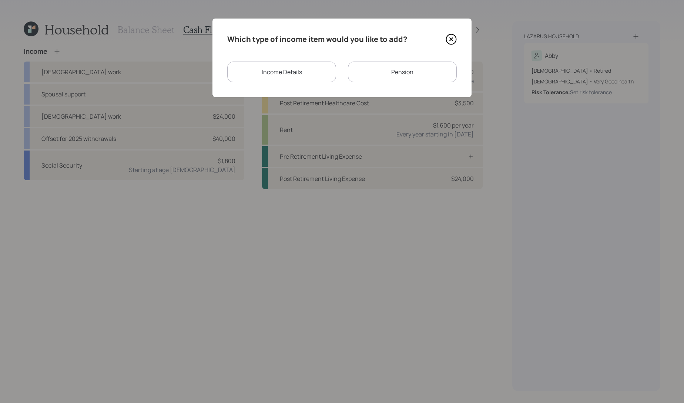
click at [330, 71] on div "Income Details" at bounding box center [281, 71] width 109 height 21
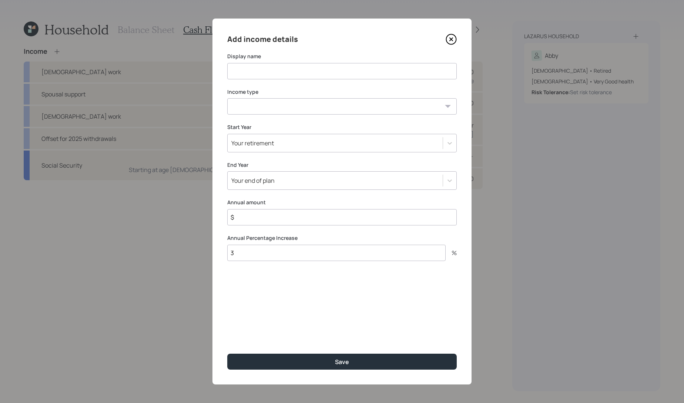
click at [330, 71] on input at bounding box center [342, 71] width 230 height 16
click at [318, 98] on select "[DEMOGRAPHIC_DATA] work [DEMOGRAPHIC_DATA] work Self employment Other" at bounding box center [342, 106] width 230 height 16
select select "other"
click at [227, 98] on select "[DEMOGRAPHIC_DATA] work [DEMOGRAPHIC_DATA] work Self employment Other" at bounding box center [342, 106] width 230 height 16
click at [295, 150] on select "Tax-free Earned Self Employment Alimony Royalties Pension / Annuity Interest Di…" at bounding box center [342, 142] width 230 height 16
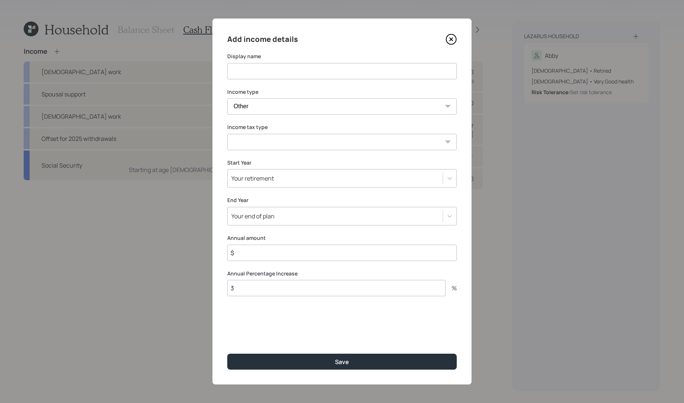
select select "tax_free"
click at [227, 134] on select "Tax-free Earned Self Employment Alimony Royalties Pension / Annuity Interest Di…" at bounding box center [342, 142] width 230 height 16
click at [276, 64] on input at bounding box center [342, 71] width 230 height 16
type input "Support from children"
click at [280, 199] on label "End Year" at bounding box center [342, 199] width 230 height 7
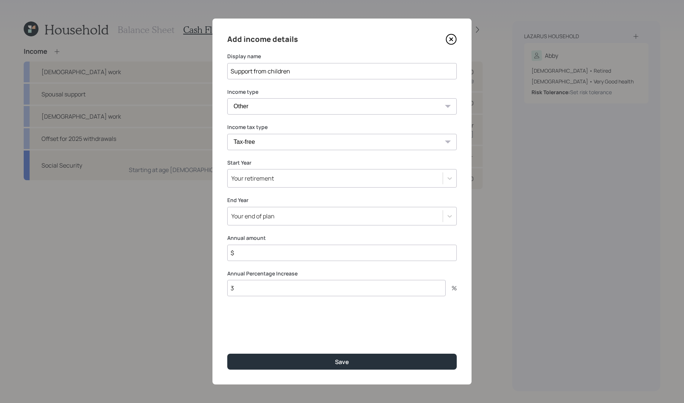
click at [286, 181] on div "Your retirement" at bounding box center [335, 178] width 215 height 13
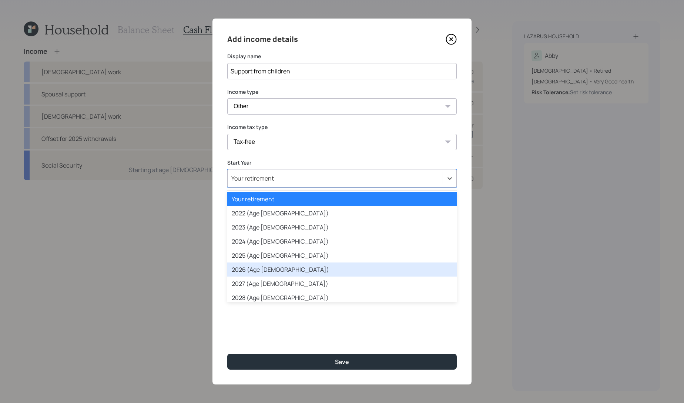
click at [255, 267] on div "2026 (Age [DEMOGRAPHIC_DATA])" at bounding box center [342, 269] width 230 height 14
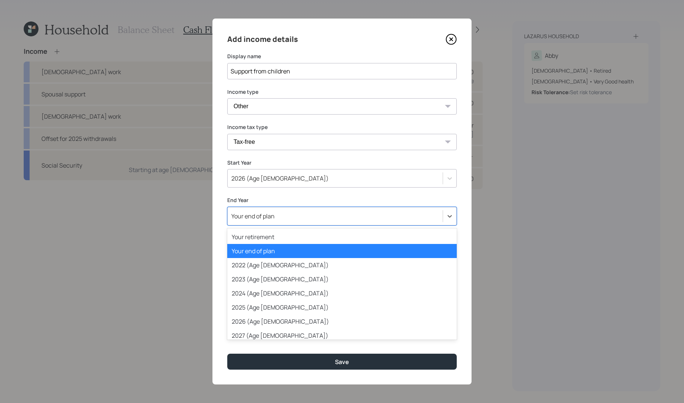
click at [266, 215] on div "Your end of plan" at bounding box center [252, 216] width 43 height 8
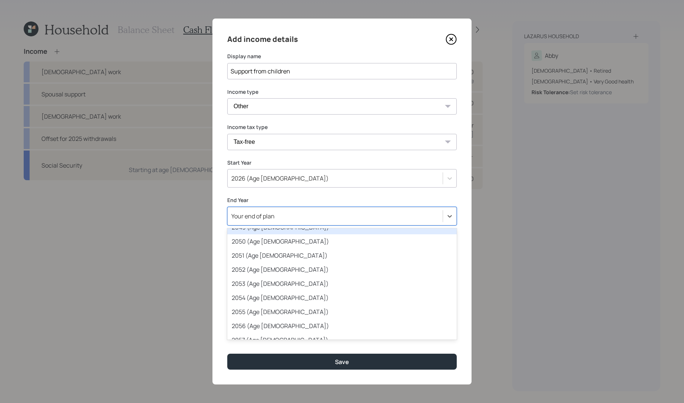
scroll to position [403, 0]
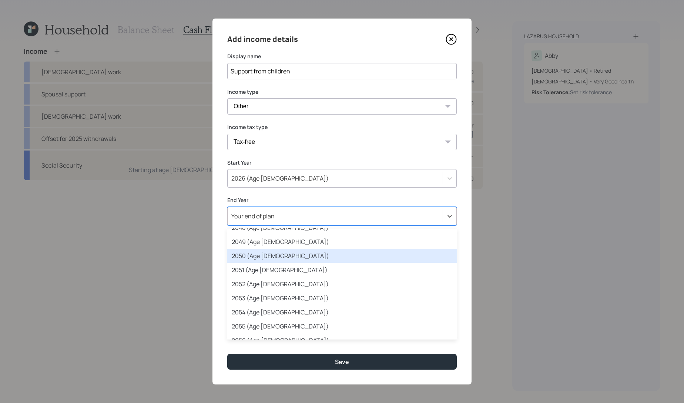
click at [275, 258] on div "2050 (Age [DEMOGRAPHIC_DATA])" at bounding box center [342, 256] width 230 height 14
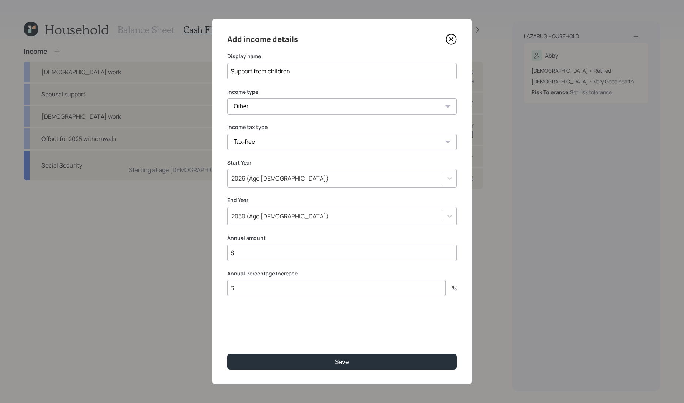
click at [286, 244] on input "$" at bounding box center [342, 252] width 230 height 16
click at [286, 255] on input "$" at bounding box center [342, 252] width 230 height 16
type input "$ 9,600"
click at [281, 300] on div "Add income details Display name Support from children Income type Full-time wor…" at bounding box center [342, 202] width 259 height 366
click at [281, 289] on input "3" at bounding box center [336, 288] width 219 height 16
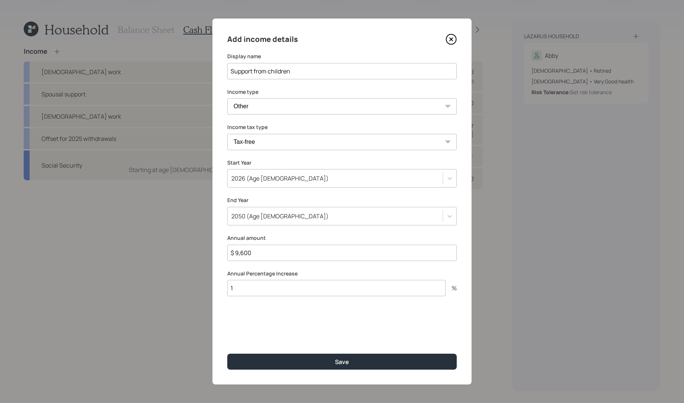
type input "1"
click at [227, 353] on button "Save" at bounding box center [342, 361] width 230 height 16
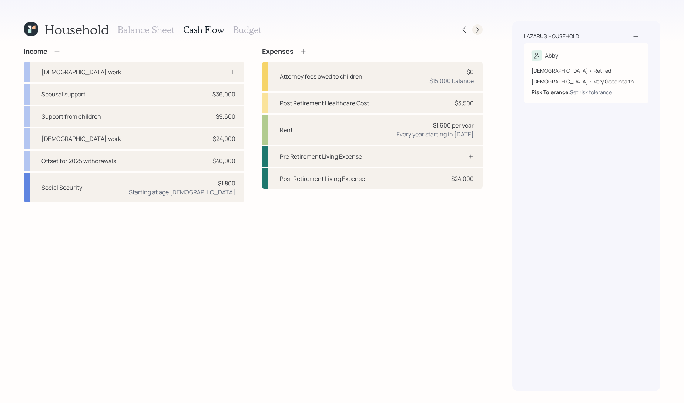
click at [483, 28] on div at bounding box center [478, 29] width 10 height 10
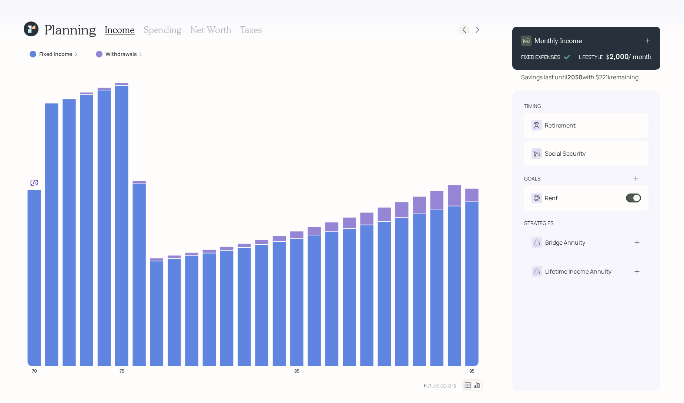
click at [462, 27] on icon at bounding box center [464, 29] width 7 height 7
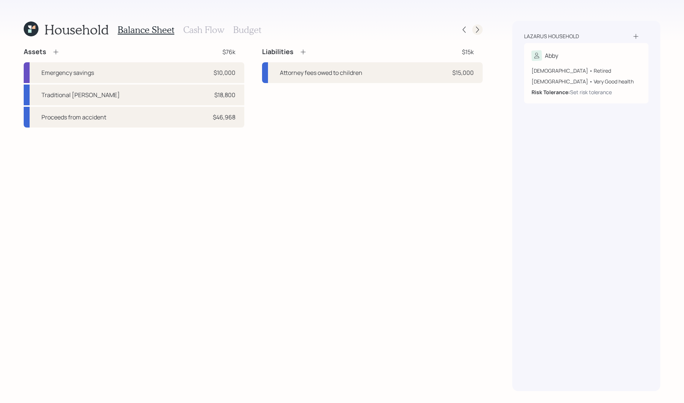
click at [475, 26] on icon at bounding box center [477, 29] width 7 height 7
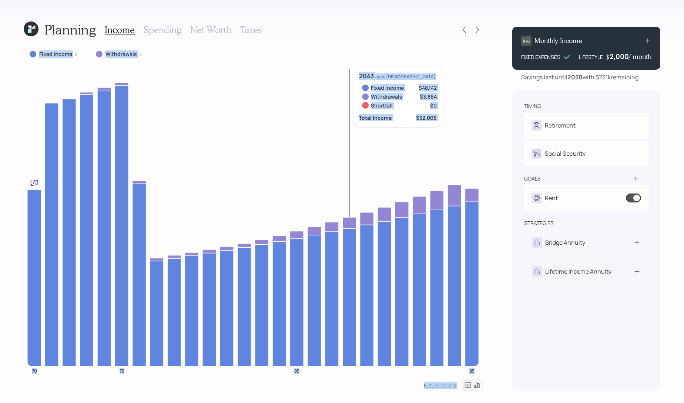
drag, startPoint x: 464, startPoint y: 25, endPoint x: 505, endPoint y: 35, distance: 41.9
click at [520, 35] on div "Planning Income Spending Net Worth Taxes Fixed Income Withdrawals 70 75 85 95 2…" at bounding box center [342, 201] width 684 height 403
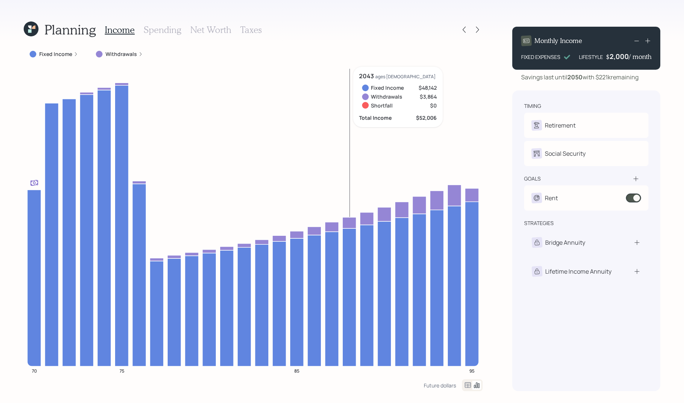
click at [458, 27] on div "Planning Income Spending Net Worth Taxes" at bounding box center [253, 30] width 459 height 18
click at [462, 27] on icon at bounding box center [464, 29] width 7 height 7
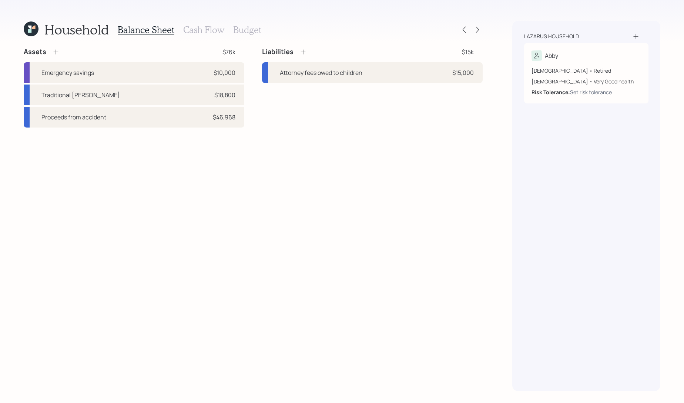
click at [209, 27] on h3 "Cash Flow" at bounding box center [203, 29] width 41 height 11
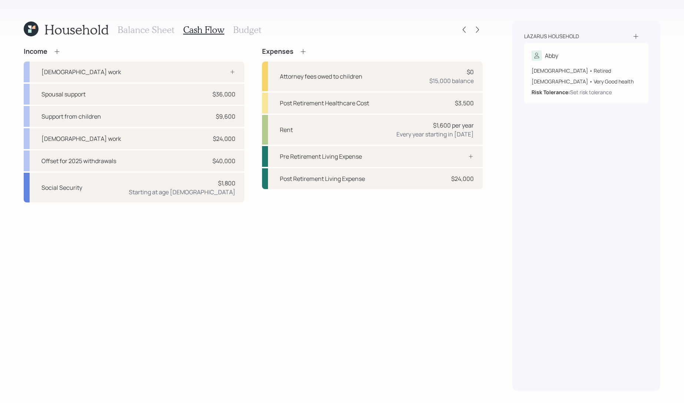
click at [248, 27] on h3 "Budget" at bounding box center [247, 29] width 28 height 11
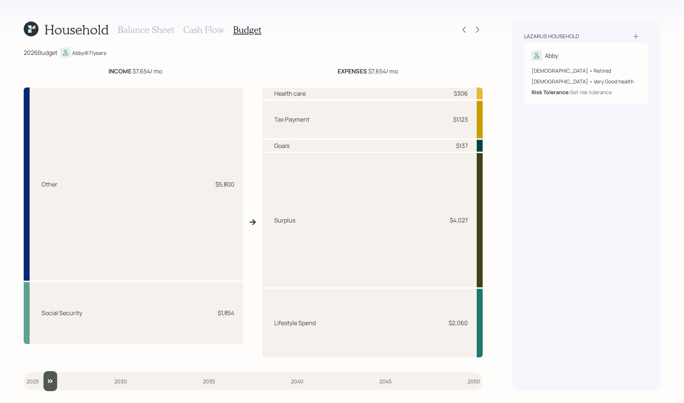
type input "2026"
drag, startPoint x: 34, startPoint y: 384, endPoint x: 40, endPoint y: 383, distance: 5.3
click at [40, 383] on input "slider" at bounding box center [253, 381] width 459 height 20
drag, startPoint x: 233, startPoint y: 181, endPoint x: 216, endPoint y: 182, distance: 17.4
click at [216, 182] on div "$5,800" at bounding box center [225, 184] width 19 height 9
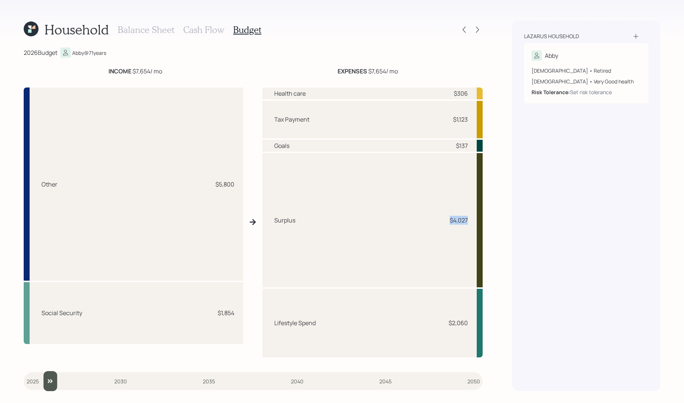
drag, startPoint x: 471, startPoint y: 220, endPoint x: 431, endPoint y: 220, distance: 40.4
click at [431, 220] on div "Surplus $4,027" at bounding box center [373, 220] width 220 height 134
click at [212, 34] on h3 "Cash Flow" at bounding box center [203, 29] width 41 height 11
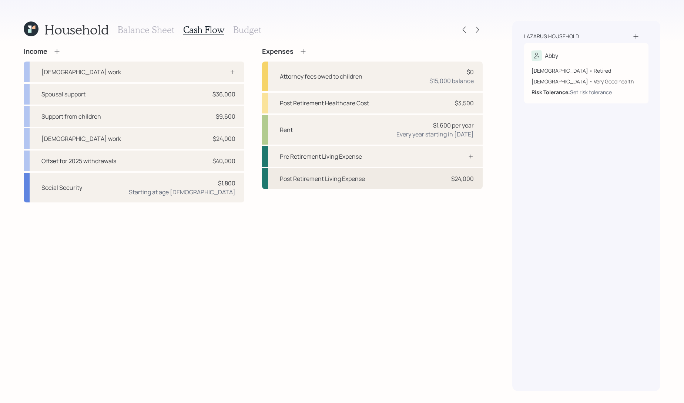
click at [390, 177] on div "Post Retirement Living Expense $24,000" at bounding box center [372, 178] width 221 height 21
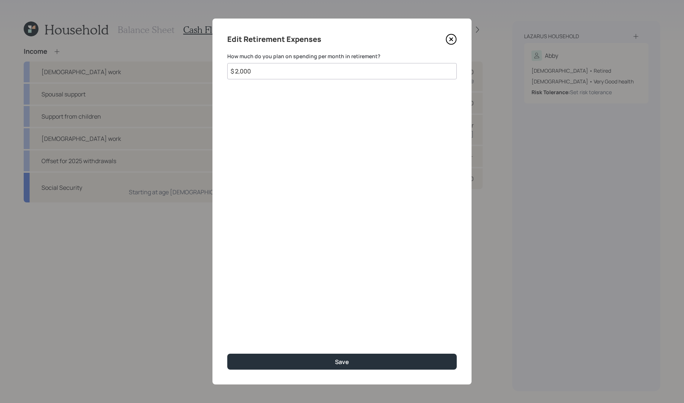
drag, startPoint x: 276, startPoint y: 70, endPoint x: 177, endPoint y: 70, distance: 98.9
click at [177, 70] on div "Edit Retirement Expenses How much do you plan on spending per month in retireme…" at bounding box center [342, 201] width 684 height 403
type input "$ 2,400"
click at [227, 353] on button "Save" at bounding box center [342, 361] width 230 height 16
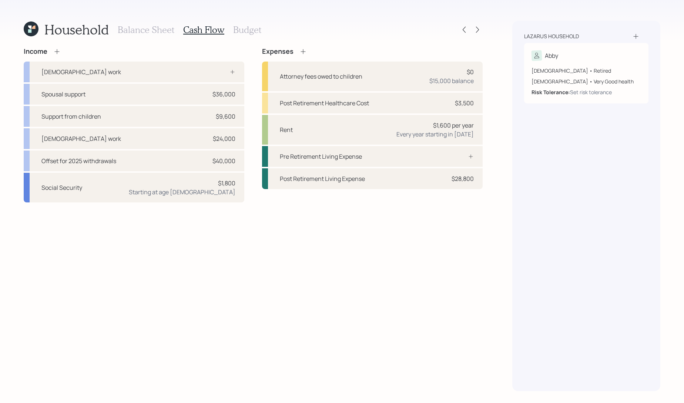
click at [248, 29] on h3 "Budget" at bounding box center [247, 29] width 28 height 11
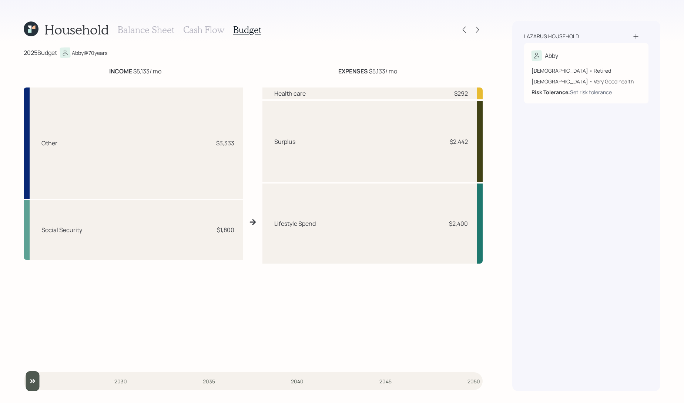
click at [204, 22] on div "Balance Sheet Cash Flow Budget" at bounding box center [190, 30] width 144 height 18
click at [204, 33] on h3 "Cash Flow" at bounding box center [203, 29] width 41 height 11
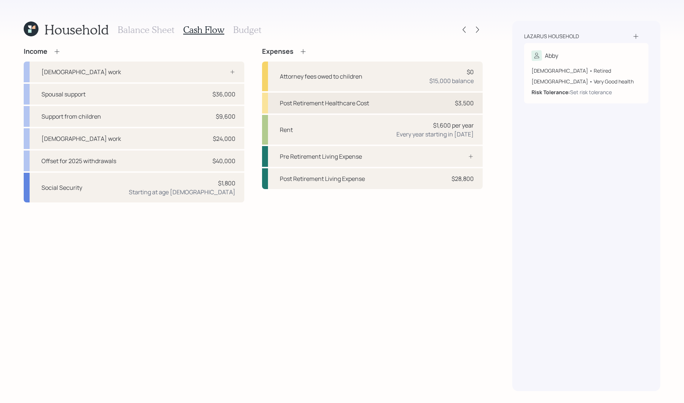
click at [381, 100] on div "Post Retirement Healthcare Cost $3,500" at bounding box center [372, 103] width 221 height 21
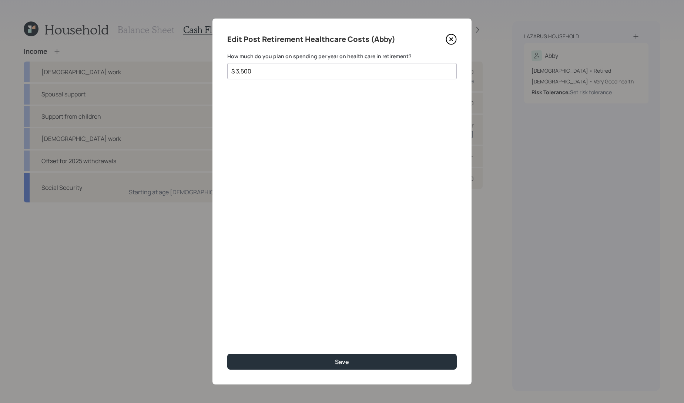
drag, startPoint x: 288, startPoint y: 70, endPoint x: 162, endPoint y: 50, distance: 127.6
click at [162, 50] on div "Edit Post Retirement Healthcare Costs (Abby) How much do you plan on spending p…" at bounding box center [342, 201] width 684 height 403
type input "$ 4,500"
click at [227, 353] on button "Save" at bounding box center [342, 361] width 230 height 16
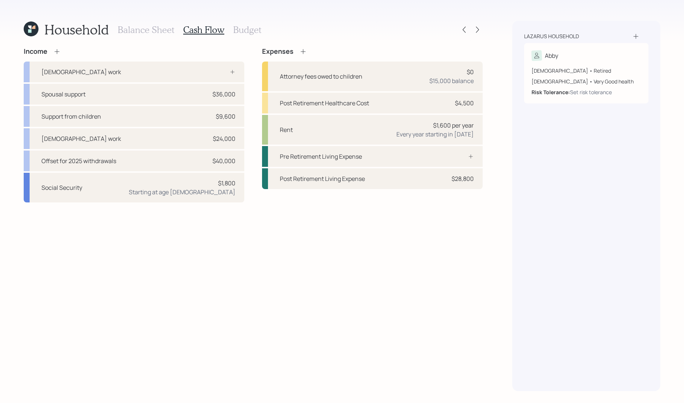
click at [251, 29] on h3 "Budget" at bounding box center [247, 29] width 28 height 11
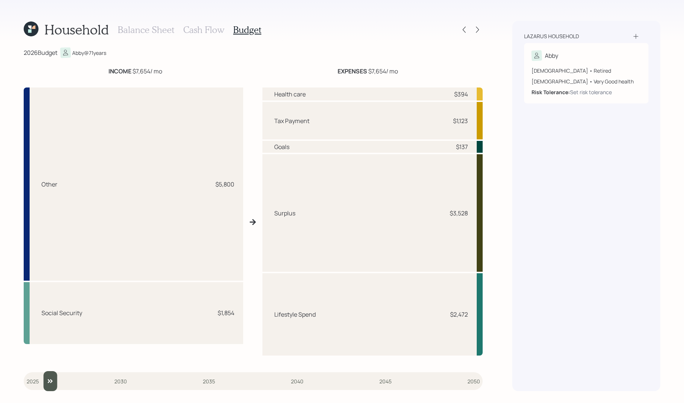
drag, startPoint x: 33, startPoint y: 382, endPoint x: 38, endPoint y: 382, distance: 5.6
type input "2026"
click at [38, 382] on input "slider" at bounding box center [253, 381] width 459 height 20
drag, startPoint x: 478, startPoint y: 214, endPoint x: 423, endPoint y: 214, distance: 54.8
click at [423, 214] on div "Surplus $3,528" at bounding box center [373, 212] width 220 height 117
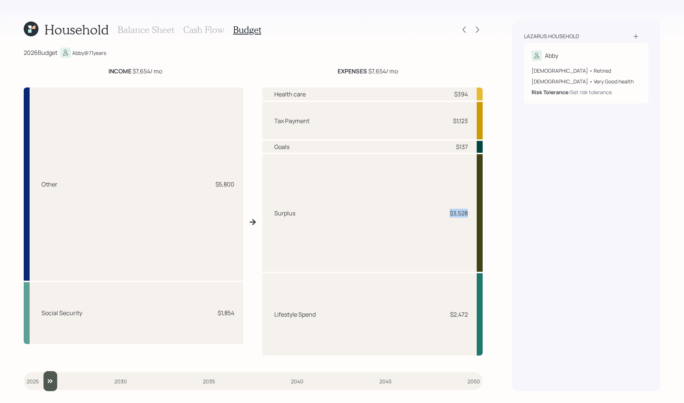
click at [467, 216] on div "$3,528" at bounding box center [459, 213] width 18 height 9
drag, startPoint x: 470, startPoint y: 216, endPoint x: 434, endPoint y: 216, distance: 36.3
click at [434, 216] on div "Surplus $3,528" at bounding box center [373, 212] width 220 height 117
click at [218, 31] on h3 "Cash Flow" at bounding box center [203, 29] width 41 height 11
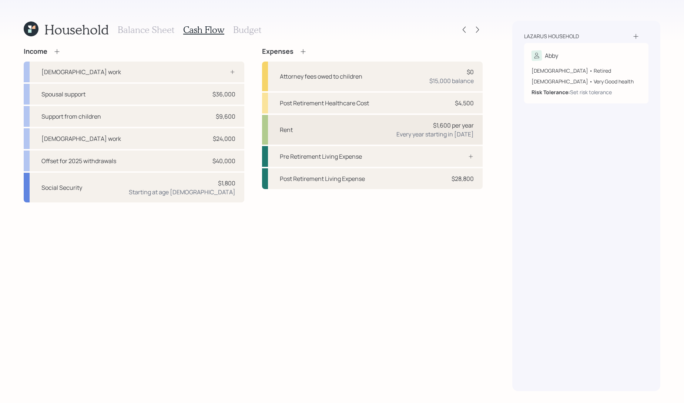
click at [343, 129] on div "Rent $1,600 per year Every year starting in 2026" at bounding box center [372, 130] width 221 height 30
select select "1"
select select "2026"
select select "2049"
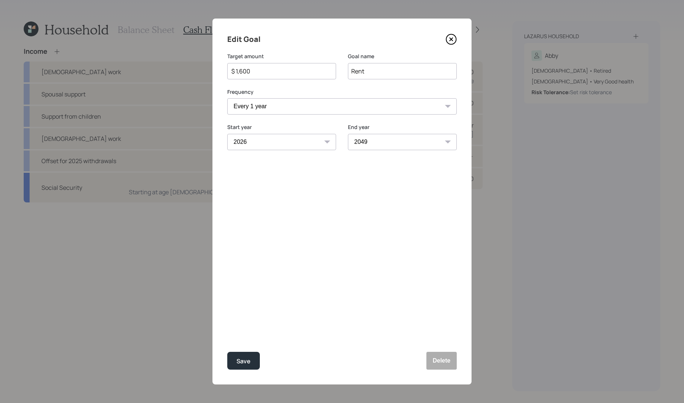
drag, startPoint x: 258, startPoint y: 73, endPoint x: 208, endPoint y: 72, distance: 50.0
click at [208, 72] on div "Edit Goal Target amount $ 1,600 Goal name Rent Frequency One time Every 1 year …" at bounding box center [342, 201] width 684 height 403
drag, startPoint x: 451, startPoint y: 37, endPoint x: 356, endPoint y: 89, distance: 108.4
click at [356, 89] on div "Edit Goal Target amount $ 1,600 Goal name Rent Frequency One time Every 1 year …" at bounding box center [342, 202] width 259 height 366
click at [356, 89] on label "Frequency" at bounding box center [342, 91] width 230 height 7
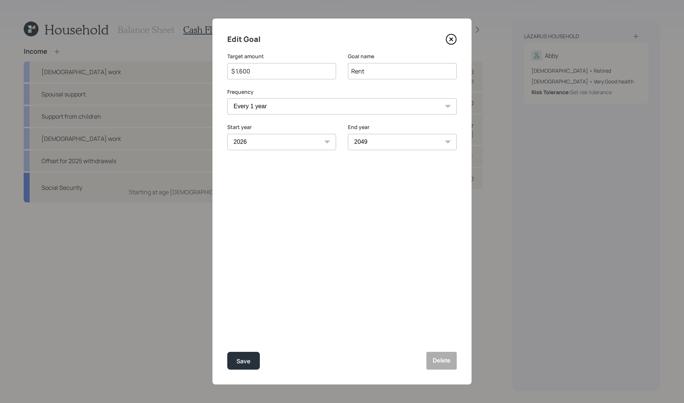
click at [446, 41] on icon at bounding box center [451, 39] width 11 height 11
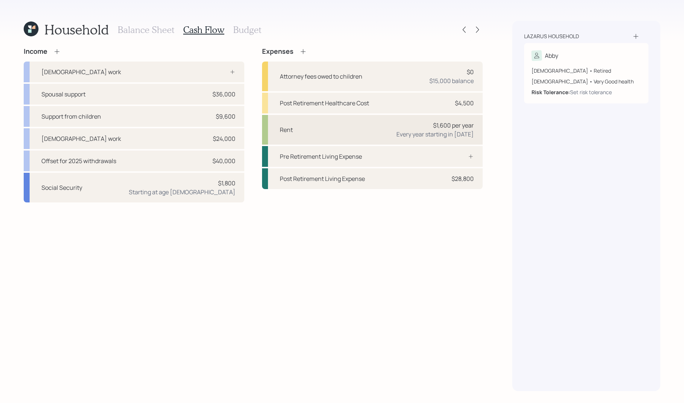
click at [376, 135] on div "Rent $1,600 per year Every year starting in 2026" at bounding box center [372, 130] width 221 height 30
select select "1"
select select "2026"
select select "2049"
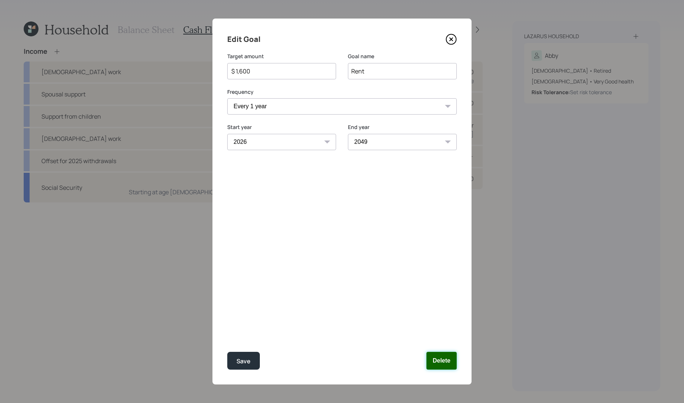
click at [446, 357] on button "Delete" at bounding box center [442, 360] width 30 height 18
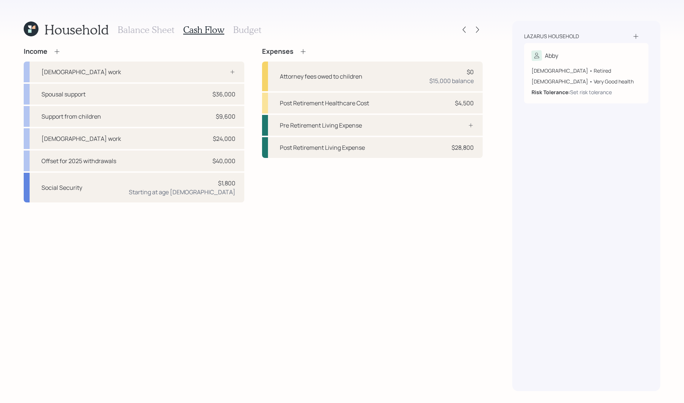
click at [307, 51] on div "Expenses" at bounding box center [372, 51] width 221 height 8
click at [305, 51] on icon at bounding box center [303, 51] width 7 height 7
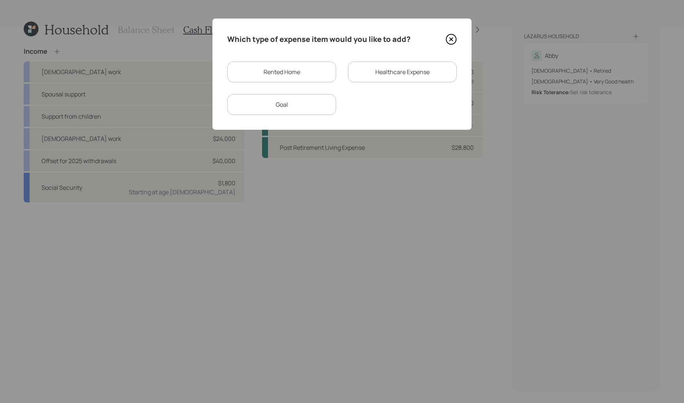
click at [303, 78] on div "Rented Home" at bounding box center [281, 71] width 109 height 21
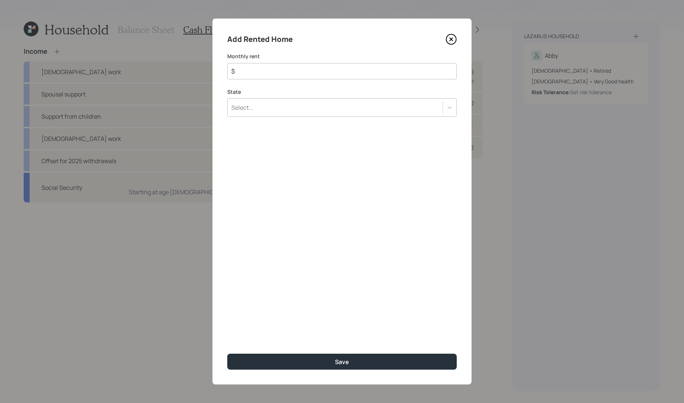
click at [304, 77] on div "$" at bounding box center [342, 71] width 230 height 16
click at [304, 69] on input "$" at bounding box center [339, 71] width 217 height 9
type input "$ 1,600"
click at [294, 111] on div "Select..." at bounding box center [335, 107] width 215 height 13
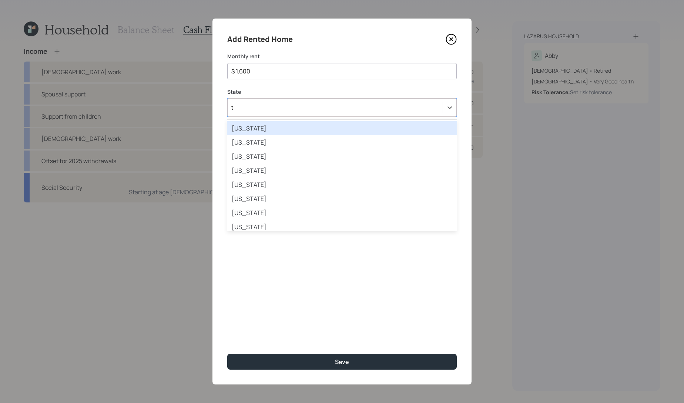
type input "te"
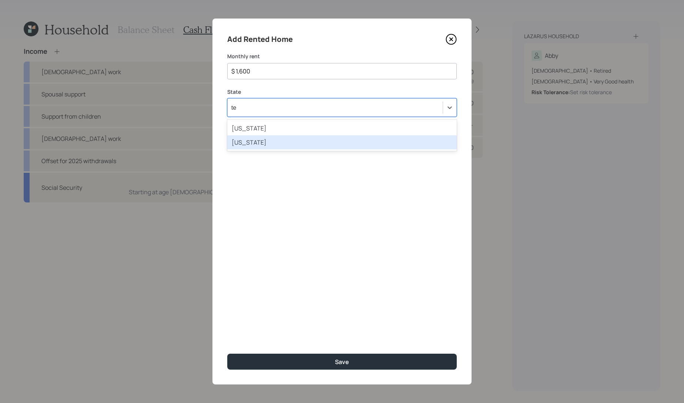
click at [284, 144] on div "[US_STATE]" at bounding box center [342, 142] width 230 height 14
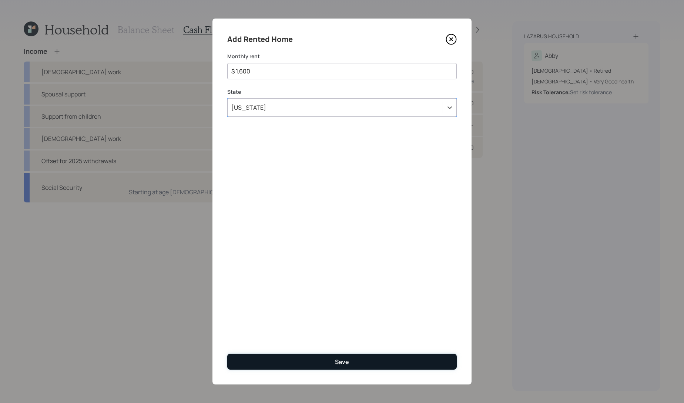
click at [355, 360] on button "Save" at bounding box center [342, 361] width 230 height 16
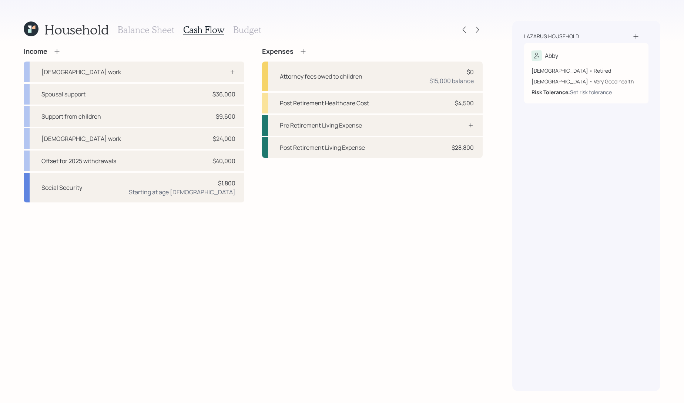
click at [240, 30] on h3 "Budget" at bounding box center [247, 29] width 28 height 11
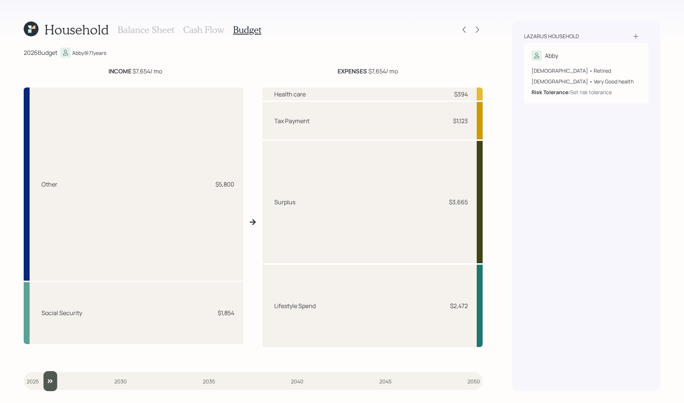
type input "2026"
click at [41, 377] on input "slider" at bounding box center [253, 381] width 459 height 20
click at [479, 27] on icon at bounding box center [477, 29] width 7 height 7
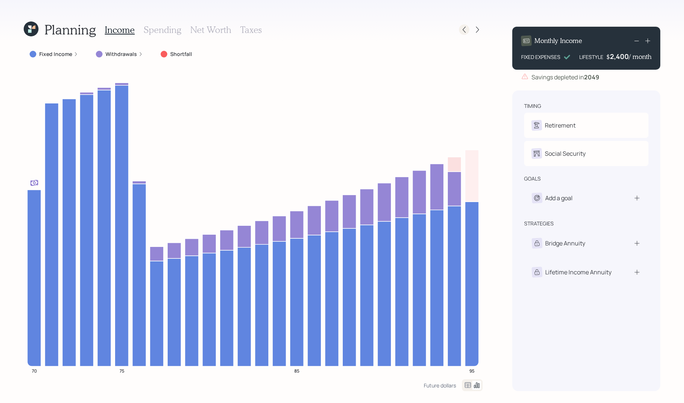
click at [468, 25] on div at bounding box center [471, 29] width 24 height 10
click at [466, 28] on icon at bounding box center [464, 29] width 7 height 7
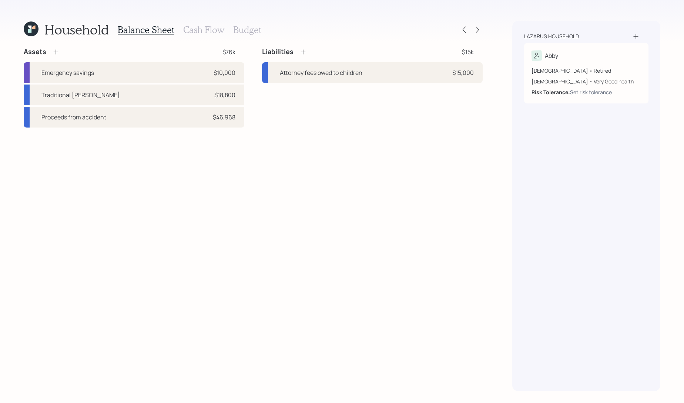
click at [258, 26] on h3 "Budget" at bounding box center [247, 29] width 28 height 11
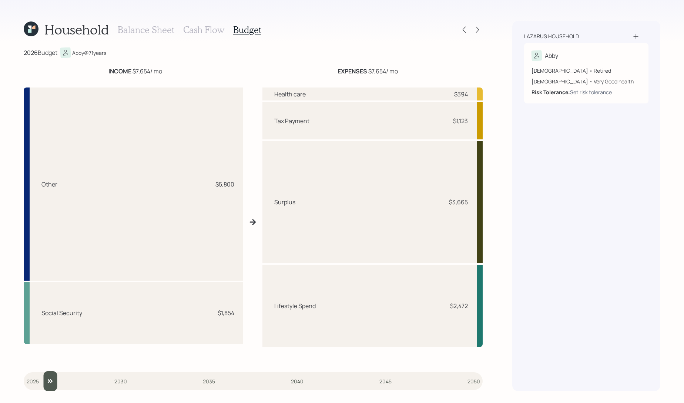
type input "2026"
click at [41, 384] on input "slider" at bounding box center [253, 381] width 459 height 20
drag, startPoint x: 470, startPoint y: 201, endPoint x: 417, endPoint y: 201, distance: 52.6
click at [417, 201] on div "Surplus $3,665" at bounding box center [373, 202] width 220 height 122
click at [163, 29] on h3 "Balance Sheet" at bounding box center [146, 29] width 57 height 11
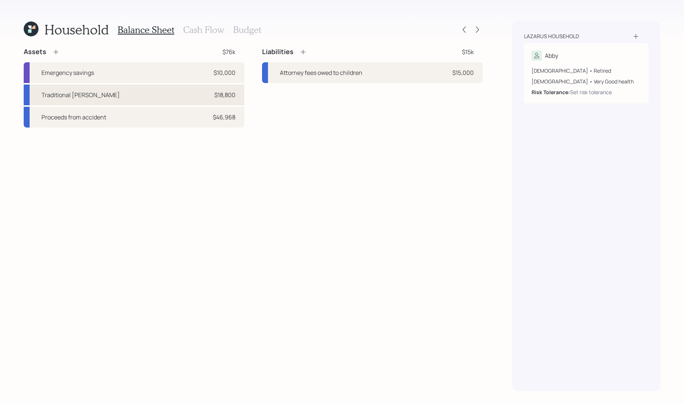
click at [104, 96] on div "Traditional [PERSON_NAME]" at bounding box center [80, 94] width 79 height 9
select select "ira"
select select "balanced"
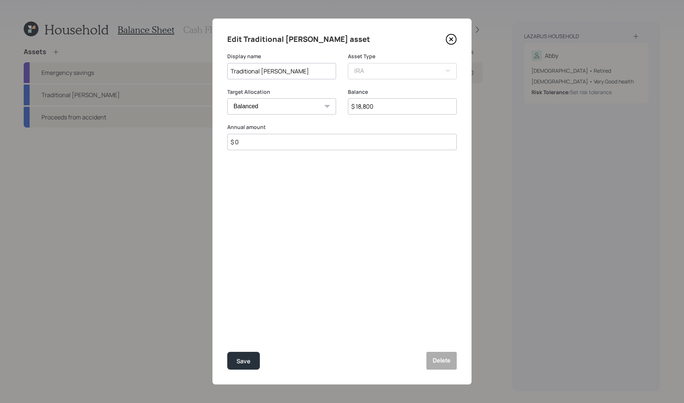
click at [312, 139] on input "$ 0" at bounding box center [342, 142] width 230 height 16
type input "$"
click at [452, 40] on icon at bounding box center [451, 39] width 11 height 11
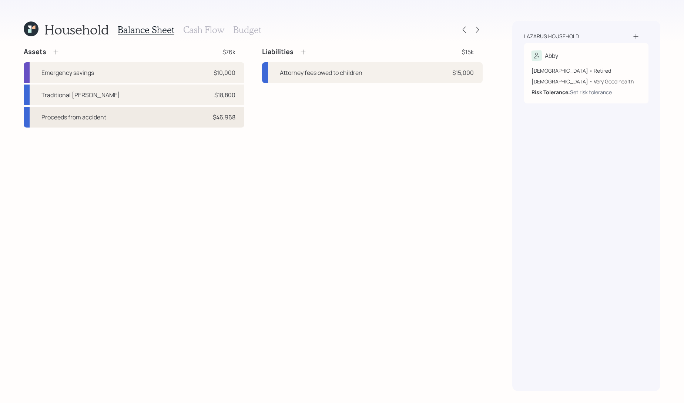
click at [109, 116] on div "Proceeds from accident $46,968" at bounding box center [134, 117] width 221 height 21
select select "taxable"
select select "balanced"
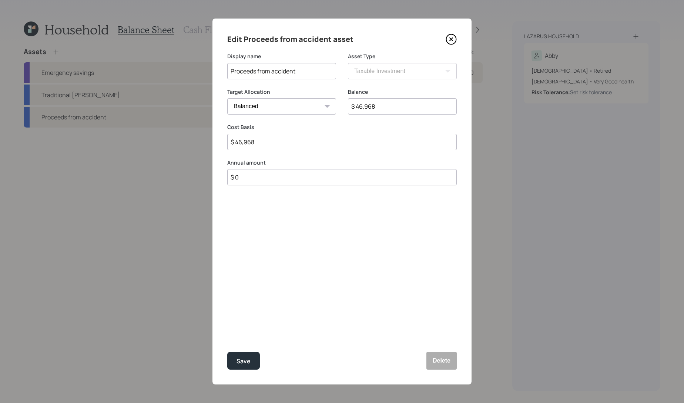
click at [274, 178] on input "$ 0" at bounding box center [342, 177] width 230 height 16
type input "$ 12,000"
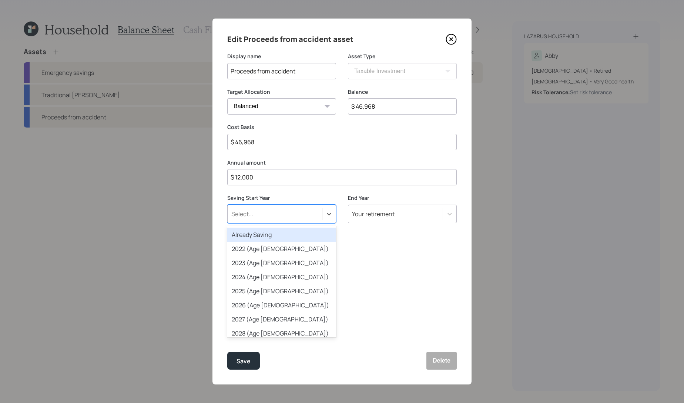
click at [306, 213] on div "Select..." at bounding box center [275, 213] width 94 height 13
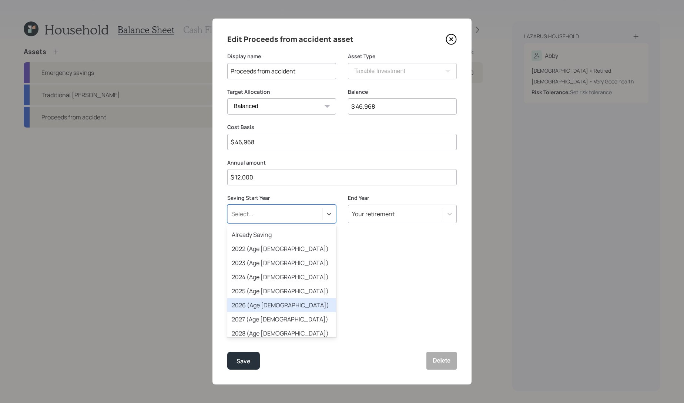
click at [295, 299] on div "2026 (Age [DEMOGRAPHIC_DATA])" at bounding box center [281, 305] width 109 height 14
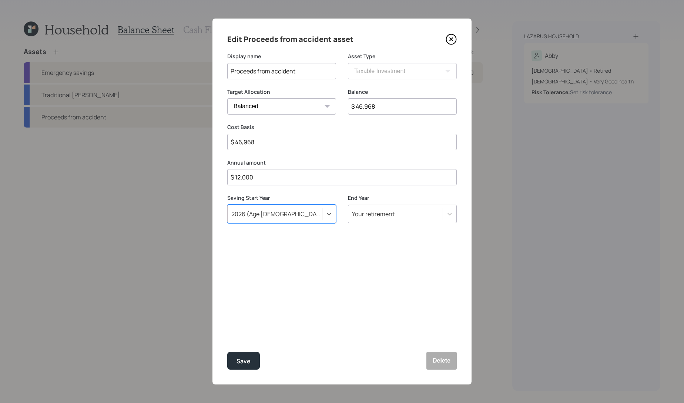
click at [398, 217] on div "Your retirement" at bounding box center [395, 213] width 94 height 13
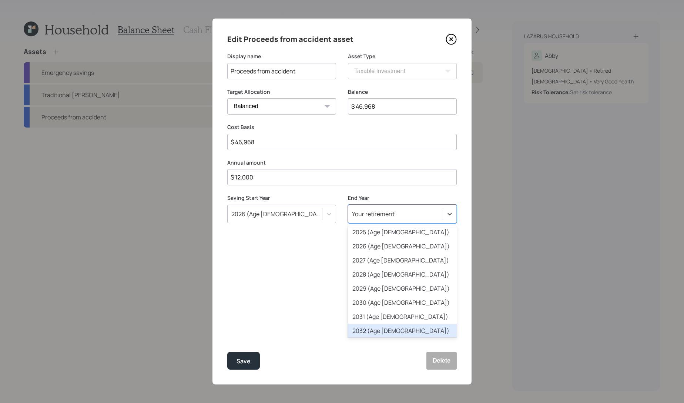
scroll to position [62, 0]
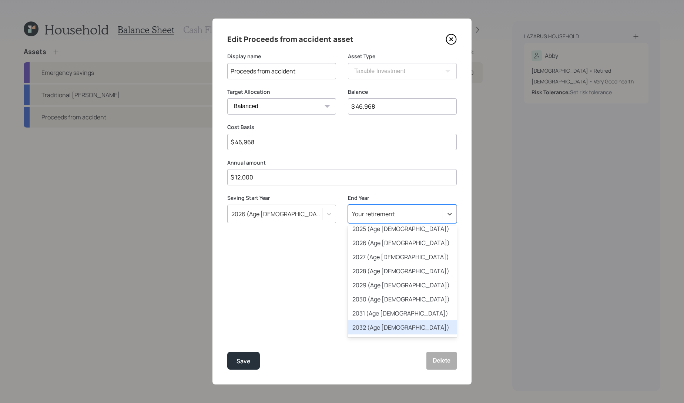
click at [402, 324] on div "2032 (Age [DEMOGRAPHIC_DATA])" at bounding box center [402, 327] width 109 height 14
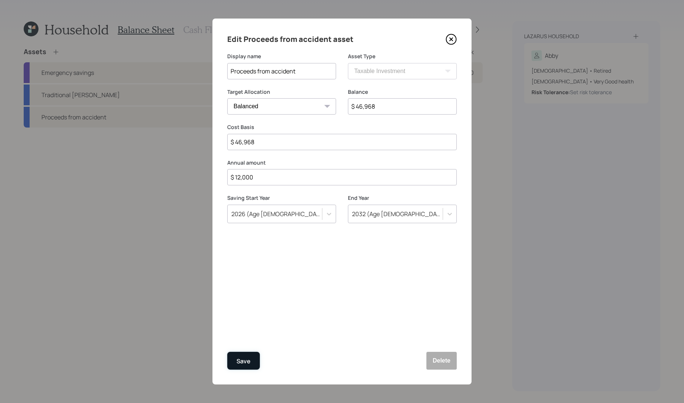
click at [241, 361] on div "Save" at bounding box center [244, 361] width 14 height 10
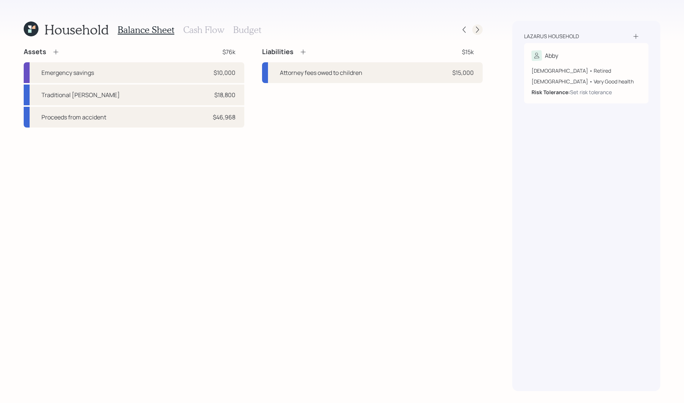
click at [476, 28] on icon at bounding box center [477, 29] width 7 height 7
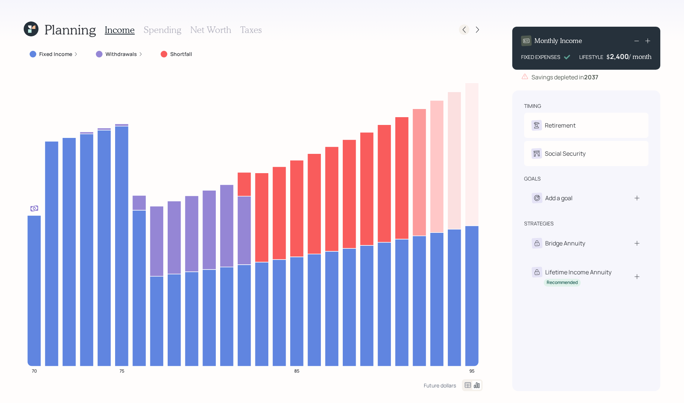
click at [465, 34] on div at bounding box center [464, 29] width 10 height 10
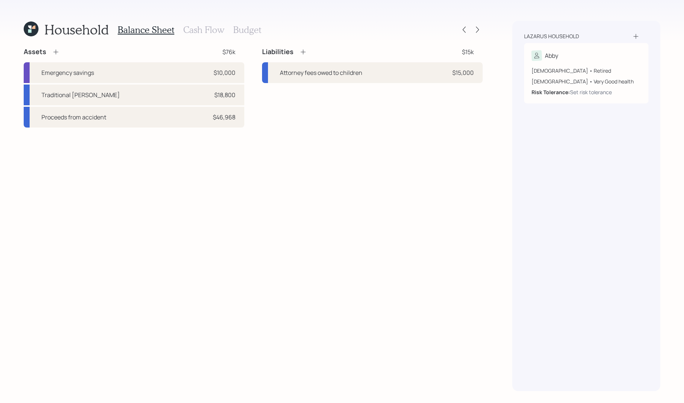
click at [221, 34] on h3 "Cash Flow" at bounding box center [203, 29] width 41 height 11
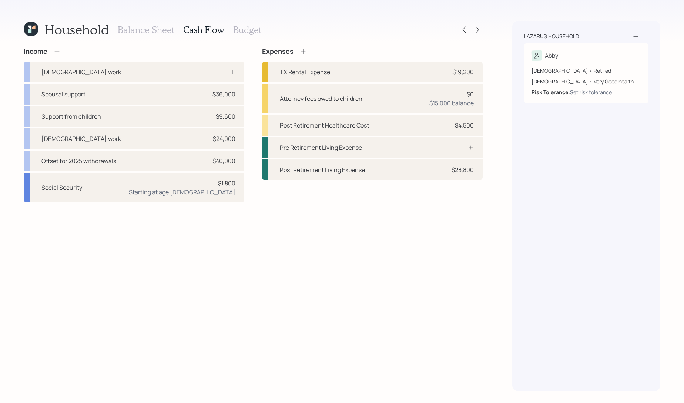
click at [253, 33] on h3 "Budget" at bounding box center [247, 29] width 28 height 11
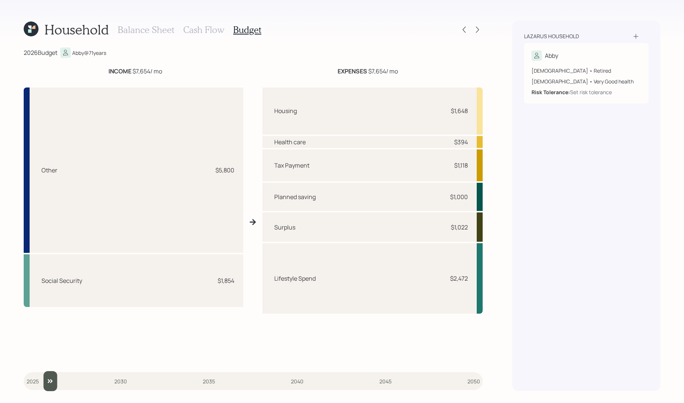
type input "2026"
click at [40, 384] on input "slider" at bounding box center [253, 381] width 459 height 20
click at [205, 34] on h3 "Cash Flow" at bounding box center [203, 29] width 41 height 11
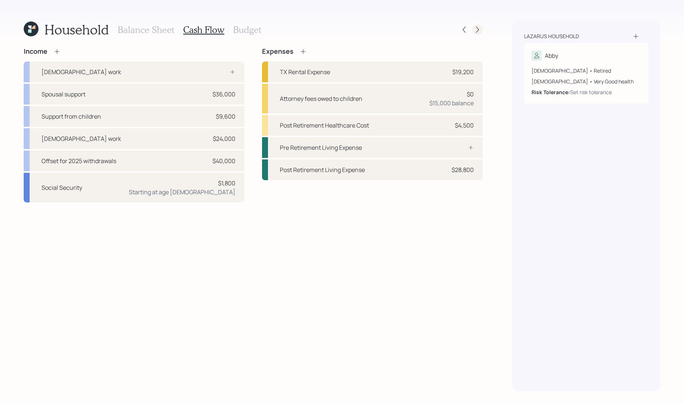
click at [478, 31] on icon at bounding box center [477, 29] width 7 height 7
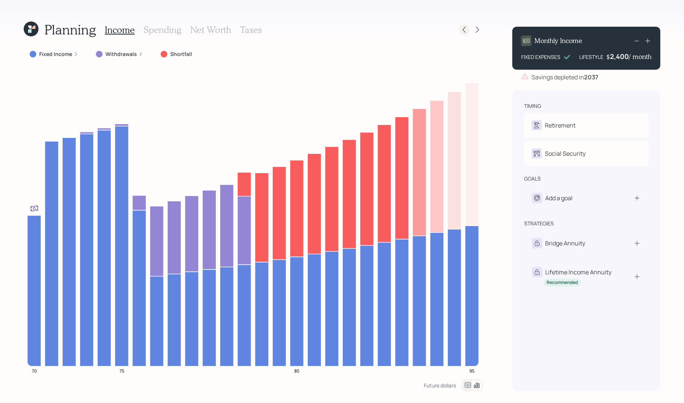
click at [465, 31] on icon at bounding box center [464, 30] width 3 height 6
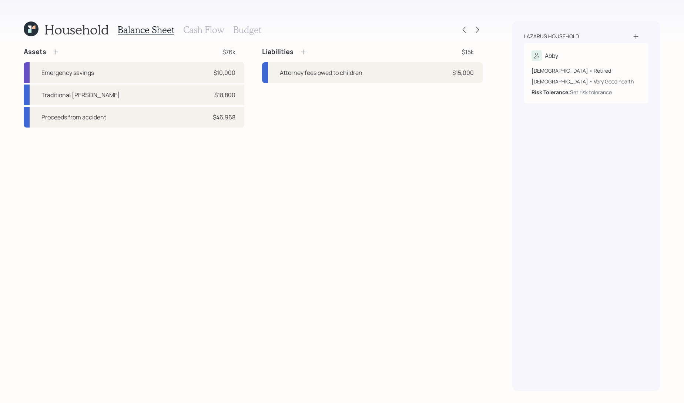
click at [215, 29] on h3 "Cash Flow" at bounding box center [203, 29] width 41 height 11
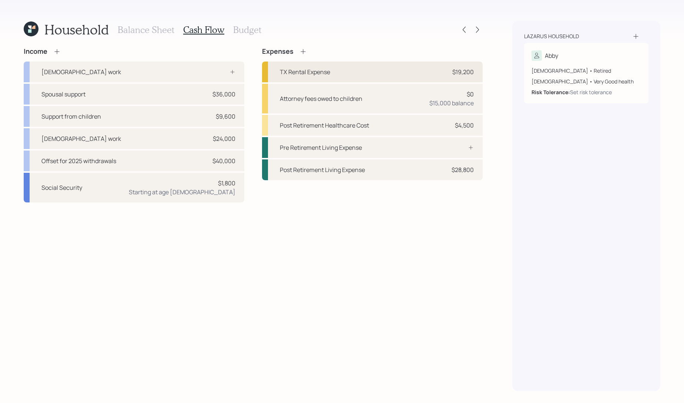
click at [359, 76] on div "TX Rental Expense $19,200" at bounding box center [372, 71] width 221 height 21
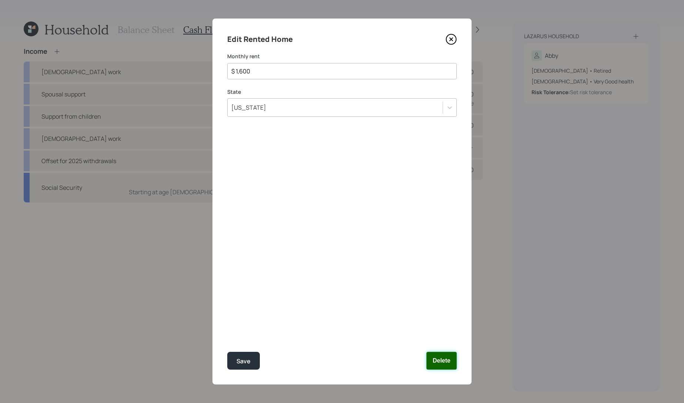
click at [445, 358] on button "Delete" at bounding box center [442, 360] width 30 height 18
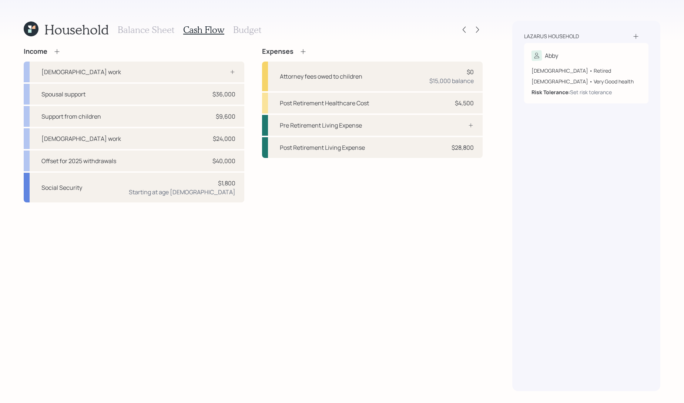
click at [304, 54] on icon at bounding box center [303, 51] width 7 height 7
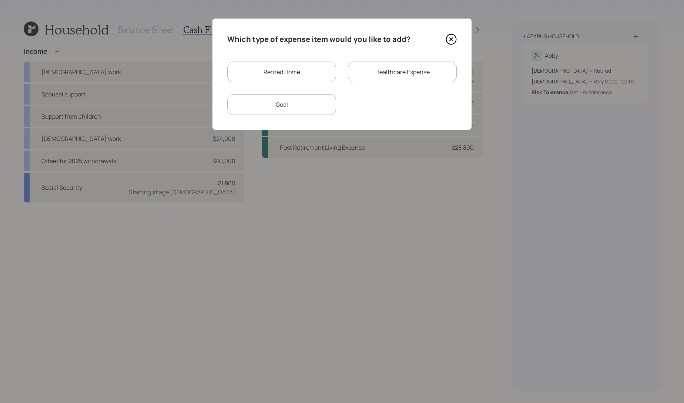
click at [308, 107] on div "Goal" at bounding box center [281, 104] width 109 height 21
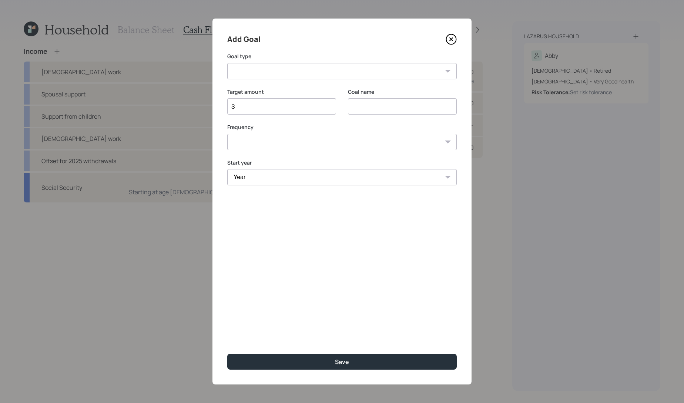
click at [299, 71] on select "Create an emergency fund Donate to charity Purchase a home Make a purchase Supp…" at bounding box center [342, 71] width 230 height 16
select select "other"
click at [227, 63] on select "Create an emergency fund Donate to charity Purchase a home Make a purchase Supp…" at bounding box center [342, 71] width 230 height 16
type input "Other"
click at [282, 108] on input "$" at bounding box center [279, 106] width 96 height 9
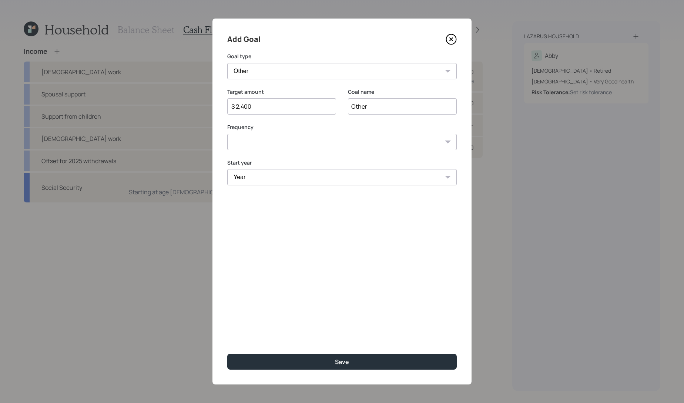
type input "$ 2,400"
click at [403, 100] on input "Other" at bounding box center [402, 106] width 109 height 16
click at [338, 106] on div "Target amount $ 2,400 Goal name Other" at bounding box center [342, 106] width 230 height 36
click at [364, 106] on input "Other" at bounding box center [402, 106] width 109 height 16
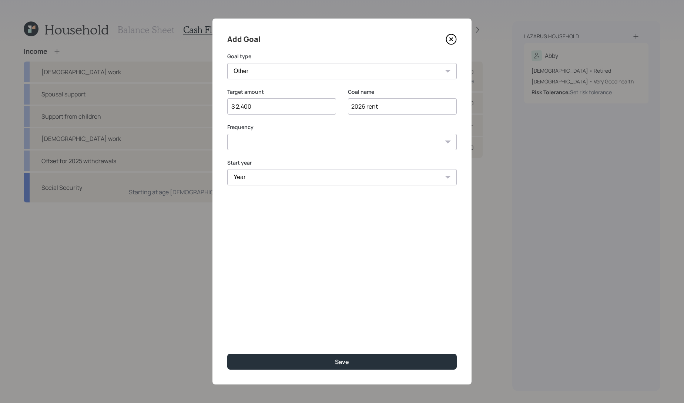
type input "2026 rent"
click at [300, 148] on select "One time Every 1 year Every 2 years Every 3 years Every 4 years Every 5 years E…" at bounding box center [342, 142] width 230 height 16
click at [227, 134] on select "One time Every 1 year Every 2 years Every 3 years Every 4 years Every 5 years E…" at bounding box center [342, 142] width 230 height 16
drag, startPoint x: 299, startPoint y: 148, endPoint x: 287, endPoint y: 144, distance: 12.4
click at [287, 153] on div "Add Goal Goal type Create an emergency fund Donate to charity Purchase a home M…" at bounding box center [342, 202] width 259 height 366
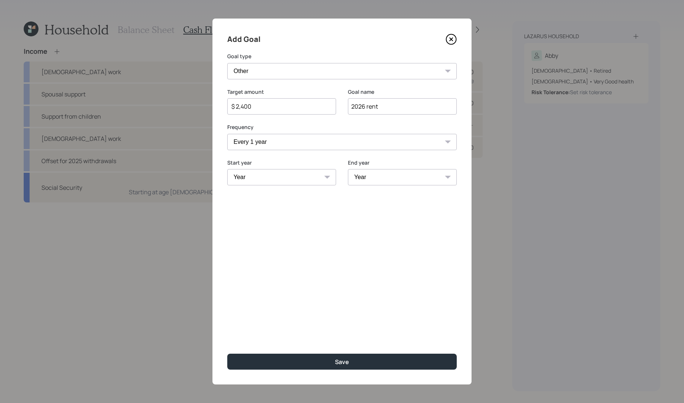
click at [287, 142] on select "One time Every 1 year Every 2 years Every 3 years Every 4 years Every 5 years E…" at bounding box center [342, 142] width 230 height 16
select select "0"
click at [227, 134] on select "One time Every 1 year Every 2 years Every 3 years Every 4 years Every 5 years E…" at bounding box center [342, 142] width 230 height 16
click at [281, 162] on label "Year" at bounding box center [342, 162] width 230 height 7
click at [281, 174] on select "Year 2025 2026 2027 2028 2029 2030 2031 2032 2033 2034 2035 2036 2037 2038 2039…" at bounding box center [342, 177] width 230 height 16
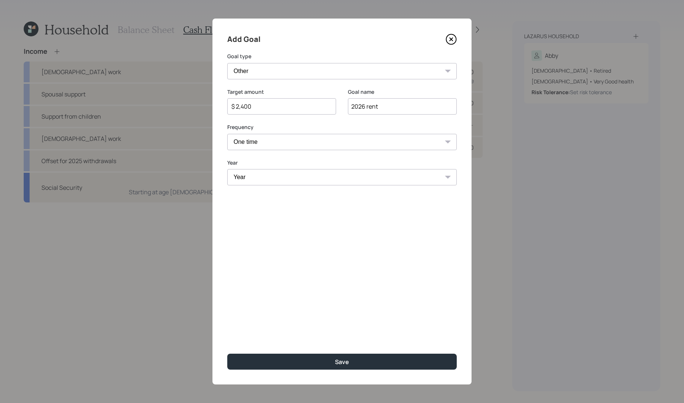
select select "2026"
click at [227, 169] on select "Year 2025 2026 2027 2028 2029 2030 2031 2032 2033 2034 2035 2036 2037 2038 2039…" at bounding box center [342, 177] width 230 height 16
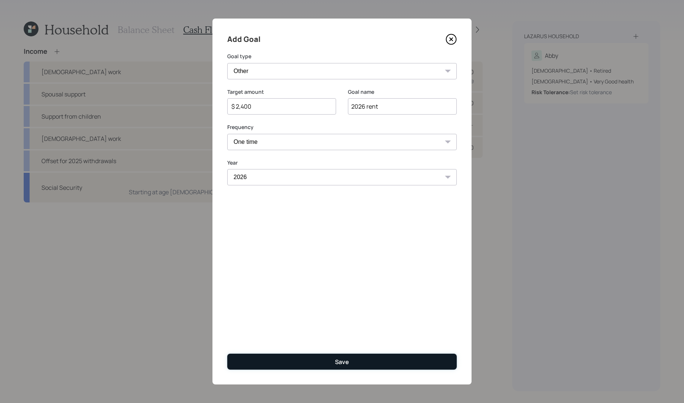
click at [315, 362] on button "Save" at bounding box center [342, 361] width 230 height 16
type input "$"
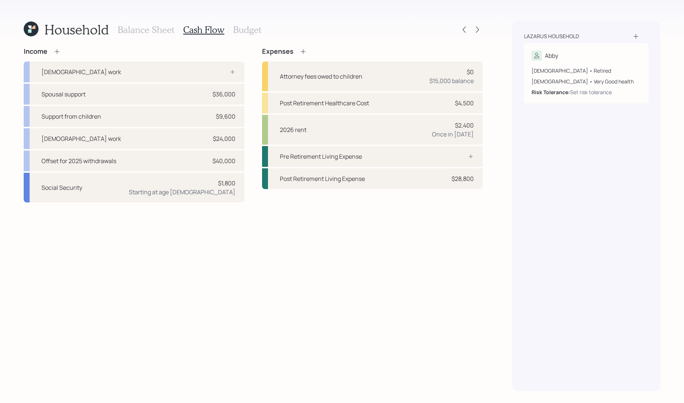
click at [302, 52] on icon at bounding box center [303, 51] width 7 height 7
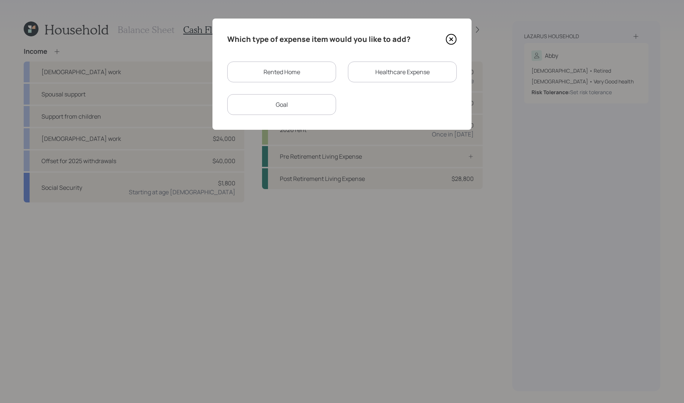
click at [311, 104] on div "Goal" at bounding box center [281, 104] width 109 height 21
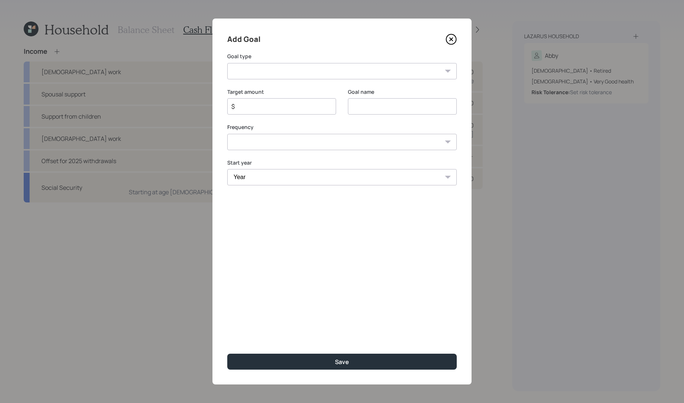
click at [304, 76] on select "Create an emergency fund Donate to charity Purchase a home Make a purchase Supp…" at bounding box center [342, 71] width 230 height 16
select select "other"
click at [227, 63] on select "Create an emergency fund Donate to charity Purchase a home Make a purchase Supp…" at bounding box center [342, 71] width 230 height 16
type input "Other"
click at [268, 111] on div "$" at bounding box center [281, 106] width 109 height 16
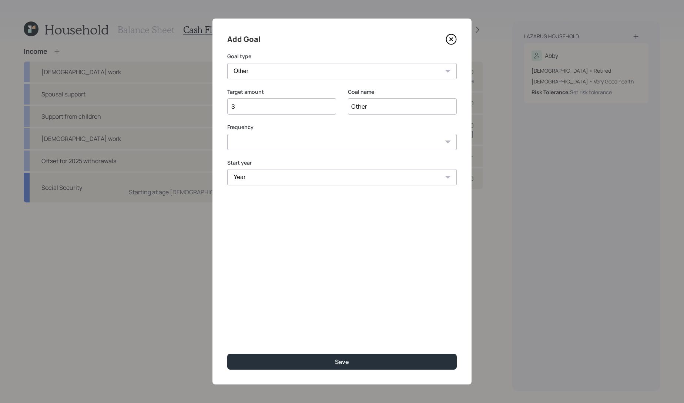
click at [271, 107] on input "$" at bounding box center [279, 106] width 96 height 9
type input "$ 19,200"
click at [358, 102] on input "Other" at bounding box center [402, 106] width 109 height 16
type input "Rent post 2026"
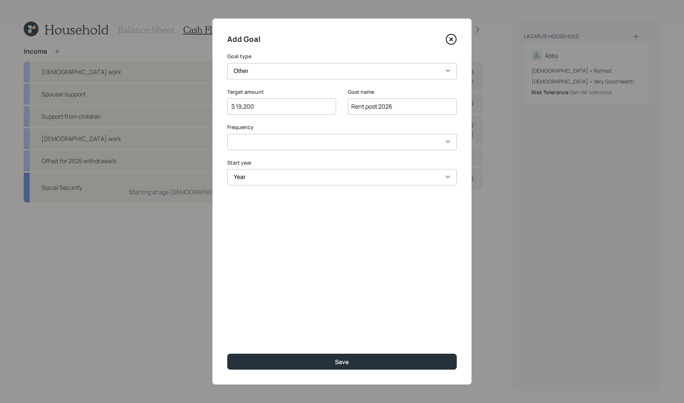
click at [310, 136] on select "One time Every 1 year Every 2 years Every 3 years Every 4 years Every 5 years E…" at bounding box center [342, 142] width 230 height 16
select select "1"
click at [227, 134] on select "One time Every 1 year Every 2 years Every 3 years Every 4 years Every 5 years E…" at bounding box center [342, 142] width 230 height 16
click at [287, 180] on select "Year 2025 2026 2027 2028 2029 2030 2031 2032 2033 2034 2035 2036 2037 2038 2039…" at bounding box center [281, 177] width 109 height 16
select select "2027"
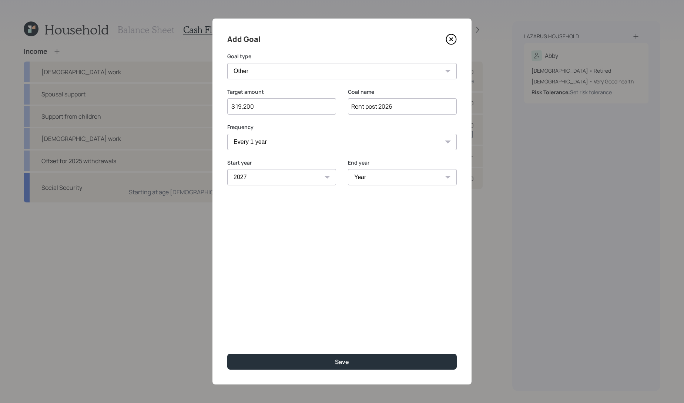
click at [227, 169] on select "Year 2025 2026 2027 2028 2029 2030 2031 2032 2033 2034 2035 2036 2037 2038 2039…" at bounding box center [281, 177] width 109 height 16
click at [385, 173] on select "Year 2027 2028 2029 2030 2031 2032 2033 2034 2035 2036 2037 2038 2039 2040 2041…" at bounding box center [402, 177] width 109 height 16
select select "2049"
click at [348, 169] on select "Year 2027 2028 2029 2030 2031 2032 2033 2034 2035 2036 2037 2038 2039 2040 2041…" at bounding box center [402, 177] width 109 height 16
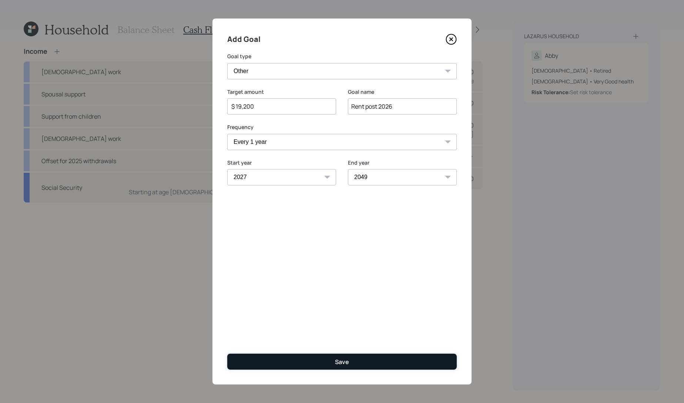
click at [394, 357] on button "Save" at bounding box center [342, 361] width 230 height 16
type input "$"
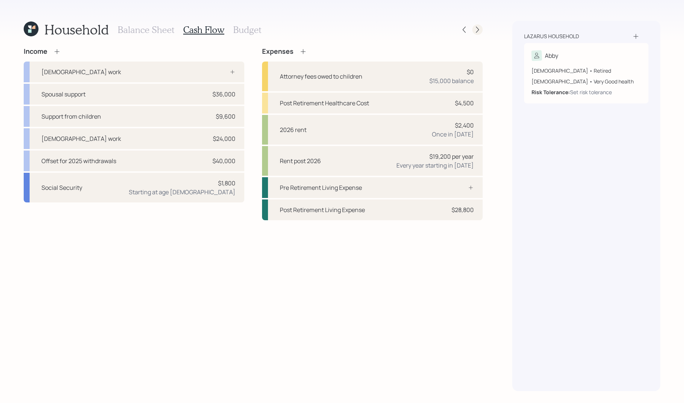
click at [475, 32] on icon at bounding box center [477, 29] width 7 height 7
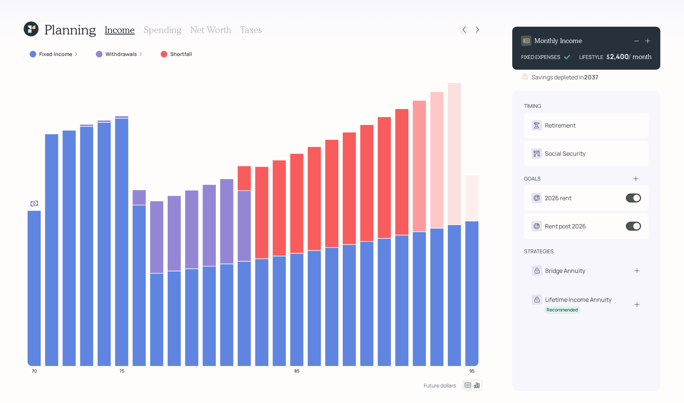
click at [461, 26] on icon at bounding box center [464, 29] width 7 height 7
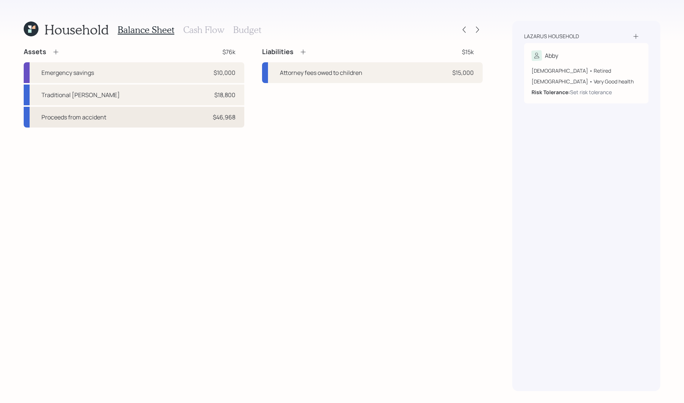
click at [133, 122] on div "Proceeds from accident $46,968" at bounding box center [134, 117] width 221 height 21
select select "taxable"
select select "balanced"
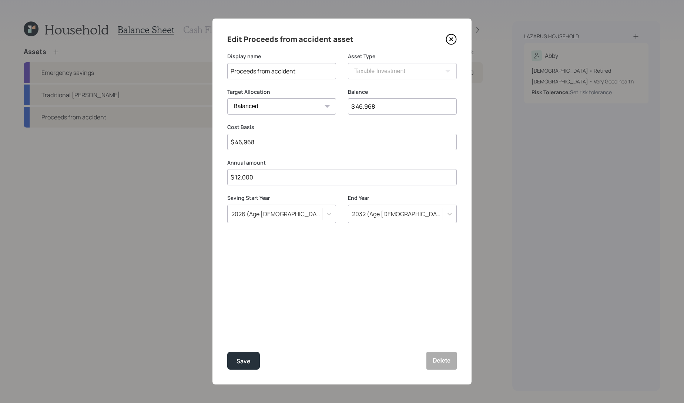
drag, startPoint x: 286, startPoint y: 180, endPoint x: 177, endPoint y: 136, distance: 117.1
click at [179, 138] on div "Edit Proceeds from accident asset Display name Proceeds from accident Asset Typ…" at bounding box center [342, 201] width 684 height 403
type input "$ 0"
click at [227, 351] on button "Save" at bounding box center [243, 360] width 33 height 18
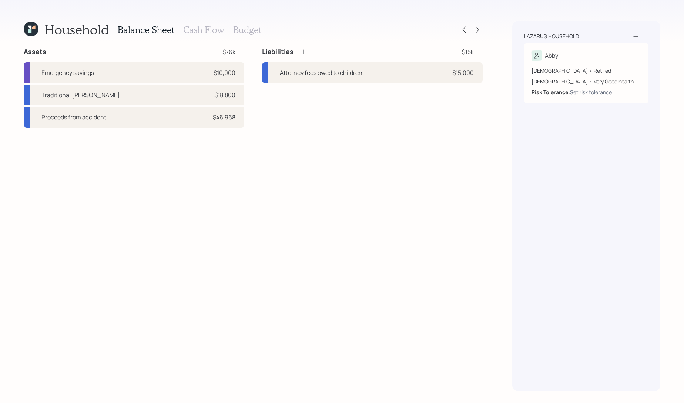
click at [474, 36] on div "Household Balance Sheet Cash Flow Budget" at bounding box center [253, 30] width 459 height 18
click at [474, 35] on div "Household Balance Sheet Cash Flow Budget" at bounding box center [253, 30] width 459 height 18
click at [480, 31] on icon at bounding box center [477, 29] width 7 height 7
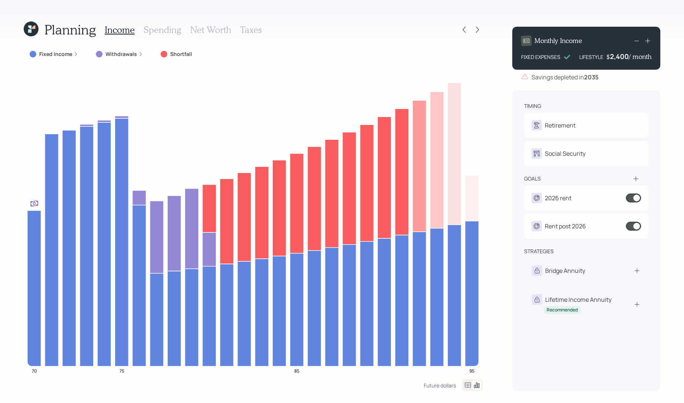
click at [163, 31] on h3 "Spending" at bounding box center [163, 29] width 38 height 11
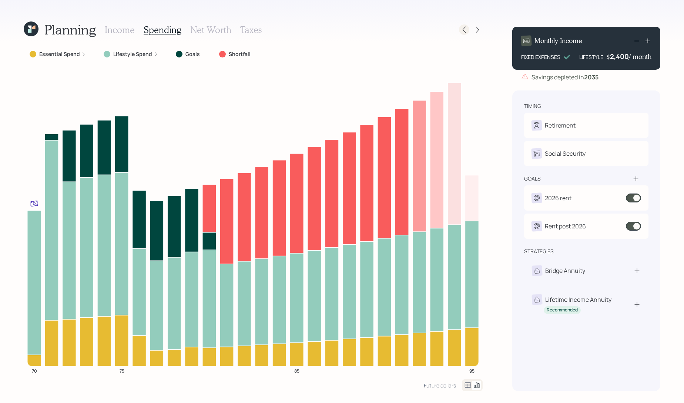
click at [467, 32] on icon at bounding box center [464, 29] width 7 height 7
